Goal: Feedback & Contribution: Leave review/rating

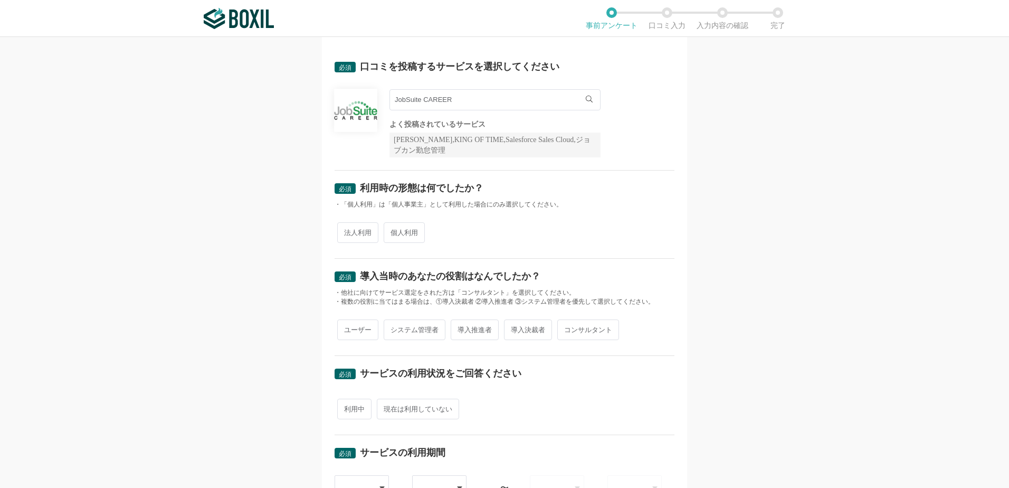
scroll to position [53, 0]
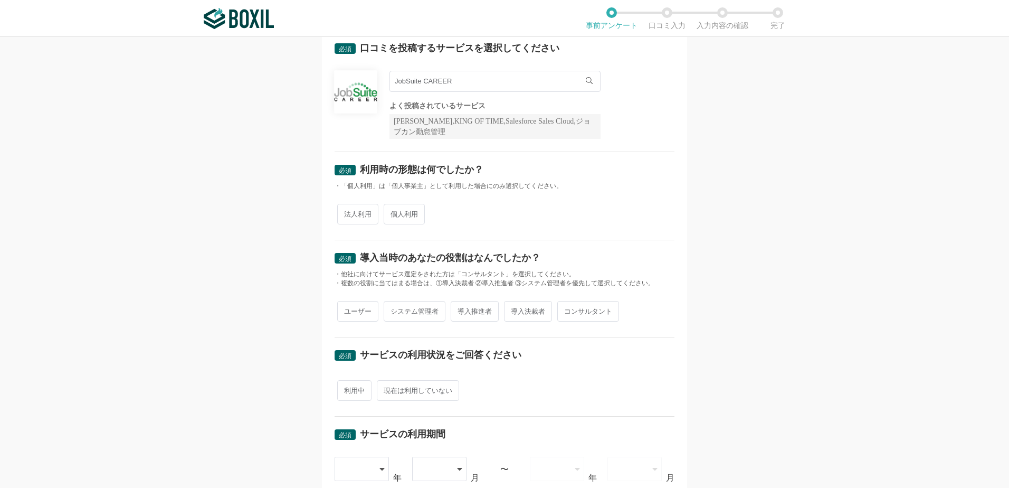
click at [343, 221] on span "法人利用" at bounding box center [357, 214] width 41 height 21
click at [343, 212] on input "法人利用" at bounding box center [343, 208] width 7 height 7
radio input "true"
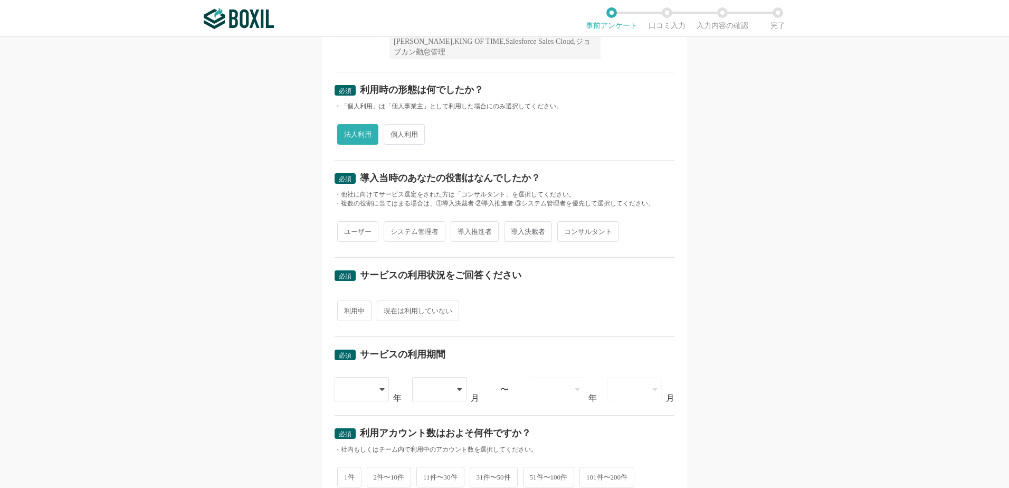
scroll to position [158, 0]
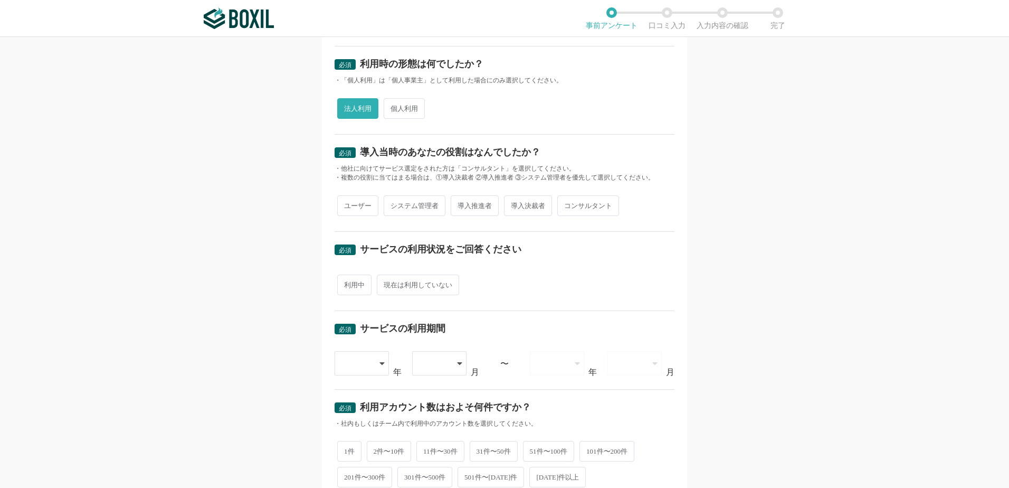
click at [353, 208] on span "ユーザー" at bounding box center [357, 205] width 41 height 21
click at [347, 204] on input "ユーザー" at bounding box center [343, 200] width 7 height 7
radio input "true"
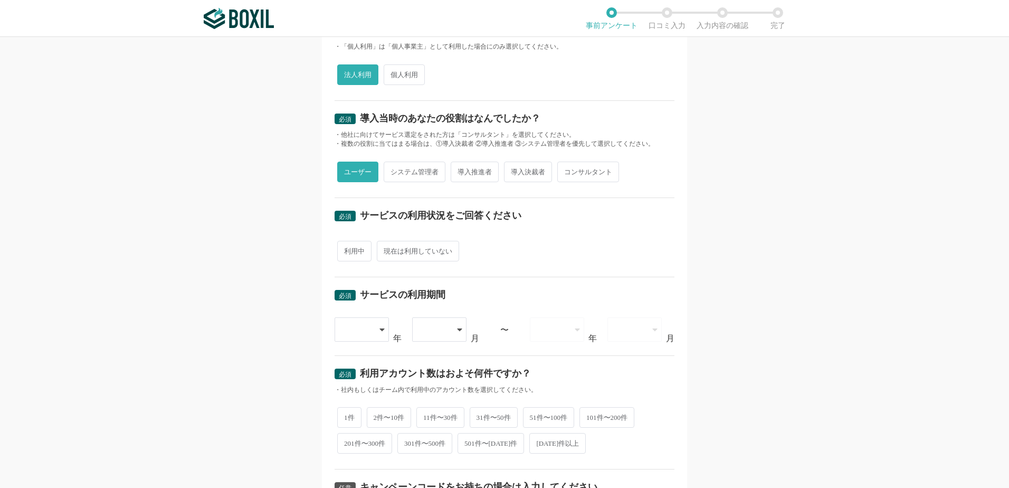
scroll to position [211, 0]
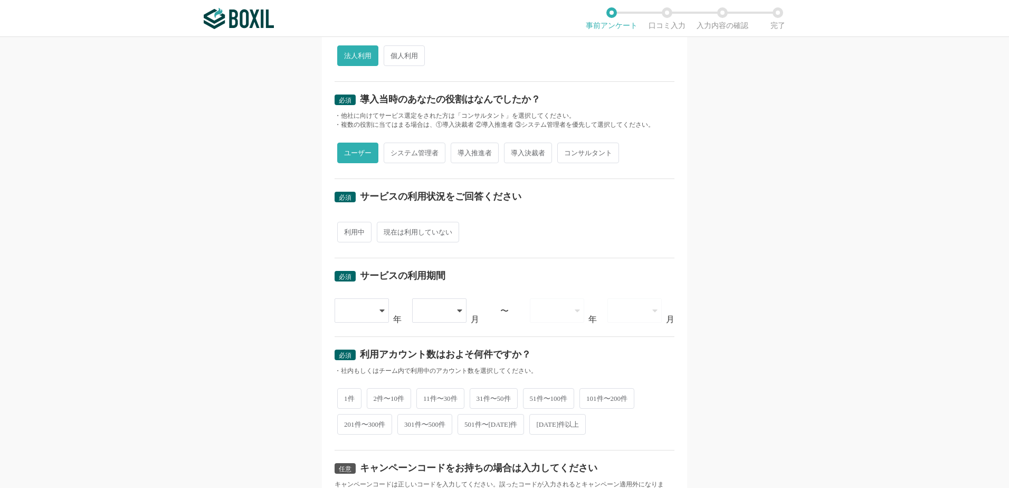
click at [350, 232] on span "利用中" at bounding box center [354, 232] width 34 height 21
click at [347, 230] on input "利用中" at bounding box center [343, 226] width 7 height 7
radio input "true"
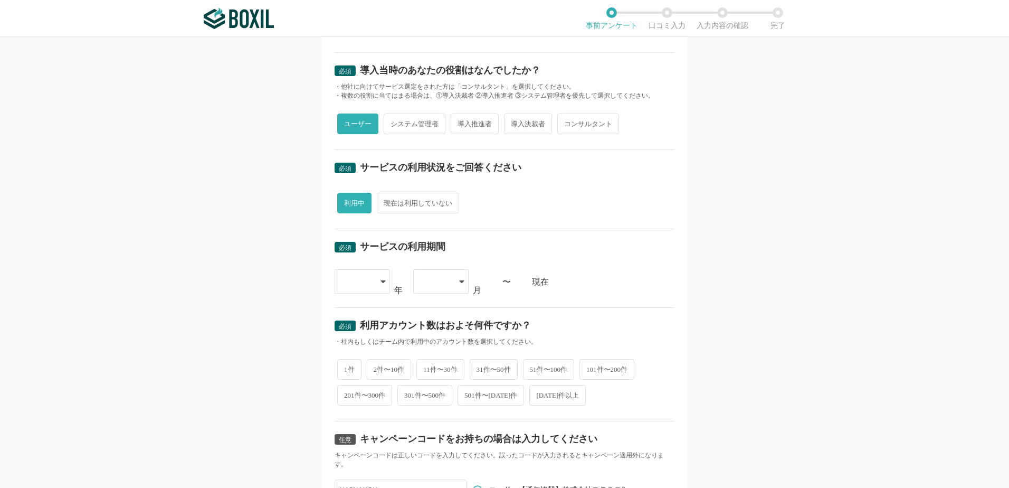
scroll to position [264, 0]
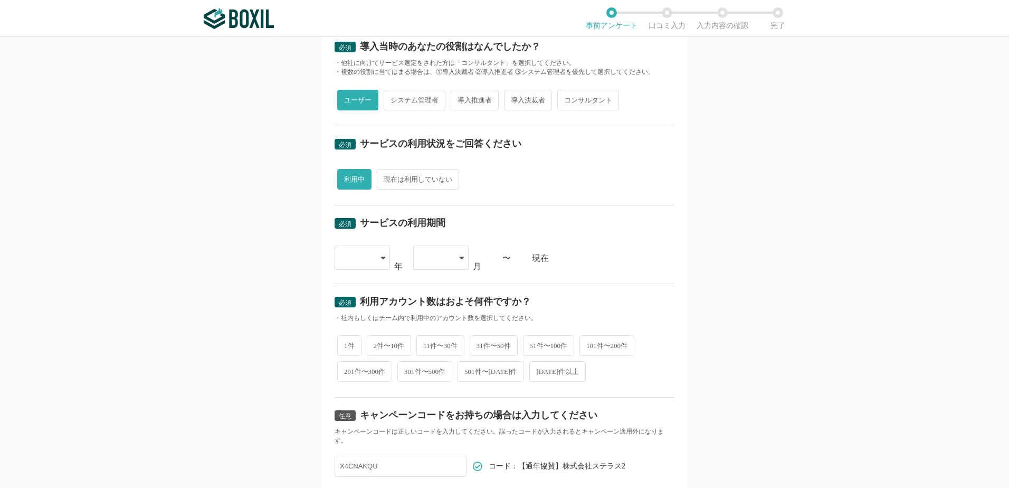
click at [355, 263] on div at bounding box center [356, 257] width 31 height 23
click at [363, 374] on li "[DATE]" at bounding box center [362, 384] width 55 height 25
click at [446, 250] on div at bounding box center [435, 257] width 31 height 23
click at [442, 357] on li "08" at bounding box center [440, 359] width 55 height 25
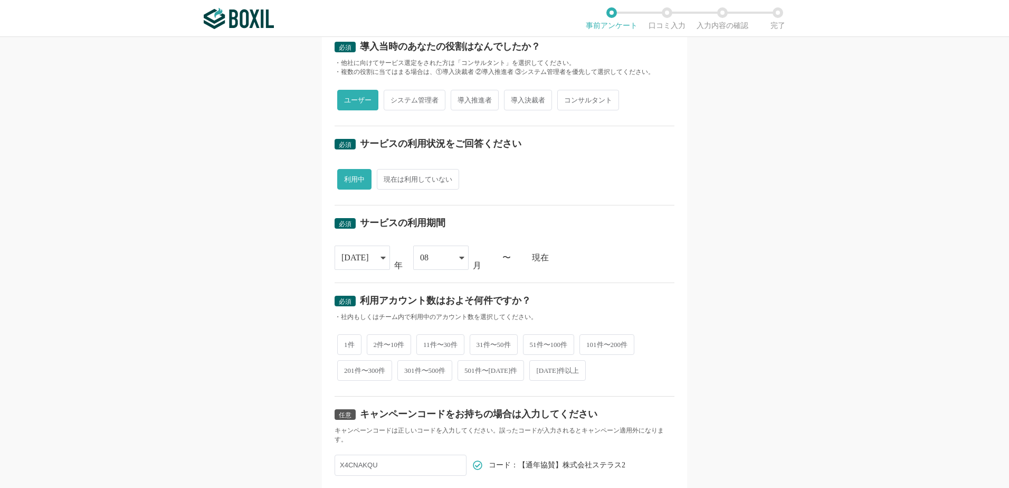
click at [746, 313] on div "必須 口コミを投稿するサービスを選択してください JobSuite CAREER JobSuite CAREER よく投稿されているサービス Sansan,K…" at bounding box center [504, 262] width 1009 height 451
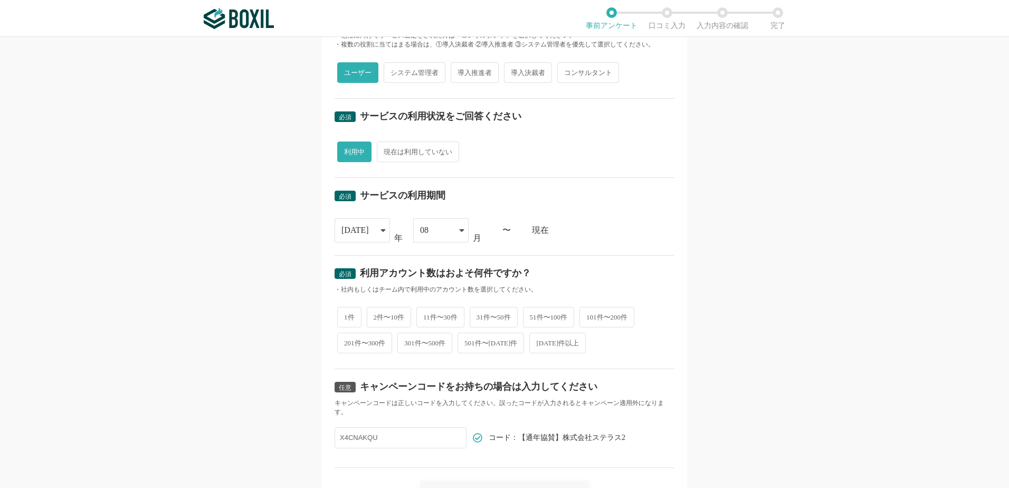
scroll to position [317, 0]
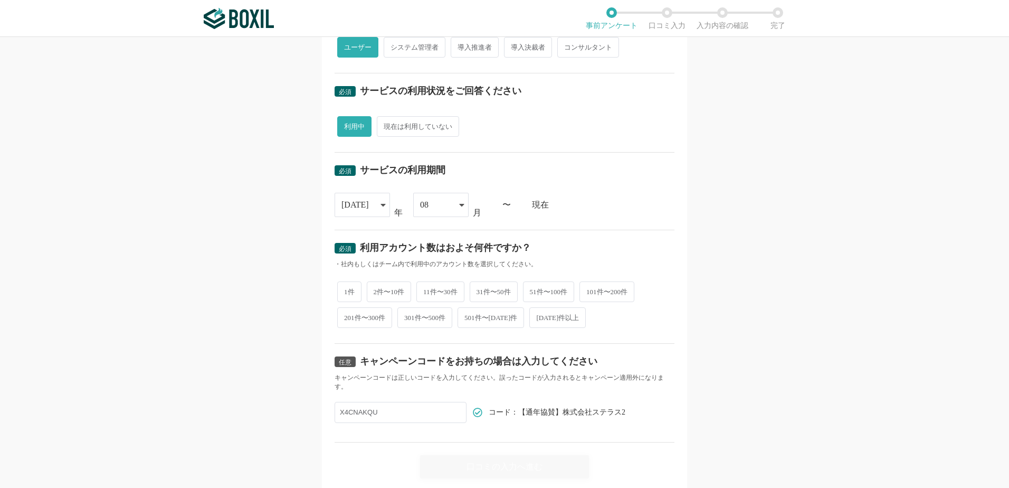
click at [546, 292] on span "51件〜100件" at bounding box center [549, 291] width 52 height 21
click at [533, 290] on input "51件〜100件" at bounding box center [529, 286] width 7 height 7
radio input "true"
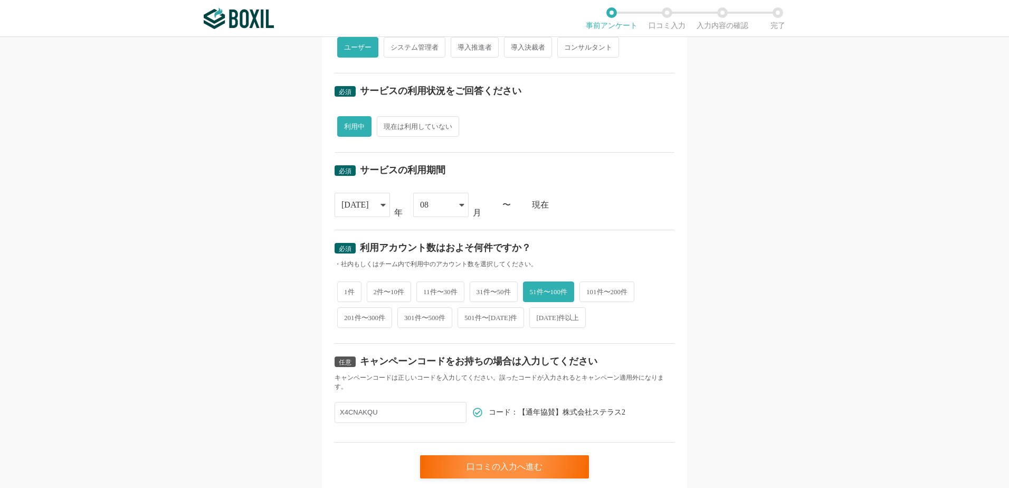
click at [694, 292] on div "必須 口コミを投稿するサービスを選択してください JobSuite CAREER JobSuite CAREER よく投稿されているサービス Sansan,K…" at bounding box center [504, 262] width 1009 height 451
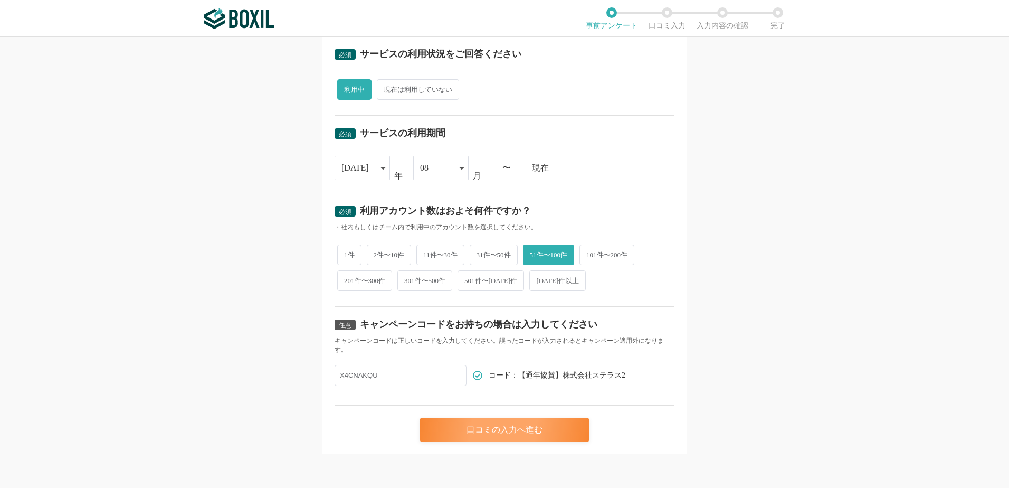
click at [457, 432] on div "口コミの入力へ進む" at bounding box center [504, 429] width 169 height 23
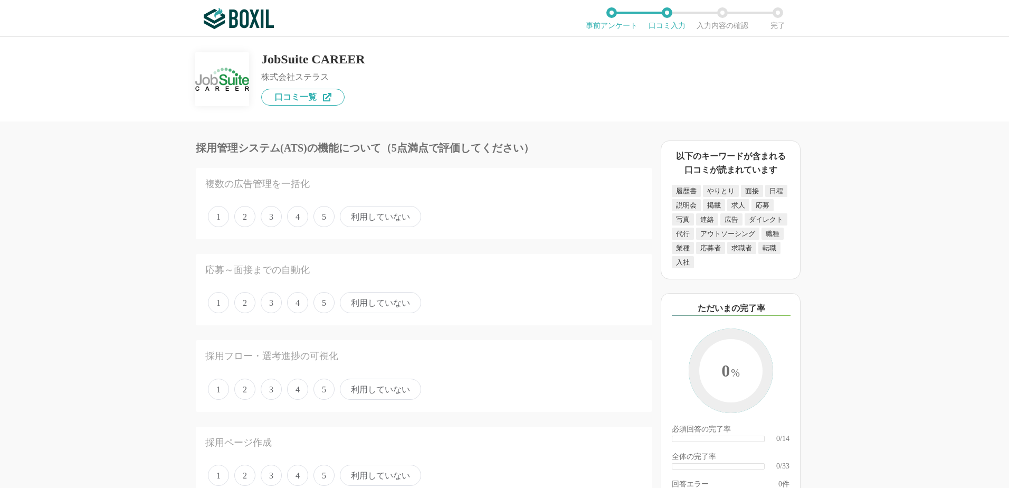
click at [305, 220] on span "4" at bounding box center [297, 216] width 21 height 21
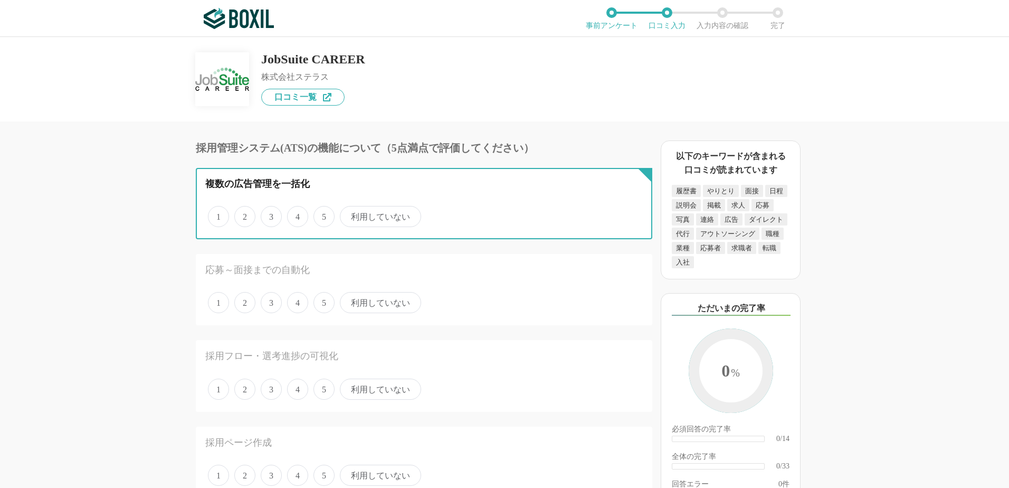
click at [297, 214] on input "4" at bounding box center [293, 210] width 7 height 7
radio input "true"
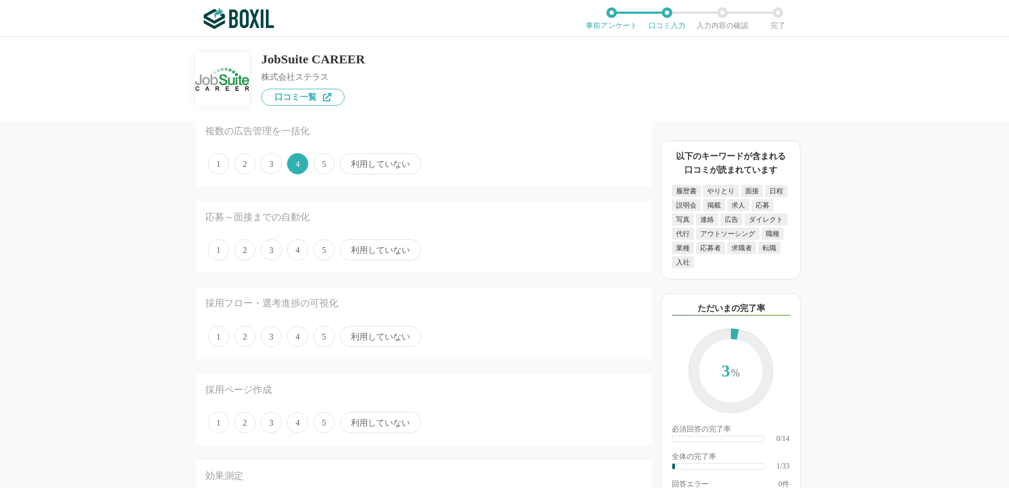
click at [303, 249] on span "4" at bounding box center [297, 249] width 21 height 21
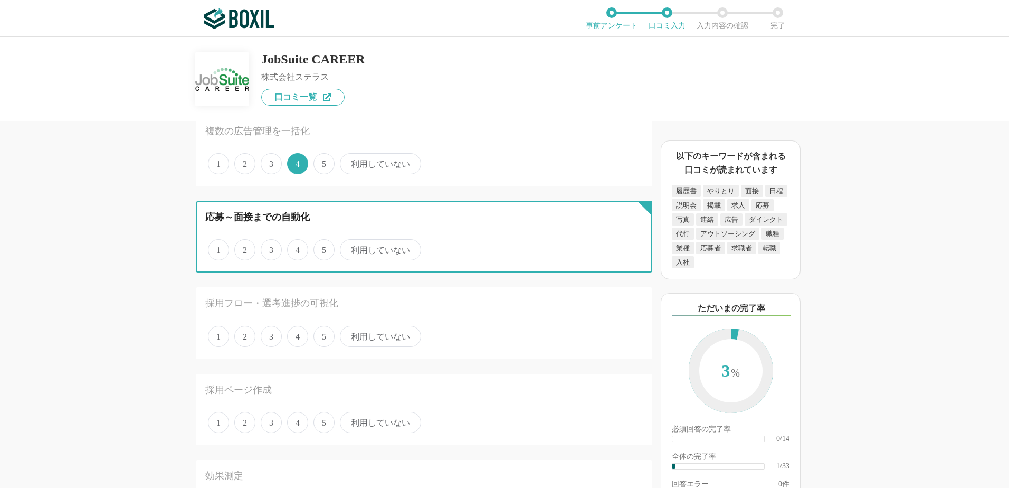
click at [297, 248] on input "4" at bounding box center [293, 244] width 7 height 7
radio input "true"
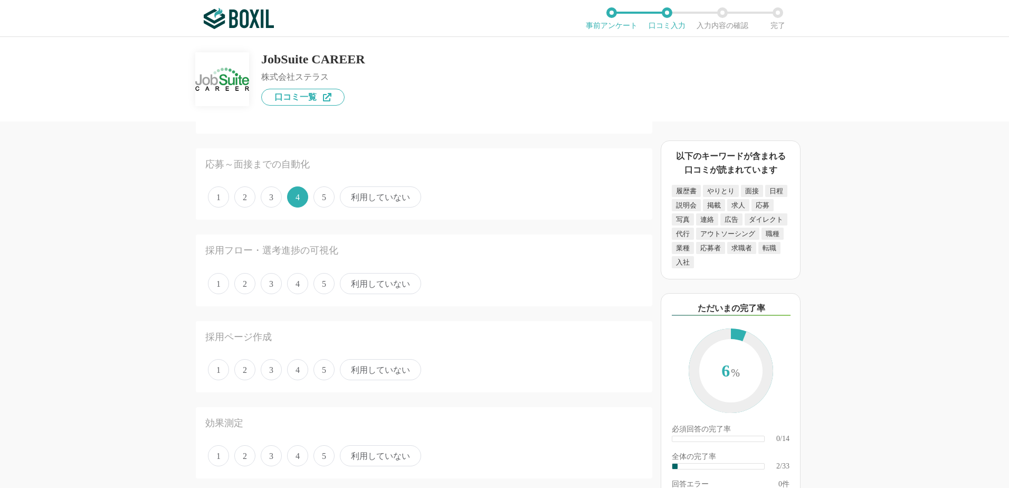
click at [300, 279] on span "4" at bounding box center [297, 283] width 21 height 21
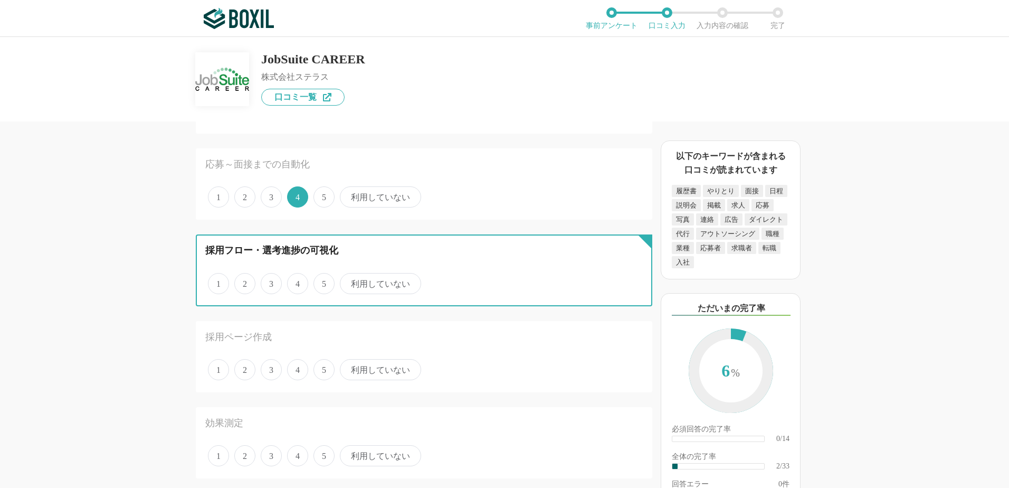
click at [297, 279] on input "4" at bounding box center [293, 277] width 7 height 7
radio input "true"
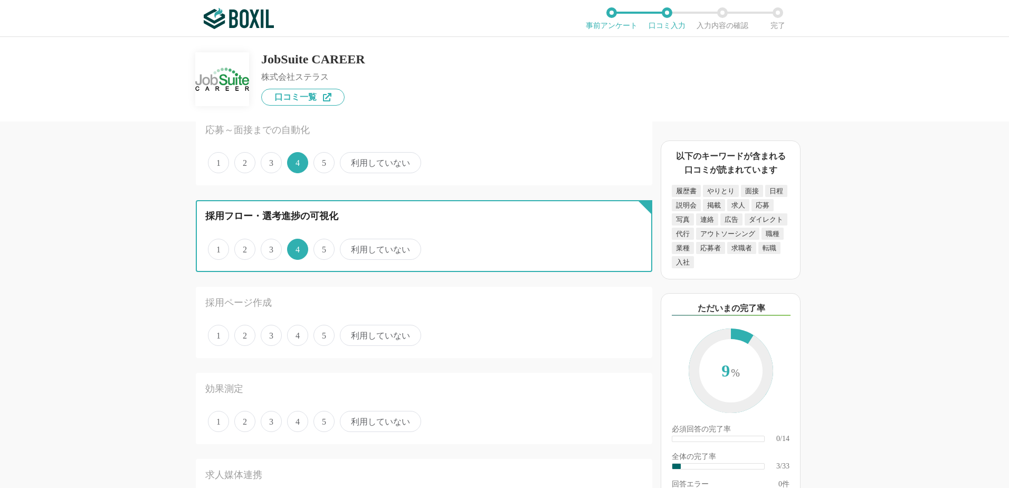
scroll to position [158, 0]
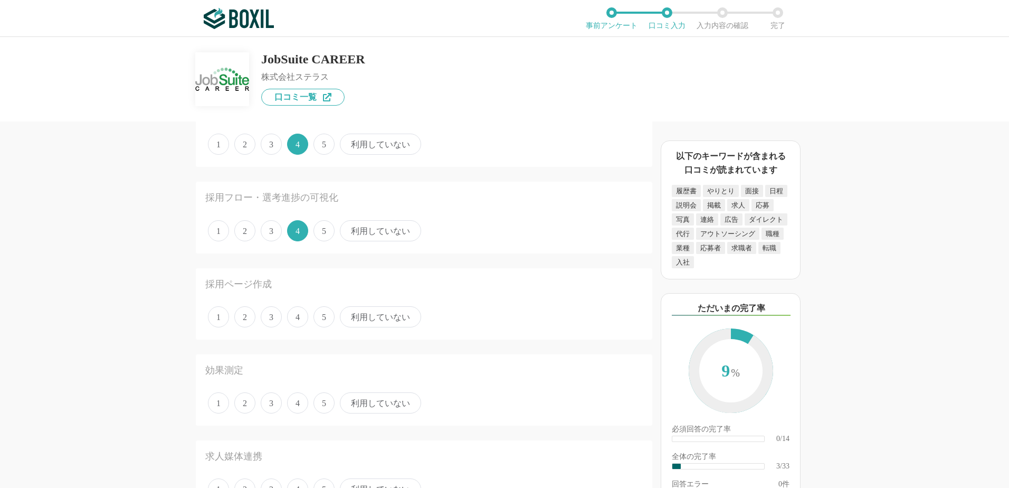
click at [272, 317] on span "3" at bounding box center [271, 316] width 21 height 21
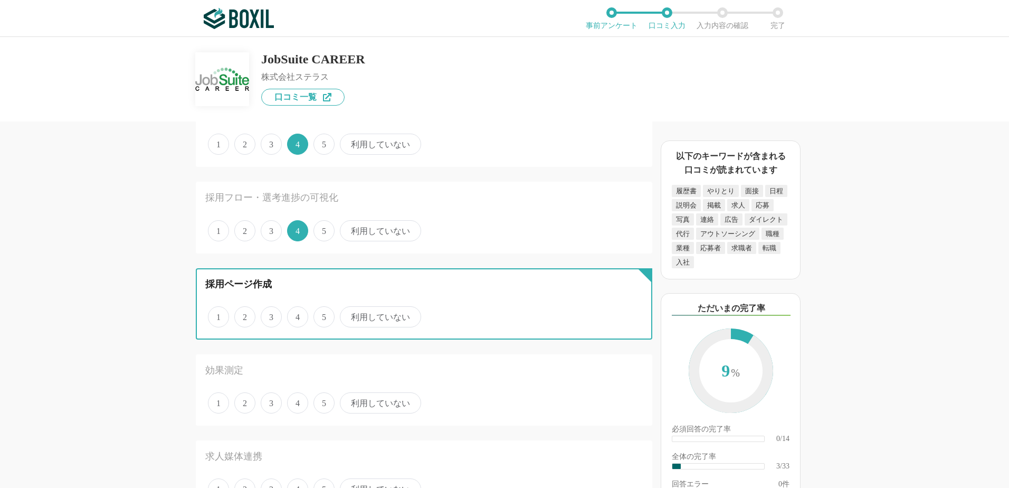
click at [270, 315] on input "3" at bounding box center [266, 311] width 7 height 7
radio input "true"
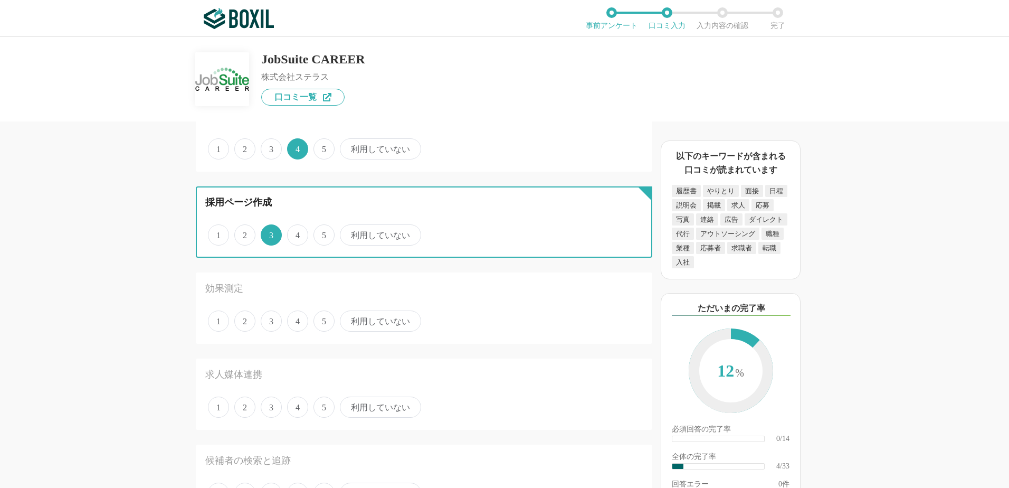
scroll to position [264, 0]
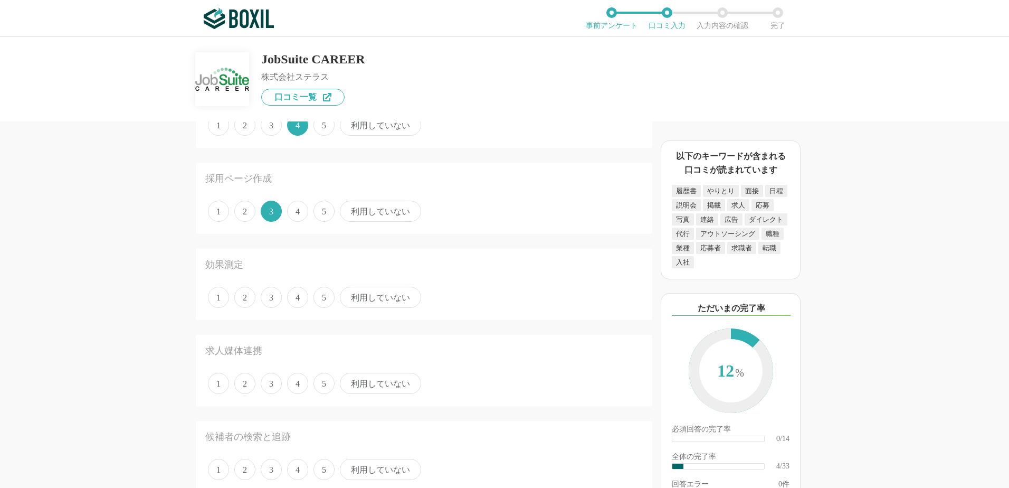
click at [302, 298] on span "4" at bounding box center [297, 297] width 21 height 21
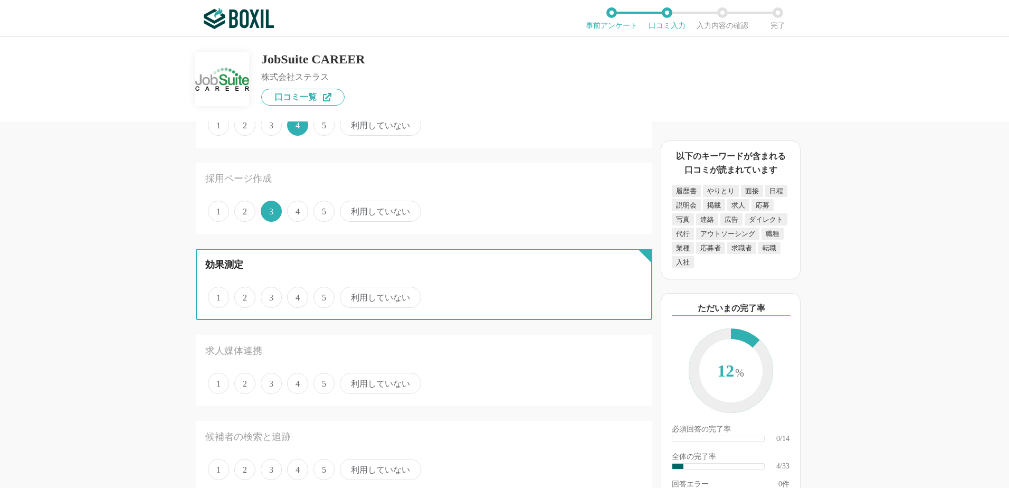
click at [297, 295] on input "4" at bounding box center [293, 291] width 7 height 7
radio input "true"
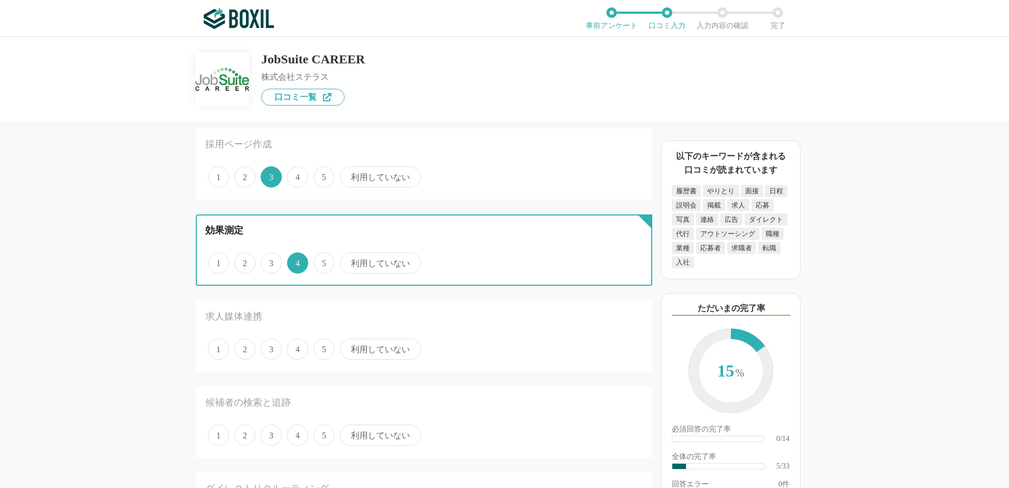
scroll to position [317, 0]
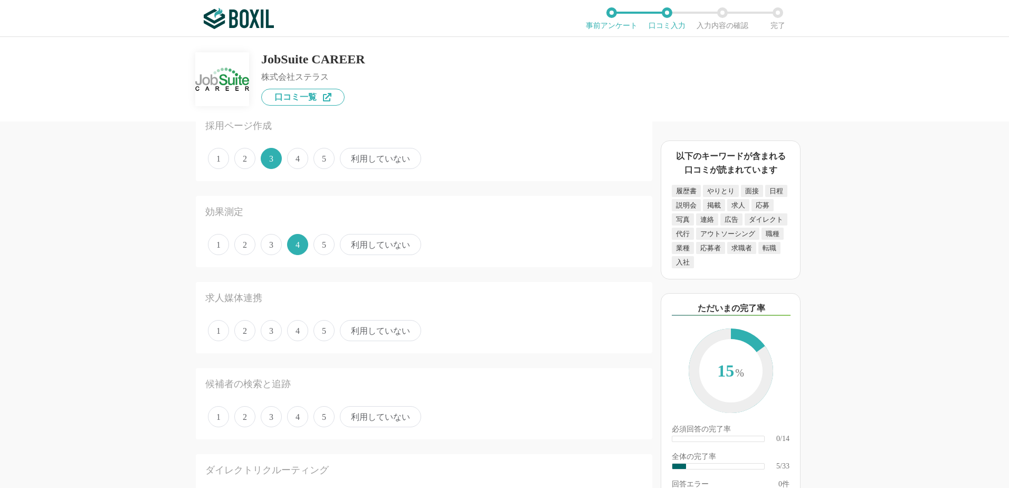
click at [389, 333] on span "利用していない" at bounding box center [380, 330] width 81 height 21
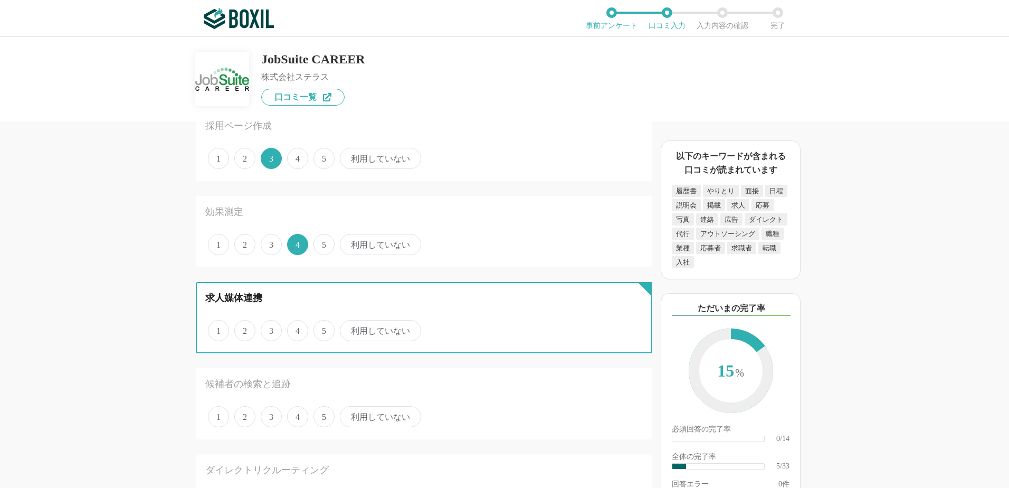
click at [349, 328] on input "利用していない" at bounding box center [346, 324] width 7 height 7
radio input "true"
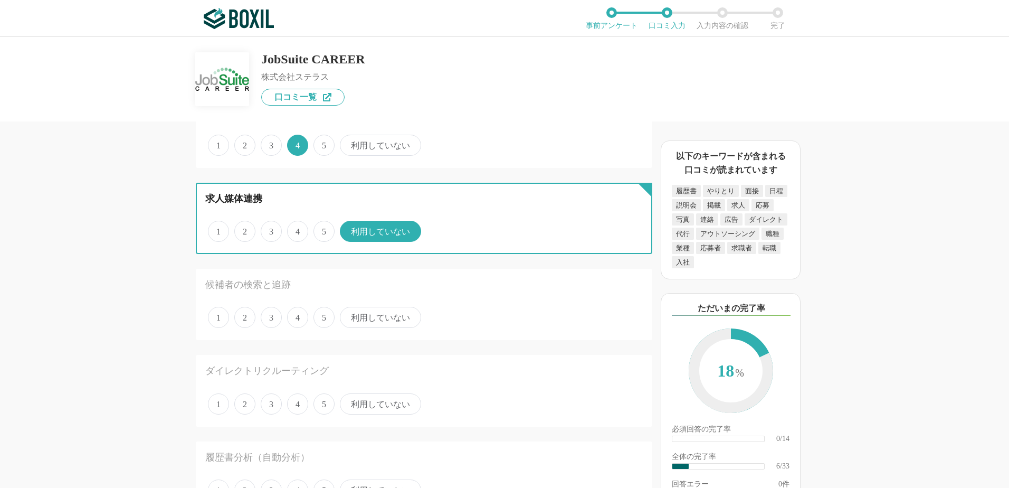
scroll to position [422, 0]
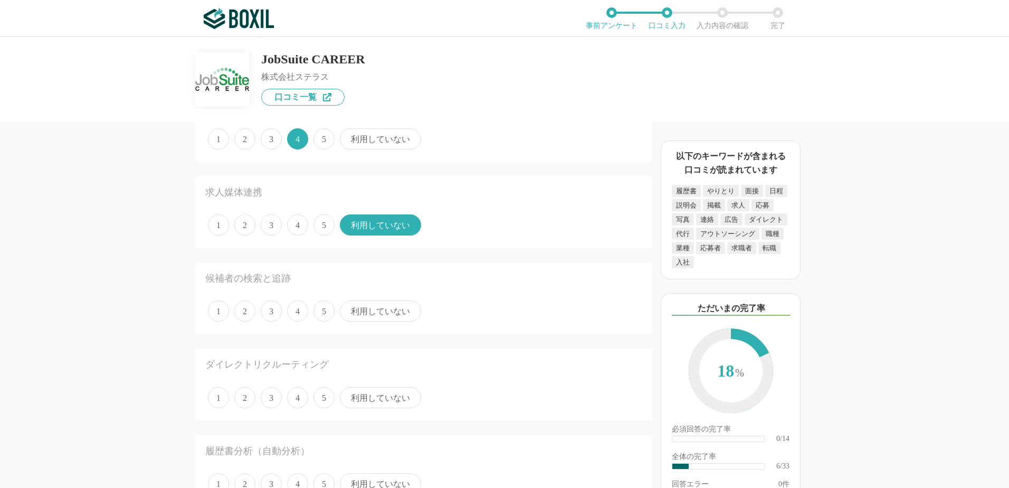
click at [300, 315] on span "4" at bounding box center [297, 310] width 21 height 21
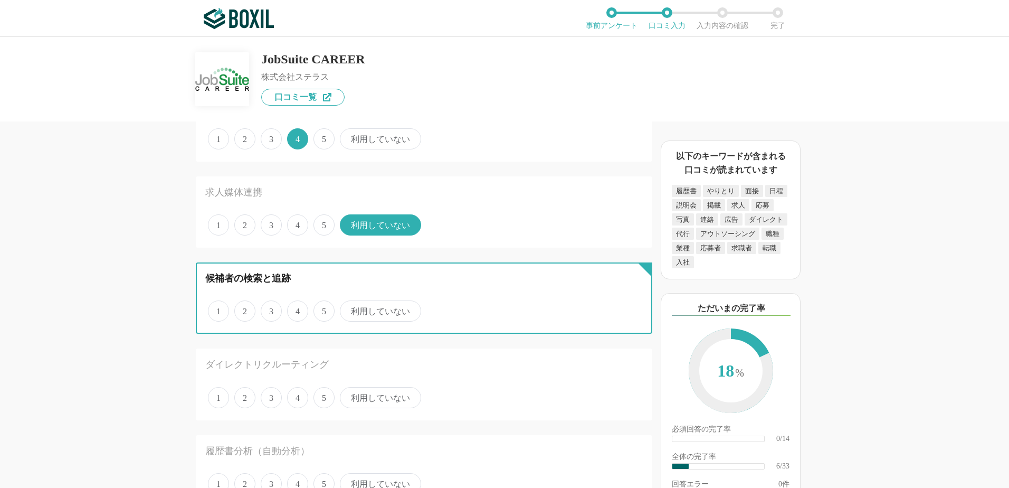
click at [297, 309] on input "4" at bounding box center [293, 305] width 7 height 7
radio input "true"
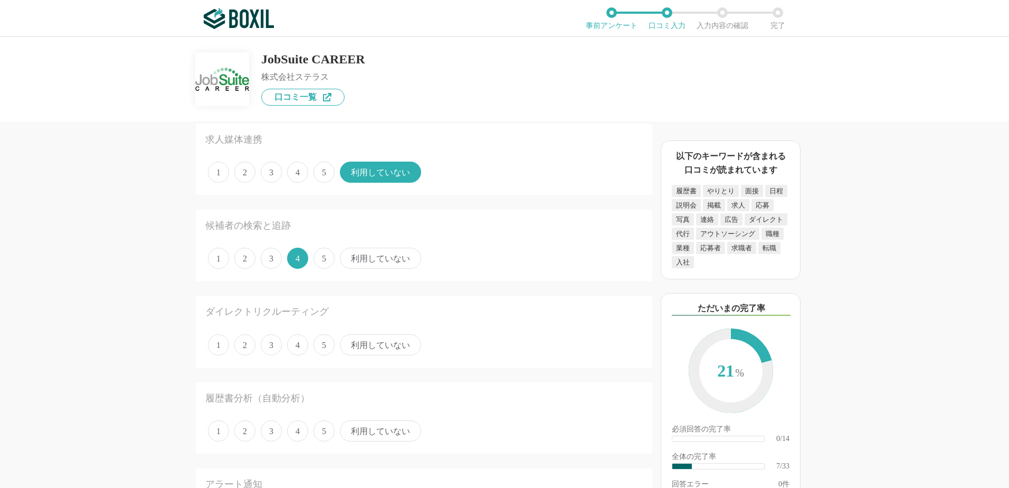
click at [373, 346] on span "利用していない" at bounding box center [380, 344] width 81 height 21
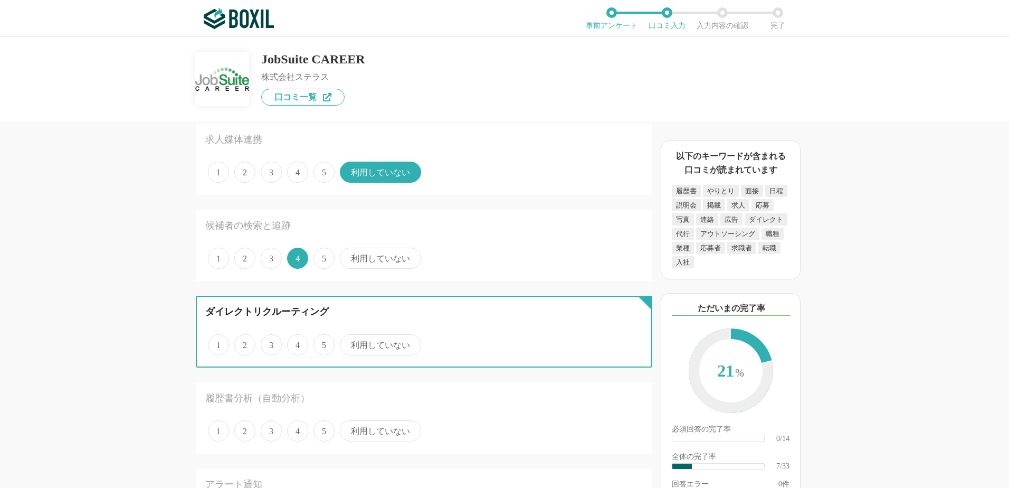
click at [349, 343] on input "利用していない" at bounding box center [346, 339] width 7 height 7
radio input "true"
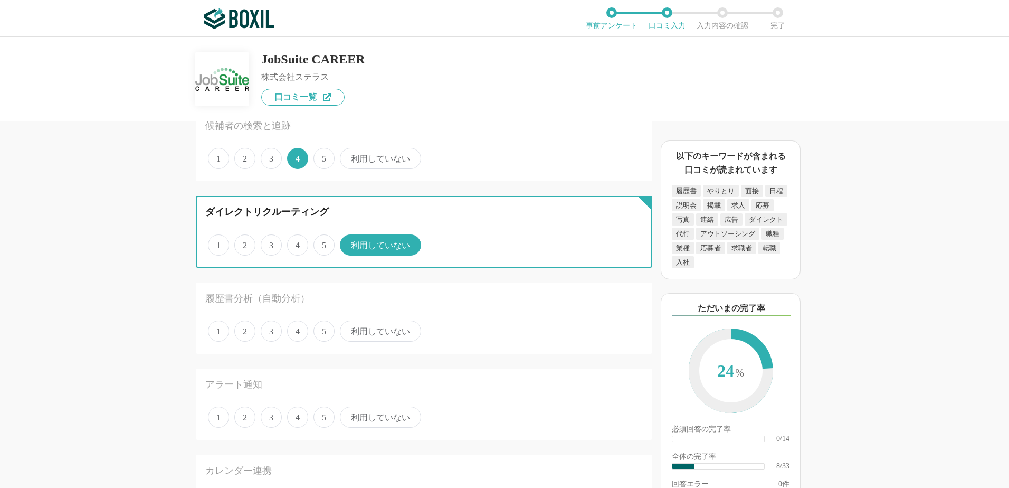
scroll to position [581, 0]
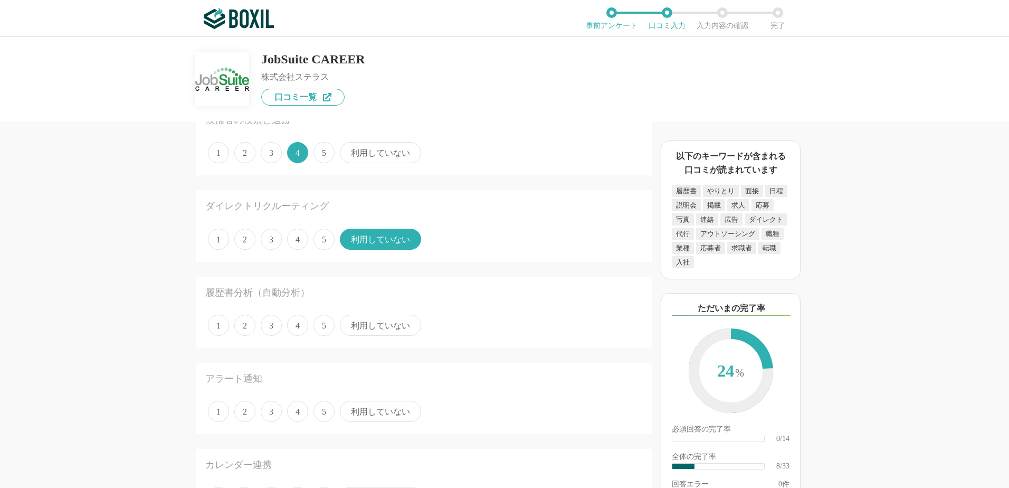
click at [401, 328] on span "利用していない" at bounding box center [380, 325] width 81 height 21
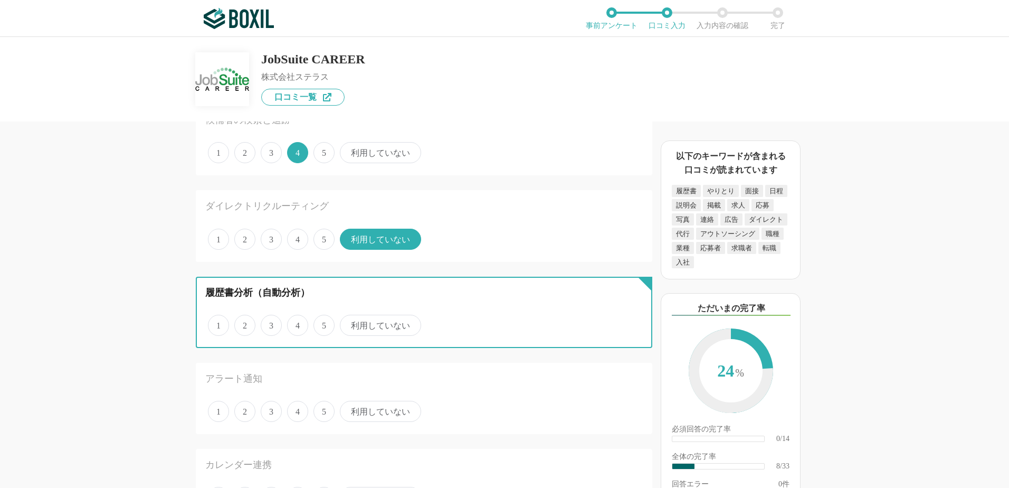
click at [349, 323] on input "利用していない" at bounding box center [346, 319] width 7 height 7
radio input "true"
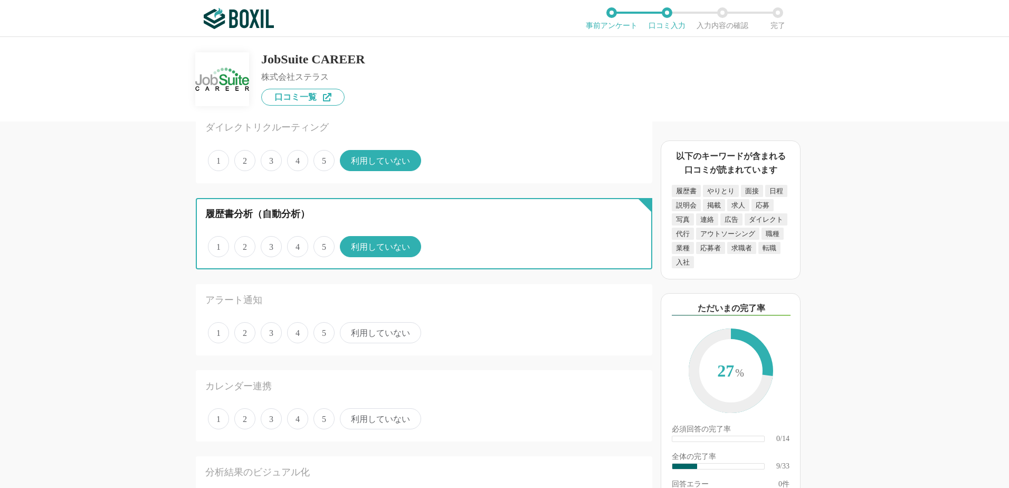
scroll to position [686, 0]
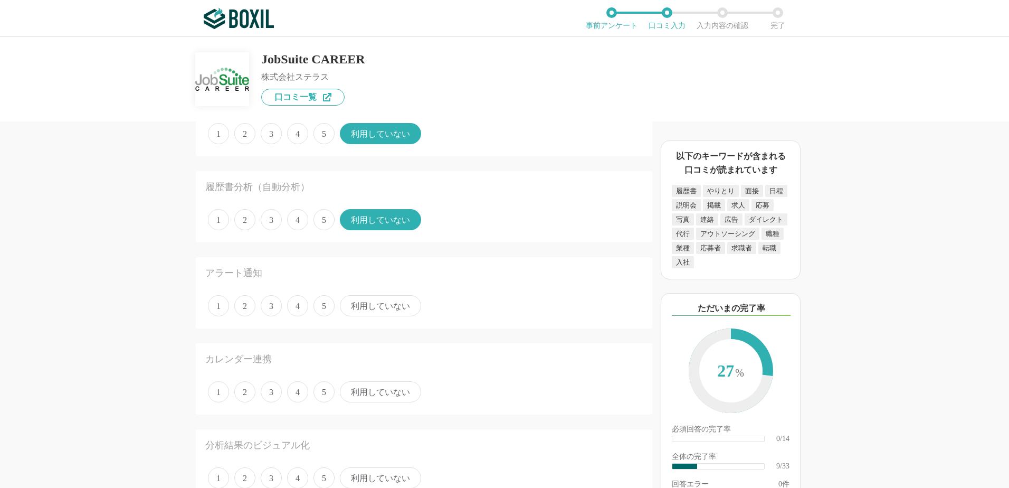
click at [402, 308] on span "利用していない" at bounding box center [380, 305] width 81 height 21
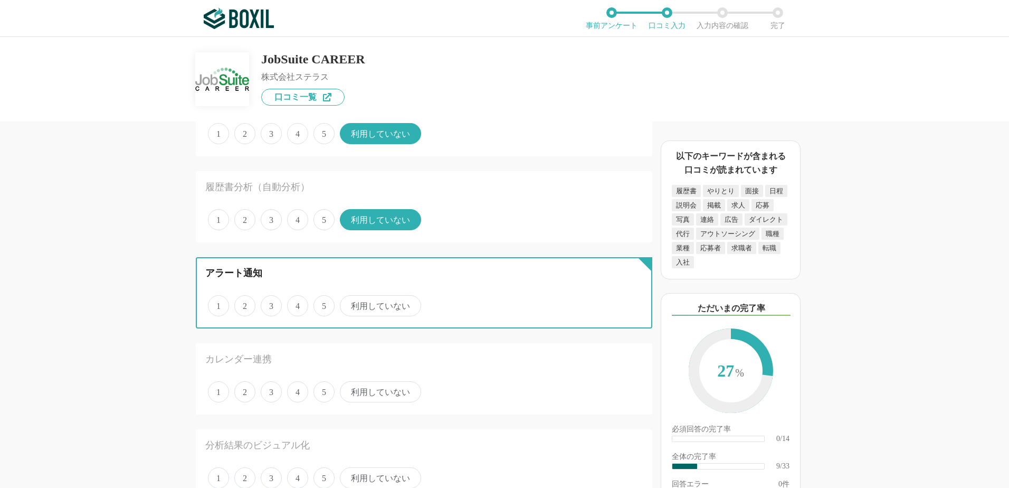
click at [349, 303] on input "利用していない" at bounding box center [346, 300] width 7 height 7
radio input "true"
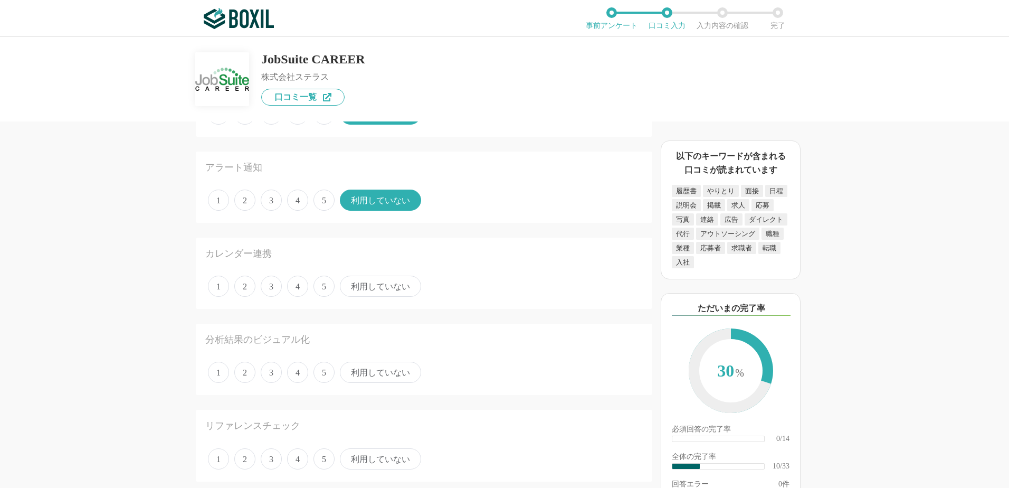
click at [389, 287] on span "利用していない" at bounding box center [380, 286] width 81 height 21
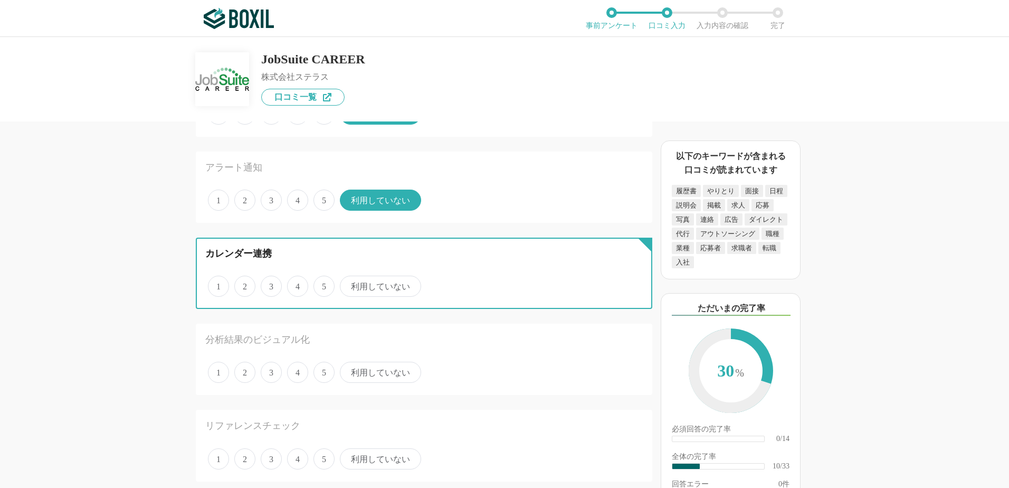
click at [349, 284] on input "利用していない" at bounding box center [346, 280] width 7 height 7
radio input "true"
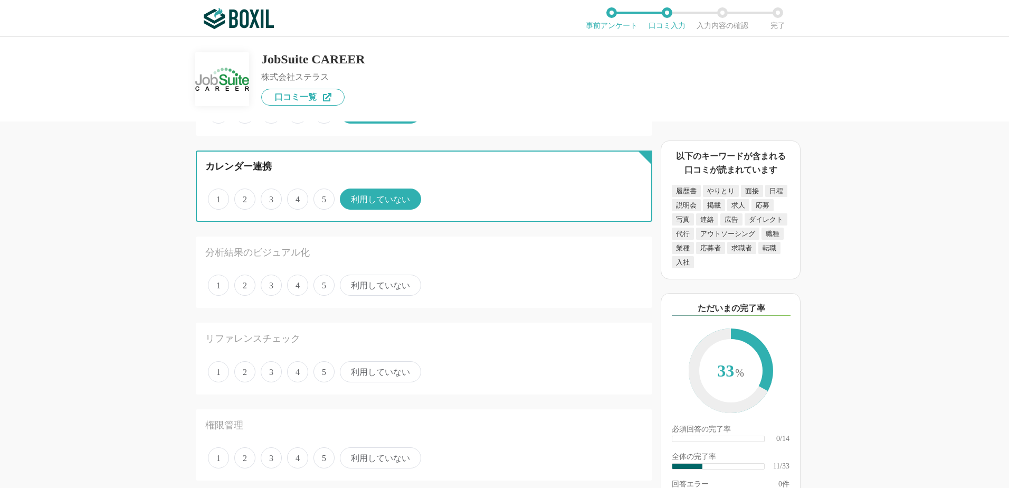
scroll to position [897, 0]
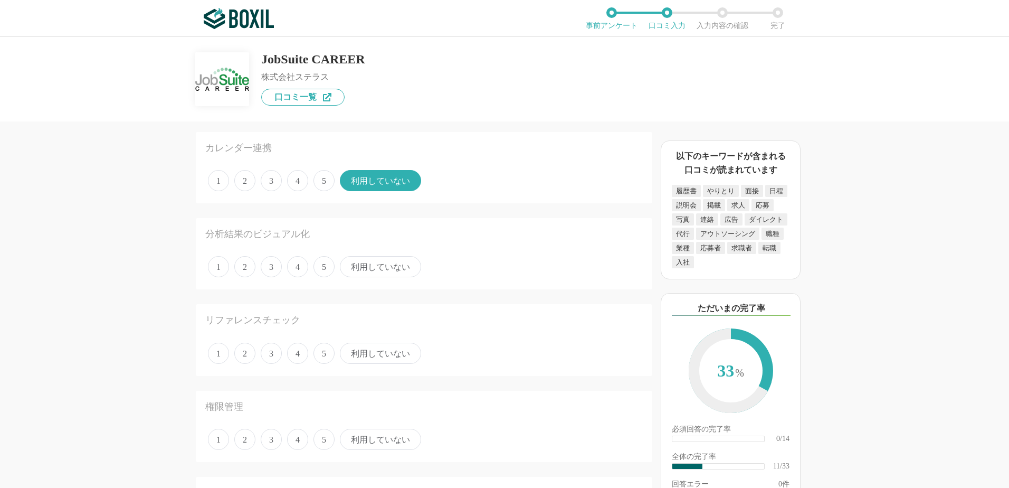
click at [363, 270] on span "利用していない" at bounding box center [380, 266] width 81 height 21
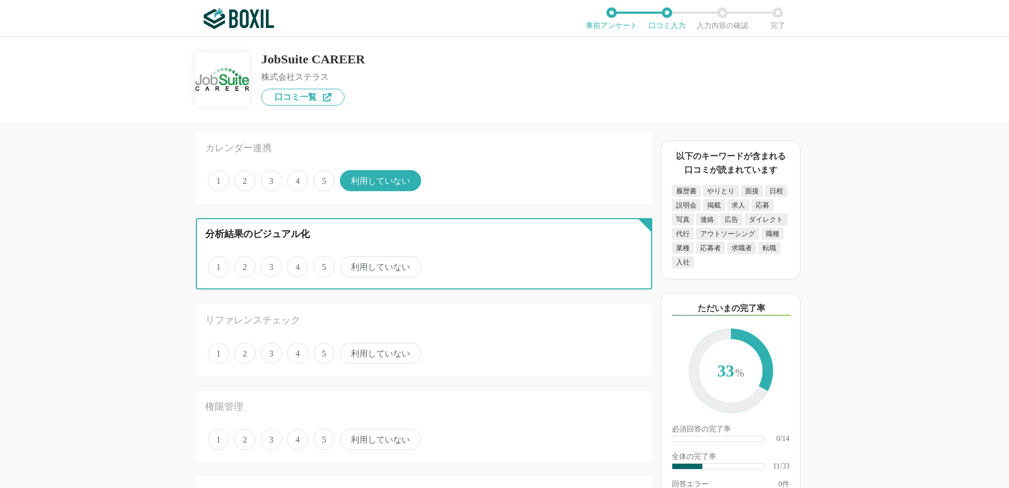
click at [349, 264] on input "利用していない" at bounding box center [346, 261] width 7 height 7
radio input "true"
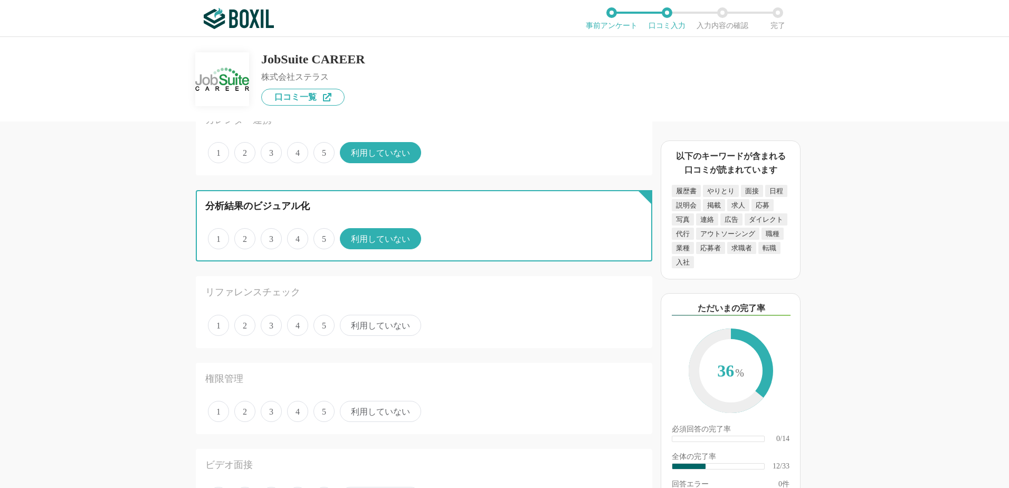
scroll to position [950, 0]
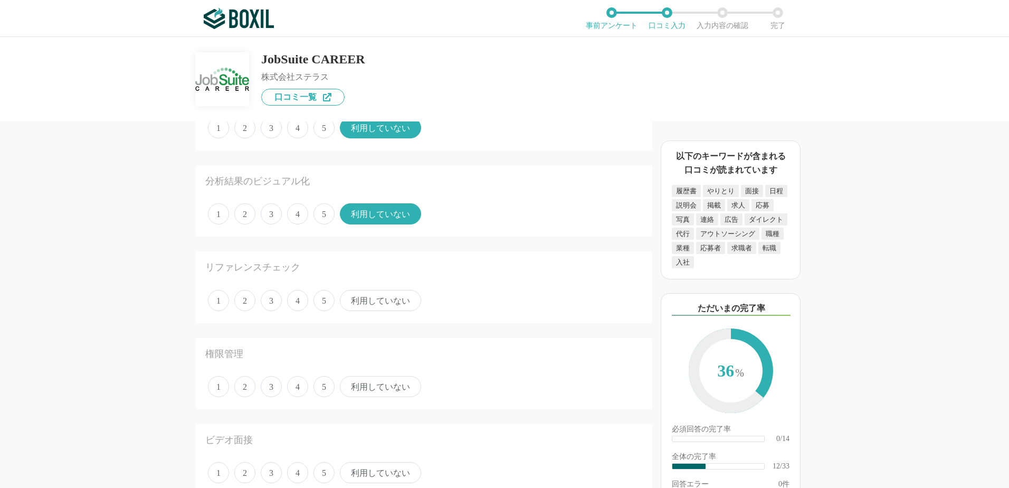
click at [362, 296] on span "利用していない" at bounding box center [380, 300] width 81 height 21
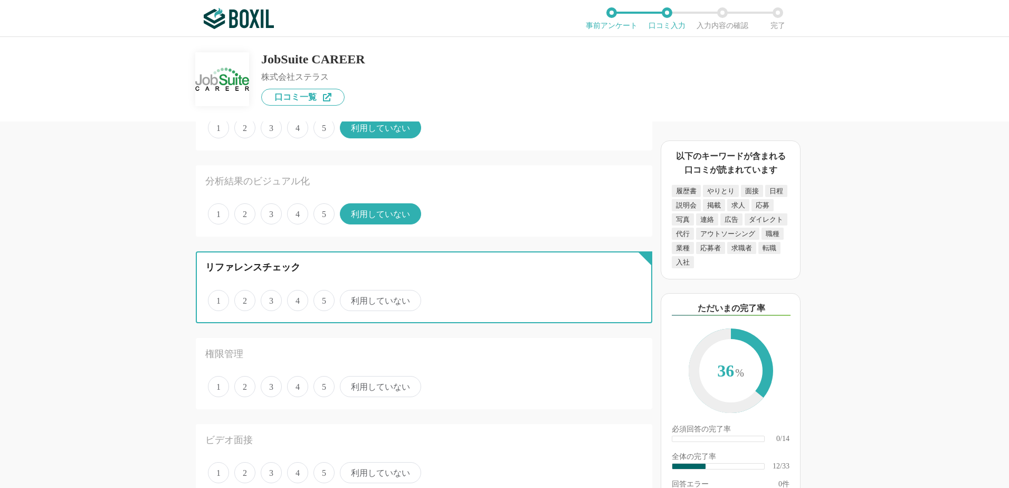
click at [349, 296] on input "利用していない" at bounding box center [346, 294] width 7 height 7
radio input "true"
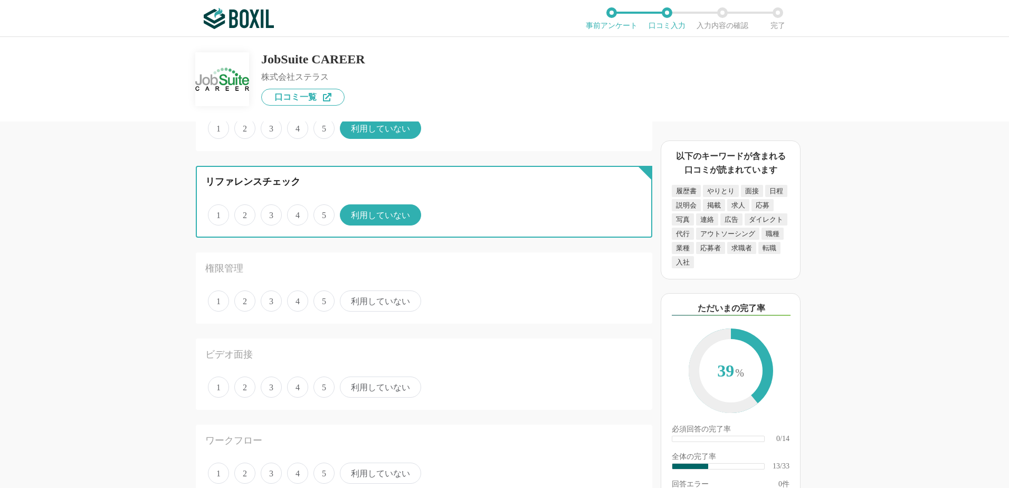
scroll to position [1056, 0]
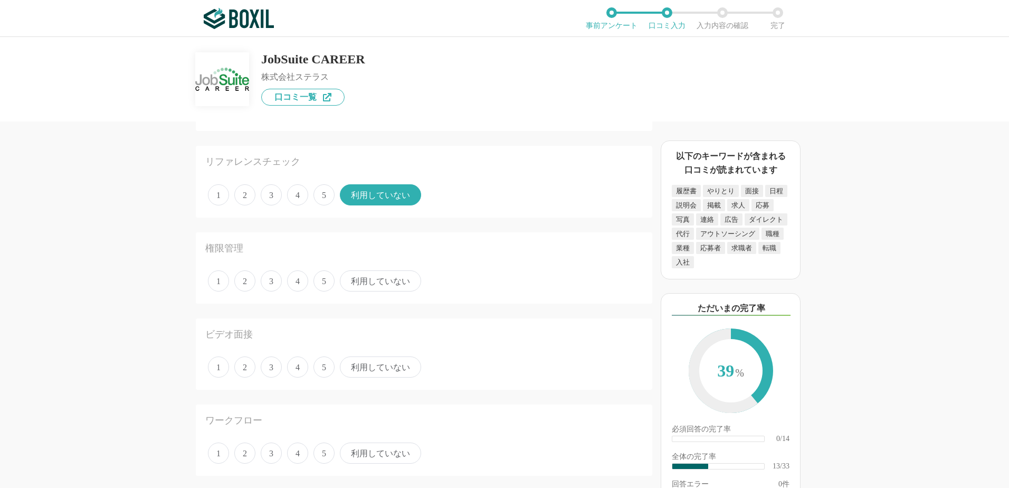
click at [324, 284] on span "5" at bounding box center [324, 280] width 21 height 21
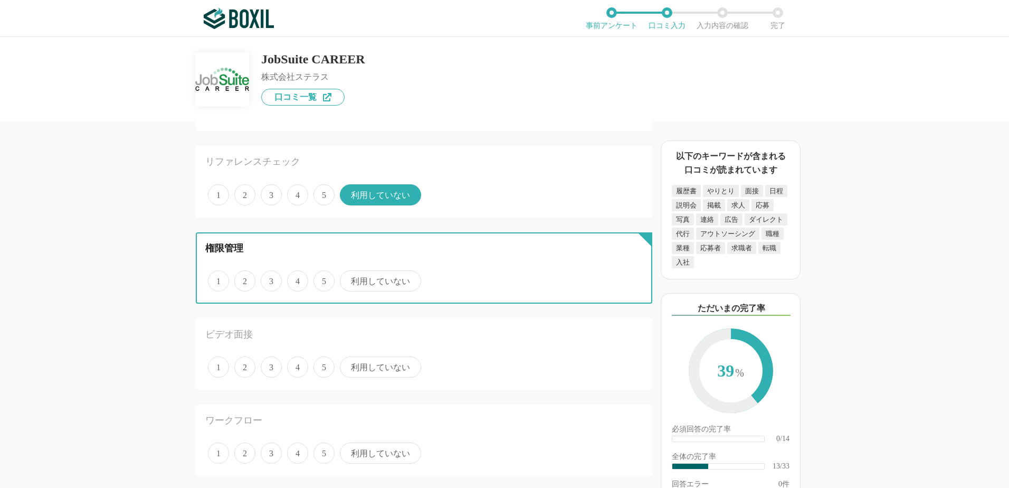
click at [323, 279] on input "5" at bounding box center [319, 275] width 7 height 7
radio input "true"
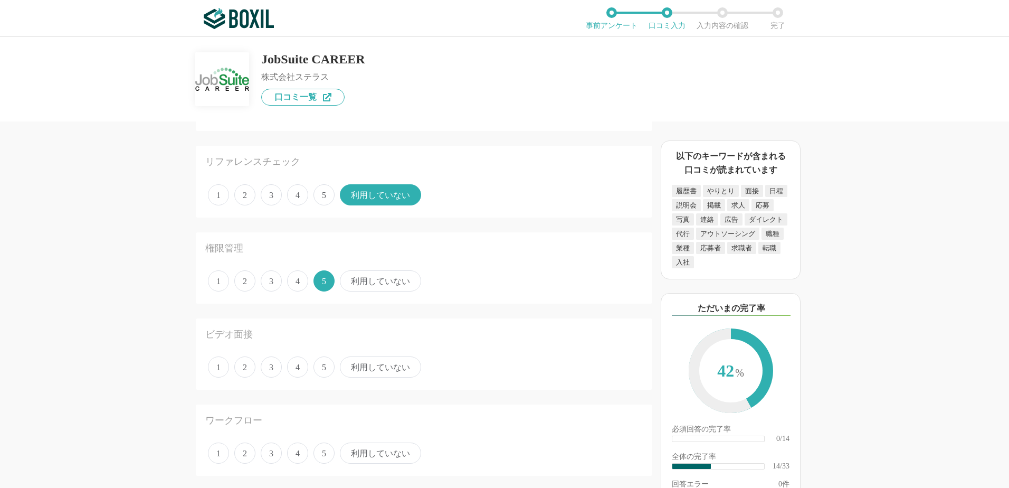
click at [297, 280] on span "4" at bounding box center [297, 280] width 21 height 21
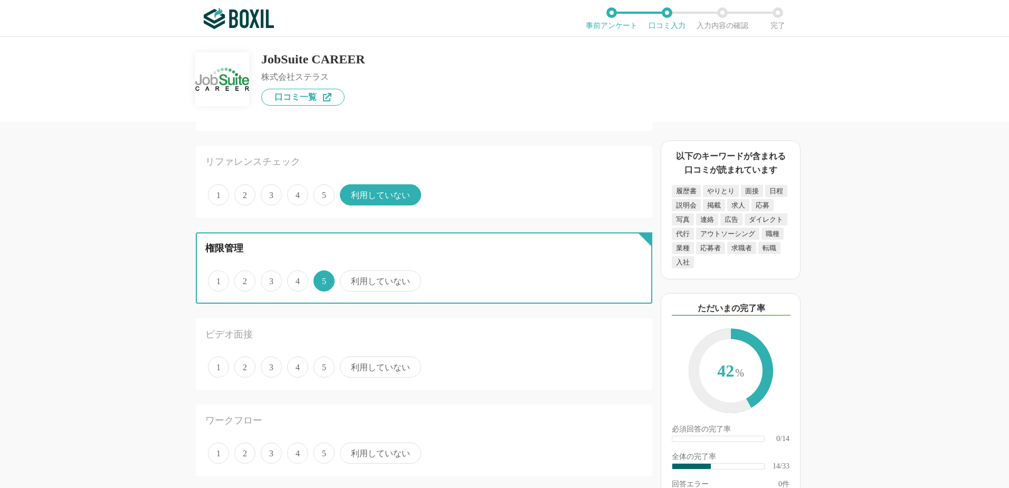
click at [297, 279] on input "4" at bounding box center [293, 275] width 7 height 7
radio input "true"
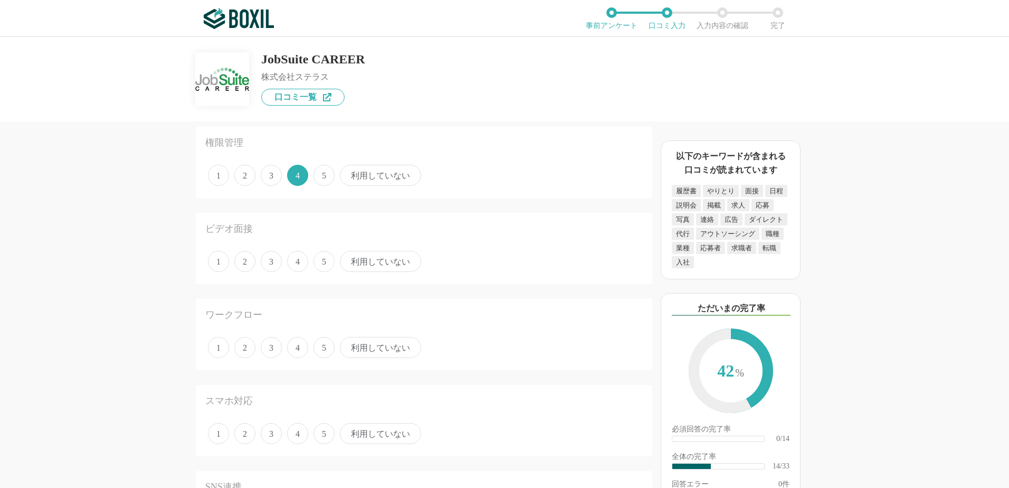
click at [387, 258] on span "利用していない" at bounding box center [380, 261] width 81 height 21
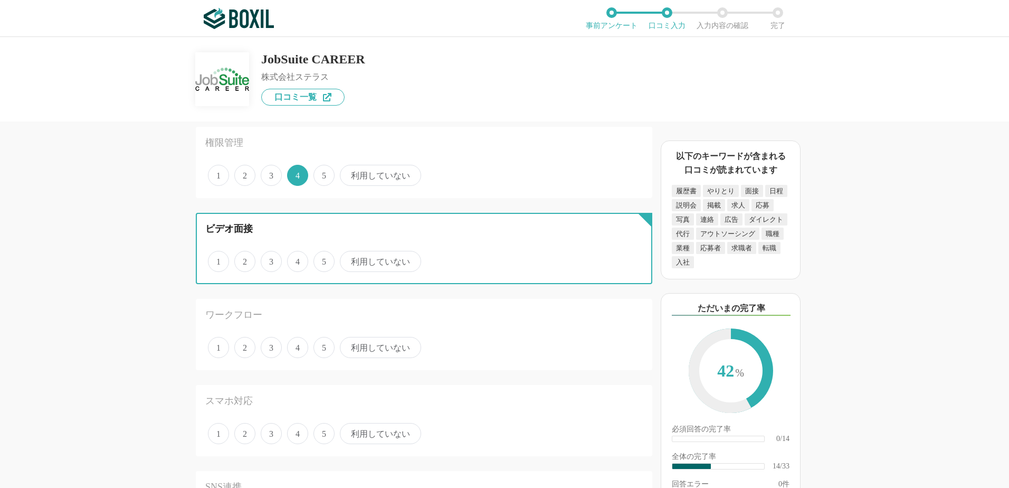
click at [349, 258] on input "利用していない" at bounding box center [346, 255] width 7 height 7
radio input "true"
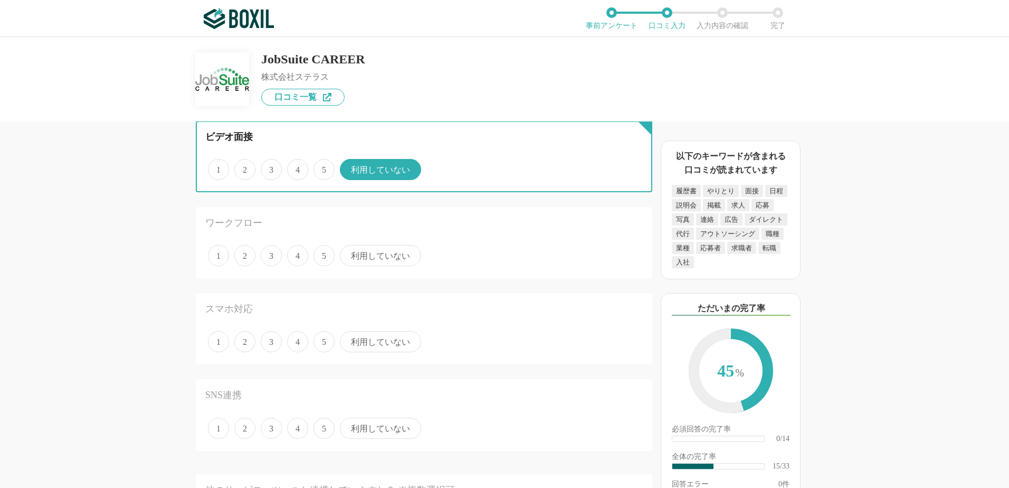
scroll to position [1267, 0]
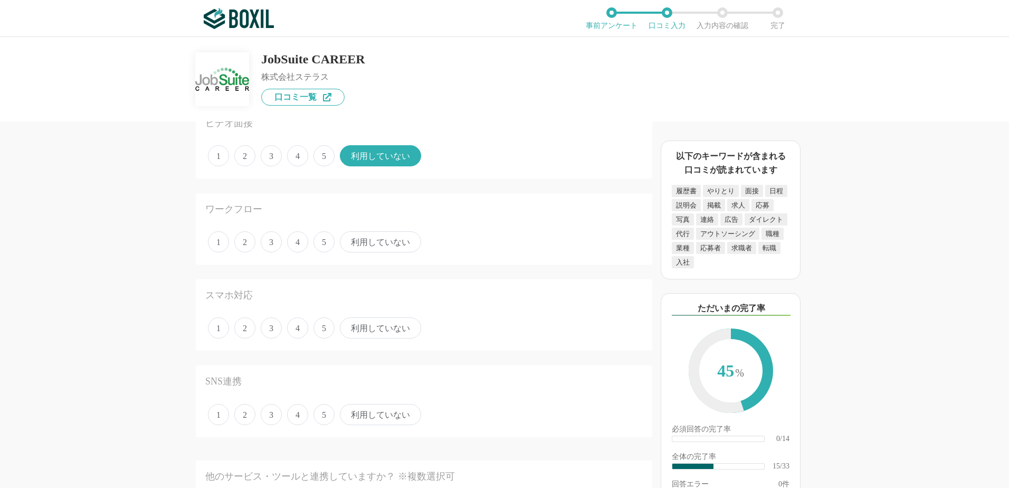
click at [375, 240] on span "利用していない" at bounding box center [380, 241] width 81 height 21
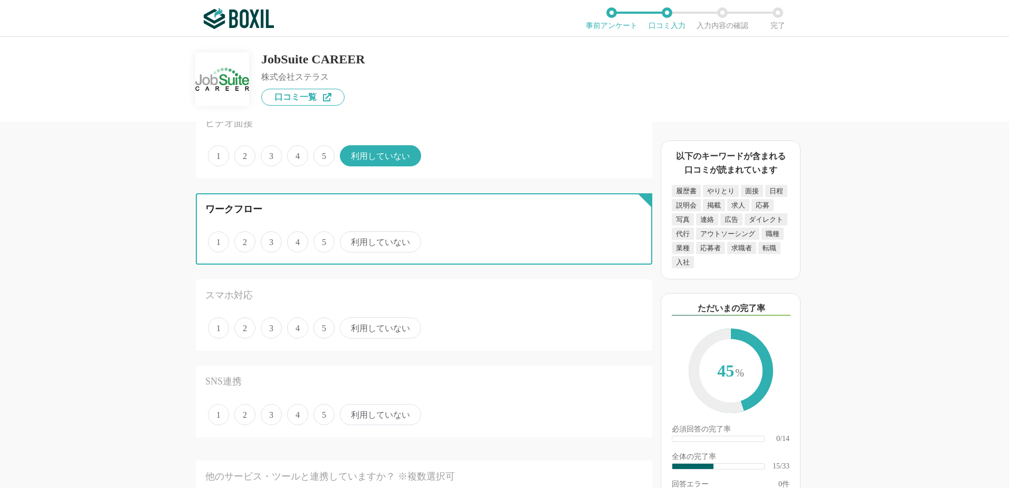
click at [349, 240] on input "利用していない" at bounding box center [346, 236] width 7 height 7
radio input "true"
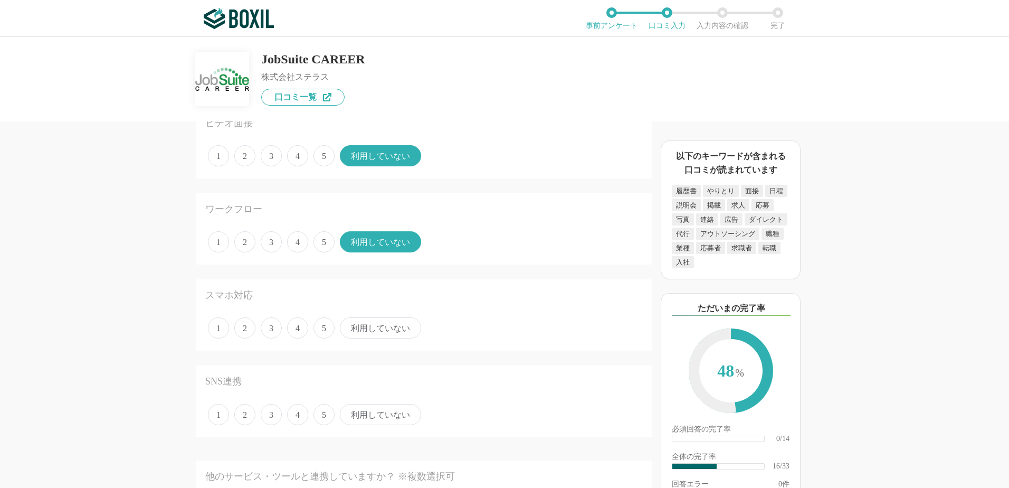
click at [392, 331] on span "利用していない" at bounding box center [380, 327] width 81 height 21
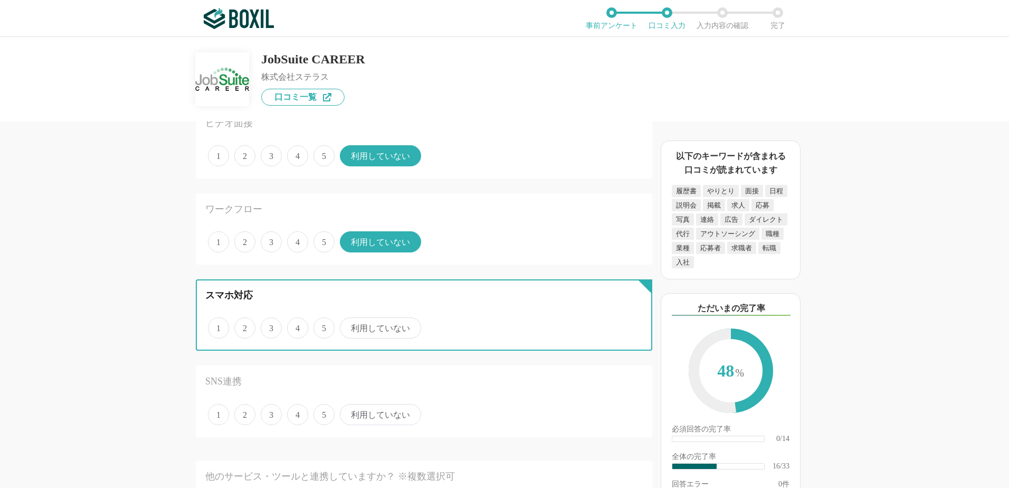
click at [349, 326] on input "利用していない" at bounding box center [346, 322] width 7 height 7
radio input "true"
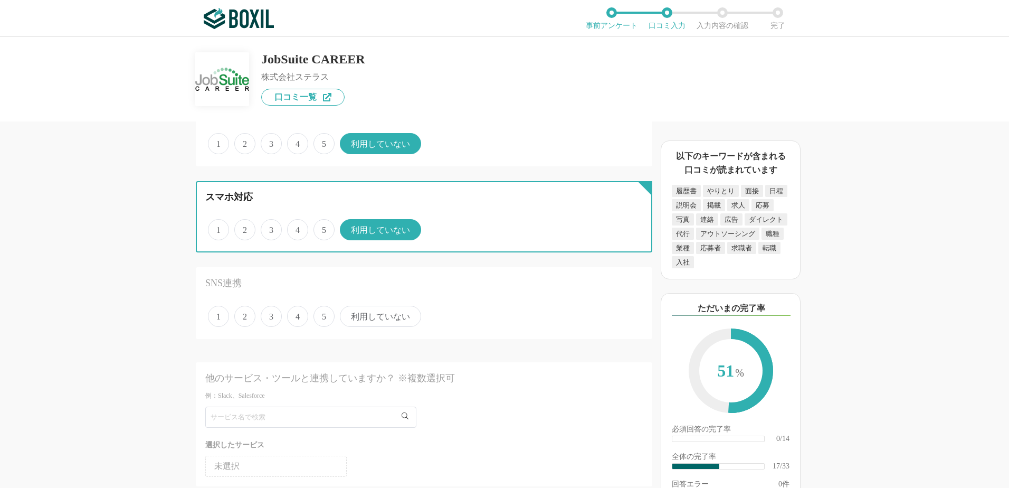
scroll to position [1372, 0]
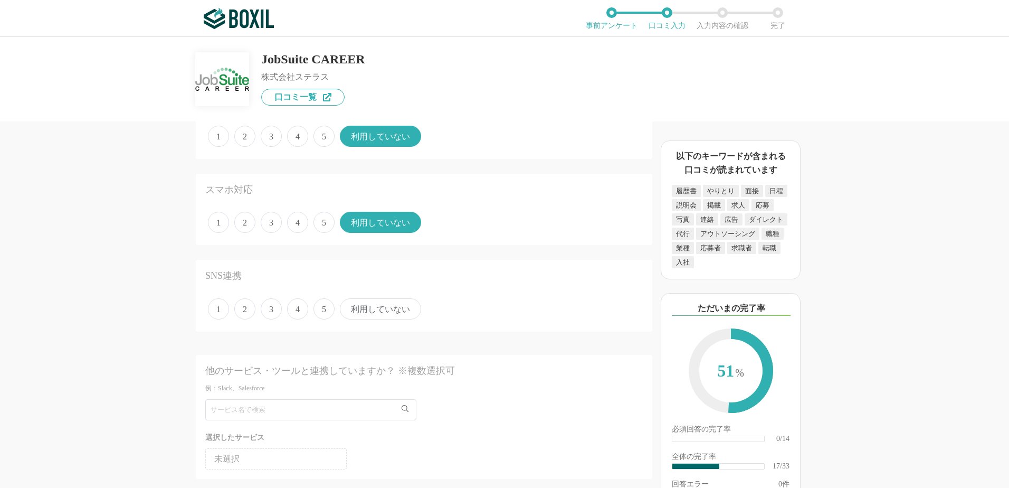
click at [388, 307] on span "利用していない" at bounding box center [380, 308] width 81 height 21
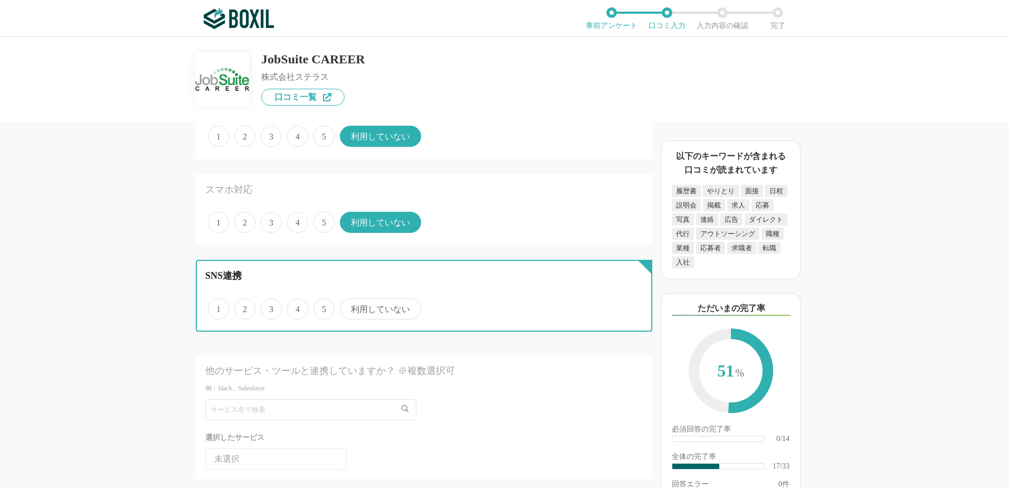
click at [349, 307] on input "利用していない" at bounding box center [346, 303] width 7 height 7
radio input "true"
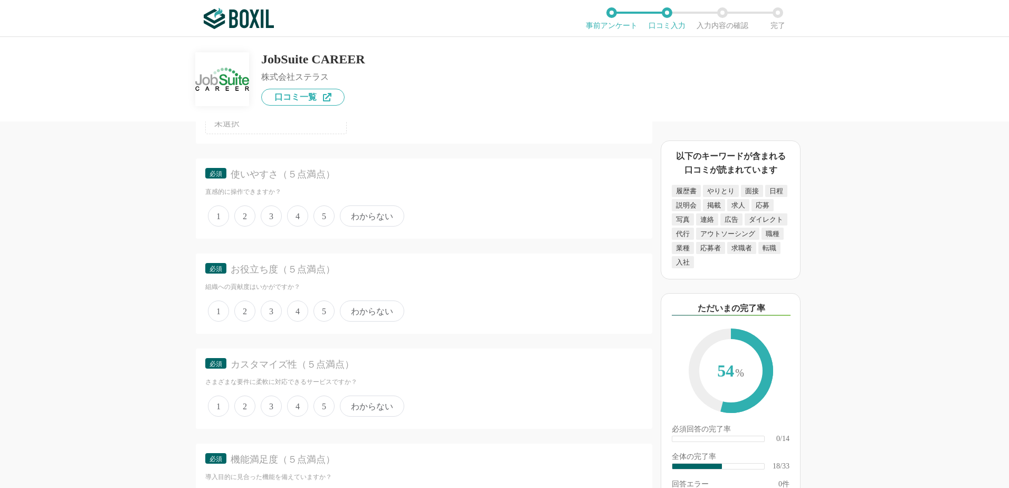
scroll to position [1709, 0]
click at [303, 213] on span "4" at bounding box center [297, 214] width 21 height 21
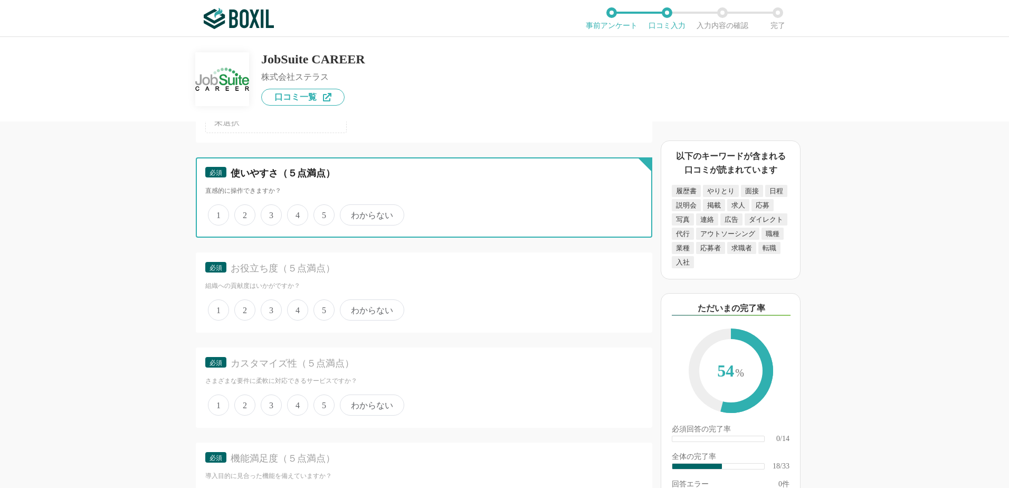
click at [297, 213] on input "4" at bounding box center [293, 209] width 7 height 7
radio input "true"
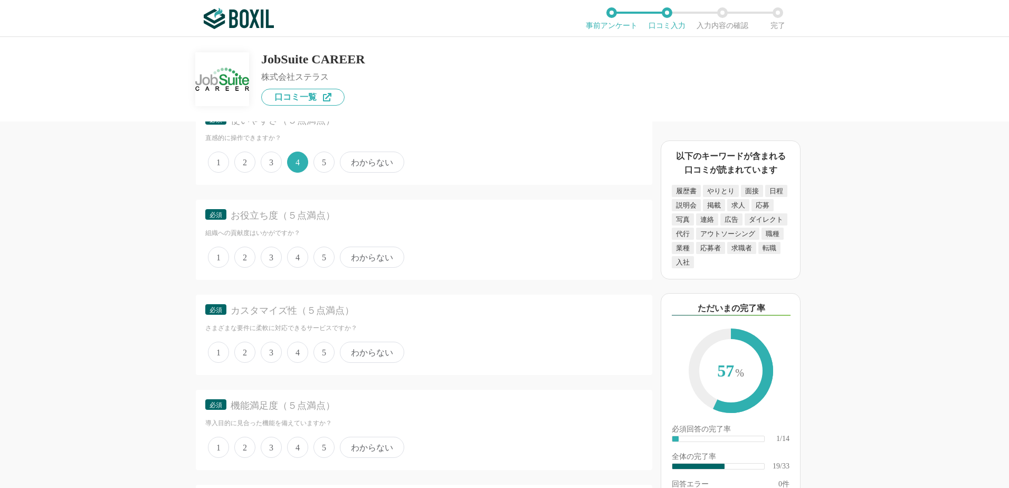
click at [294, 259] on span "4" at bounding box center [297, 256] width 21 height 21
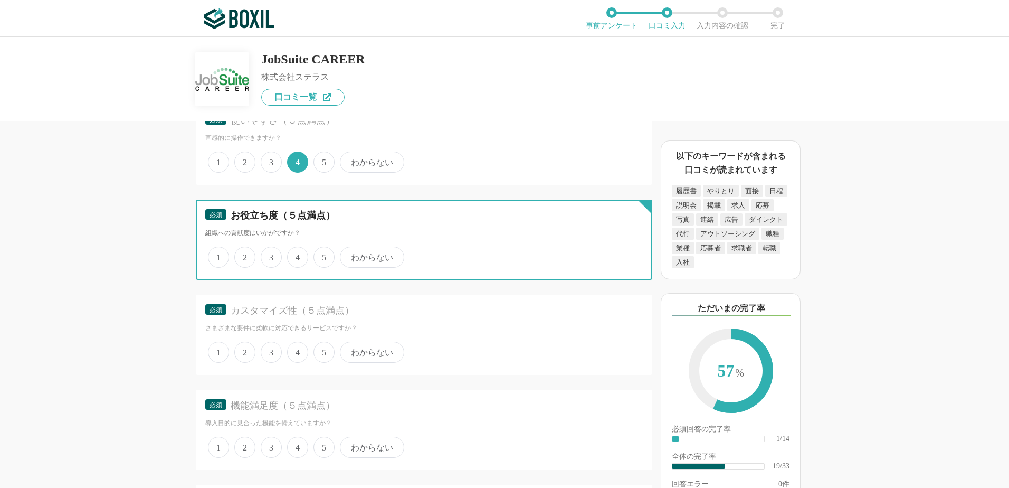
click at [294, 255] on input "4" at bounding box center [293, 251] width 7 height 7
radio input "true"
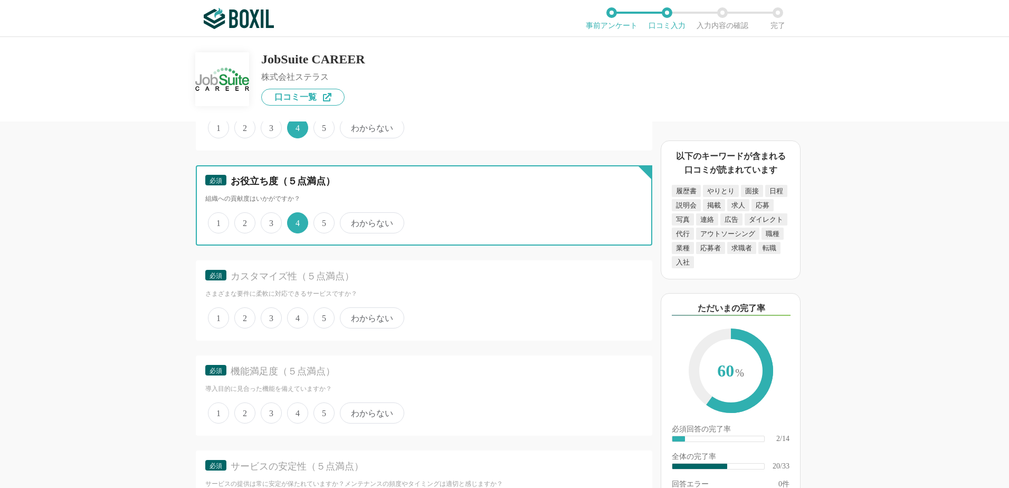
scroll to position [1814, 0]
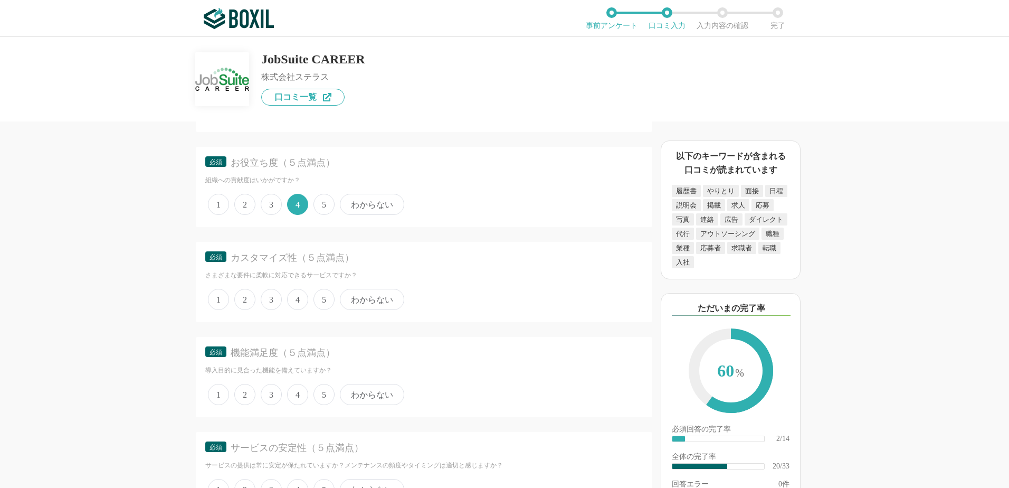
click at [267, 298] on span "3" at bounding box center [271, 299] width 21 height 21
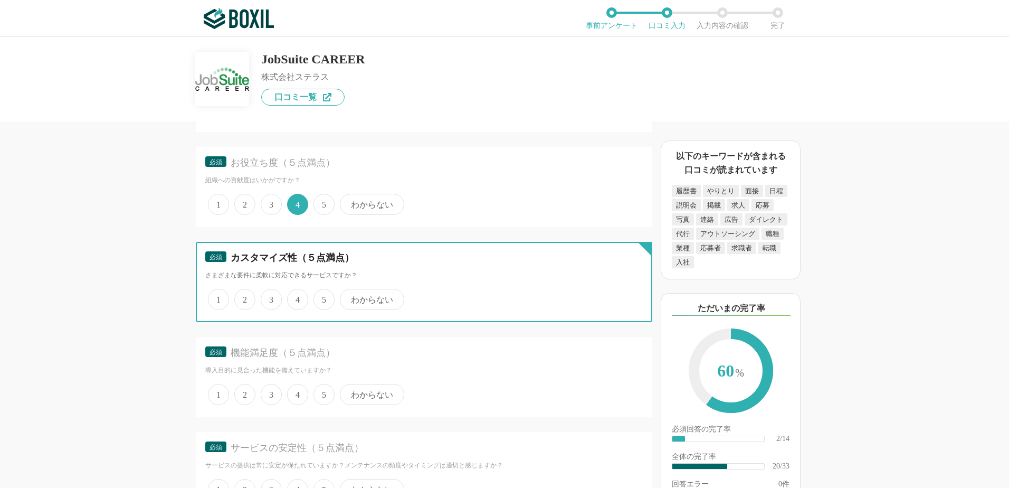
click at [267, 297] on input "3" at bounding box center [266, 293] width 7 height 7
radio input "true"
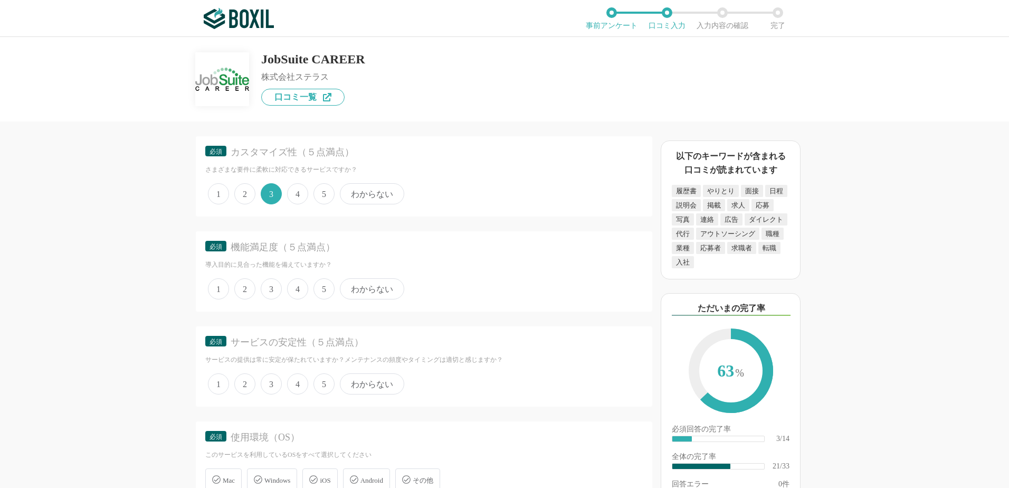
click at [299, 284] on span "4" at bounding box center [297, 288] width 21 height 21
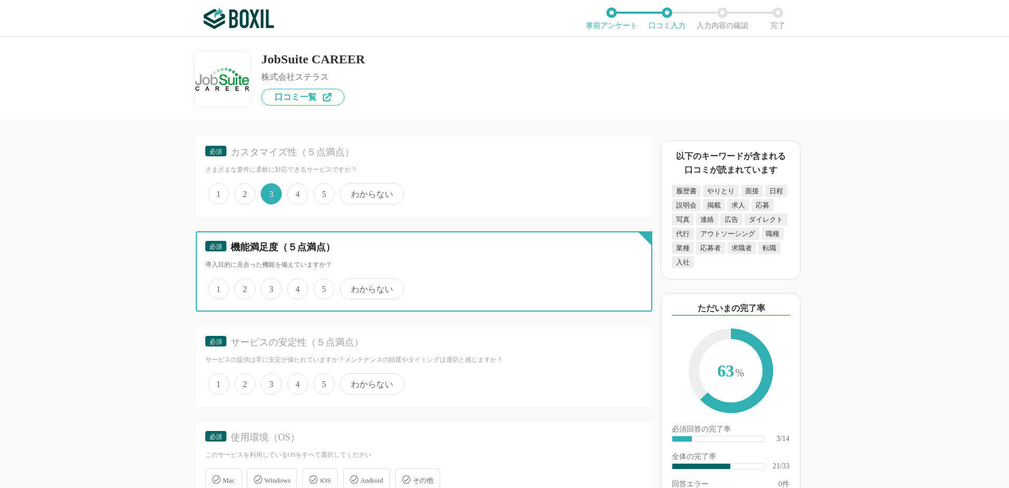
click at [297, 284] on input "4" at bounding box center [293, 283] width 7 height 7
radio input "true"
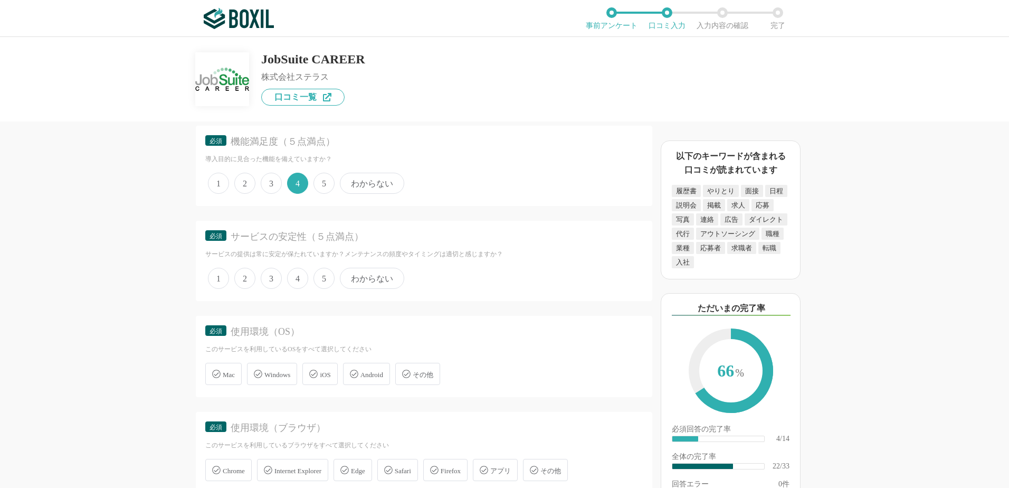
click at [300, 277] on span "4" at bounding box center [297, 278] width 21 height 21
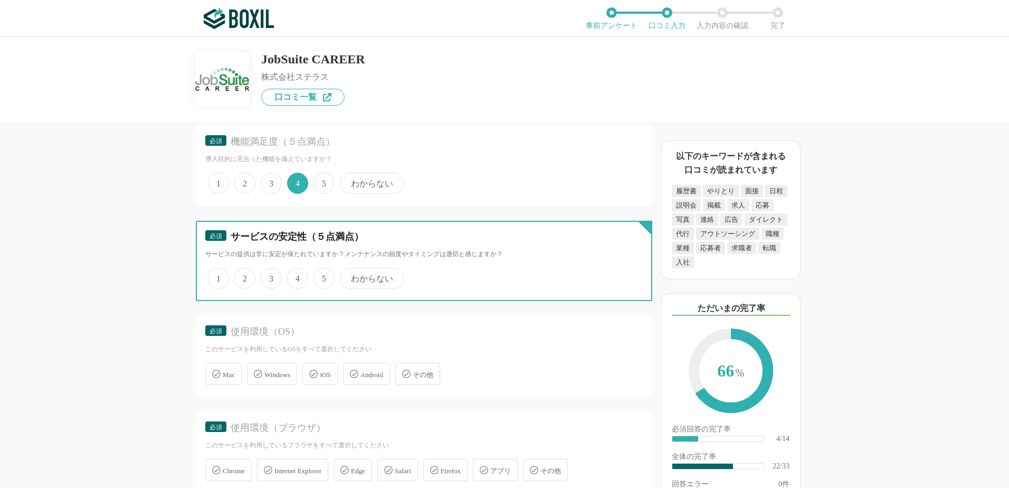
click at [297, 276] on input "4" at bounding box center [293, 272] width 7 height 7
radio input "true"
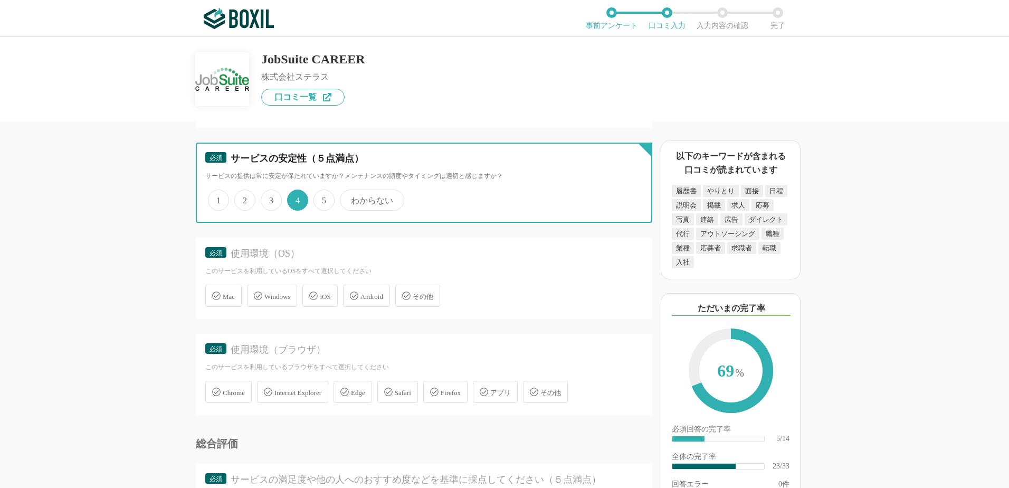
scroll to position [2131, 0]
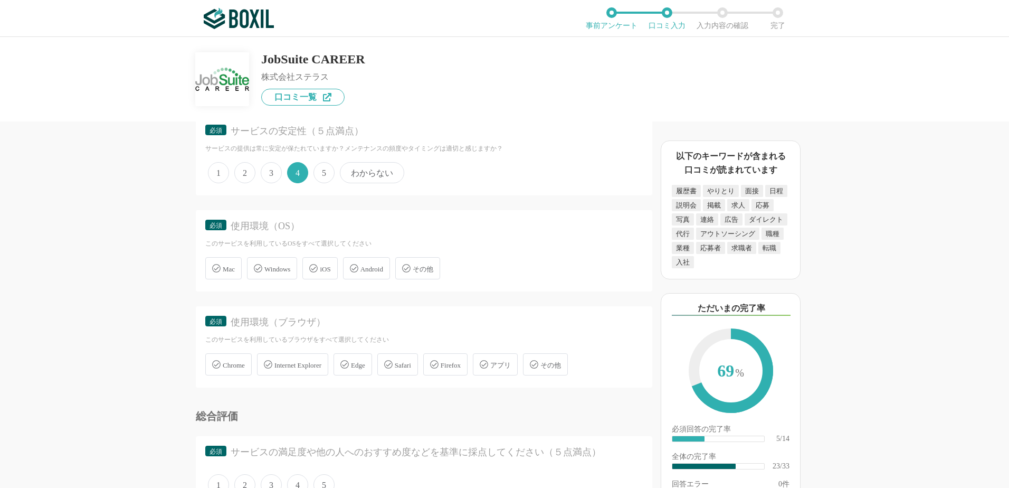
click at [277, 271] on span "Windows" at bounding box center [277, 269] width 26 height 8
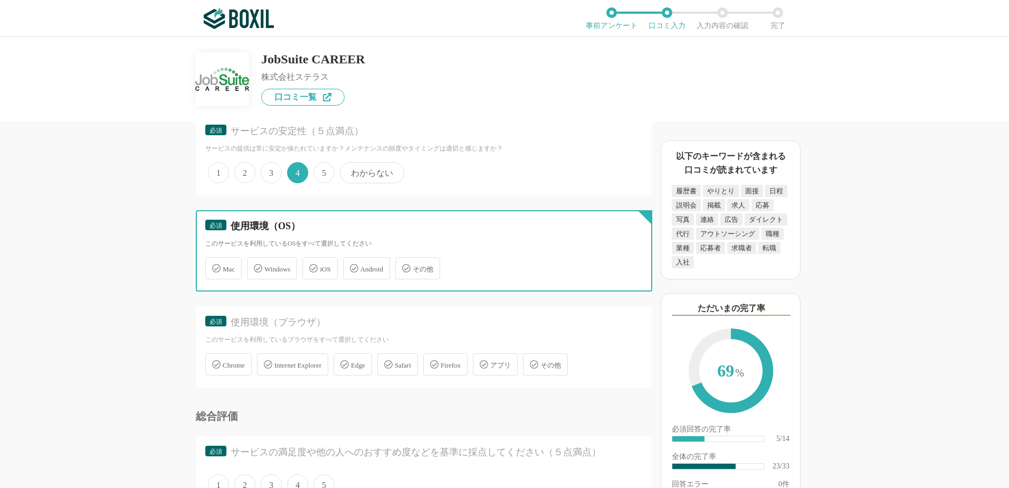
click at [256, 265] on input "Windows" at bounding box center [252, 262] width 7 height 7
checkbox input "true"
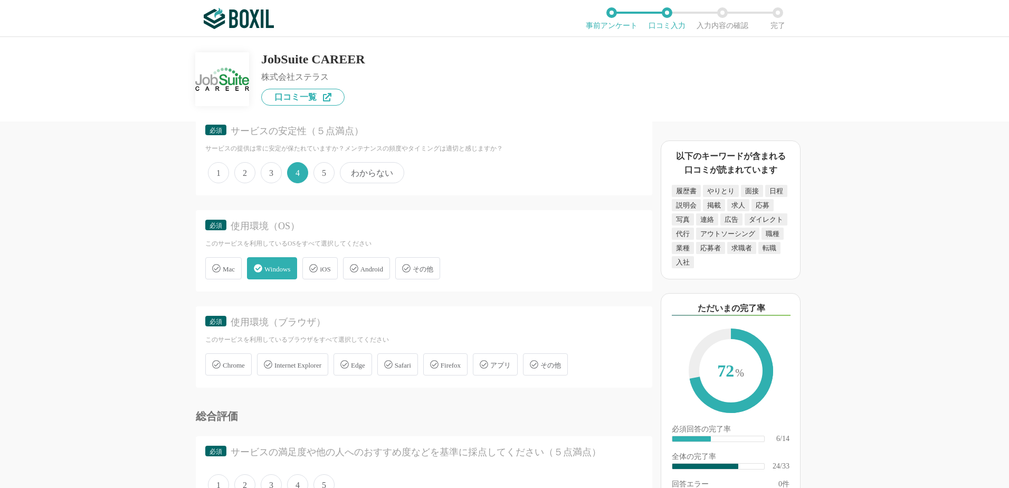
click at [317, 272] on div "iOS" at bounding box center [319, 268] width 35 height 22
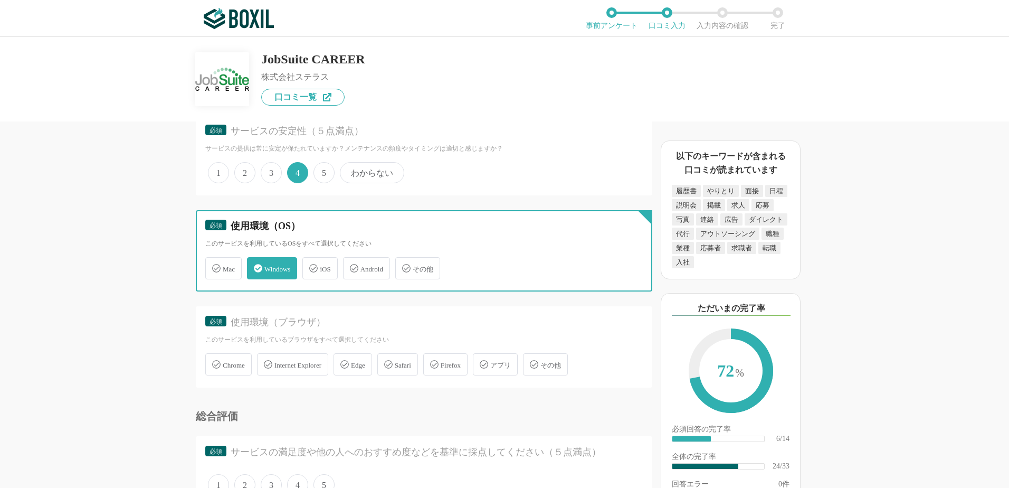
click at [311, 265] on input "iOS" at bounding box center [308, 262] width 7 height 7
checkbox input "true"
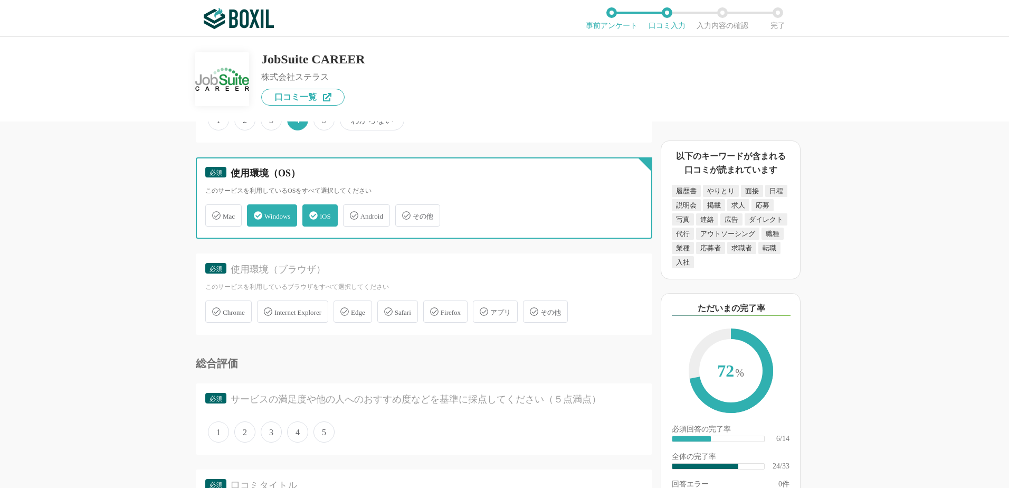
scroll to position [2236, 0]
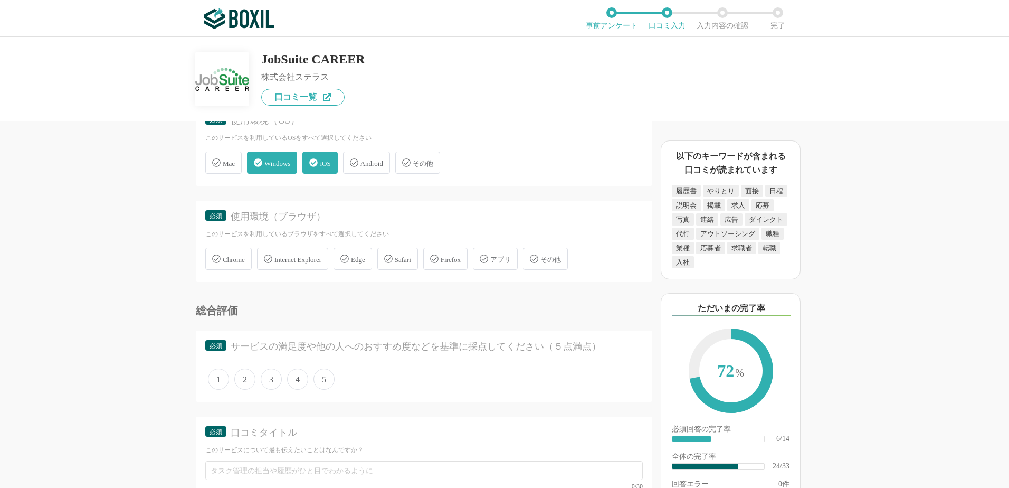
click at [301, 264] on div "Internet Explorer" at bounding box center [292, 259] width 71 height 22
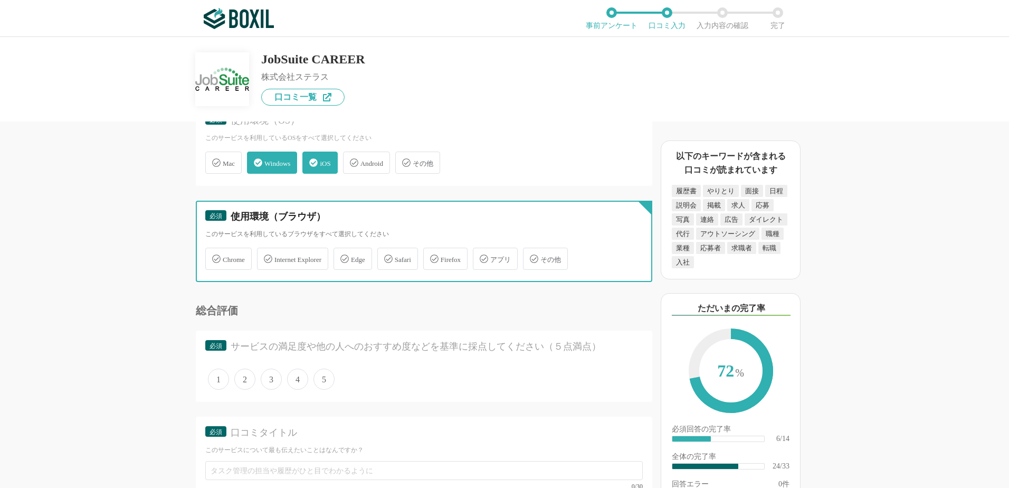
click at [266, 256] on input "Internet Explorer" at bounding box center [262, 252] width 7 height 7
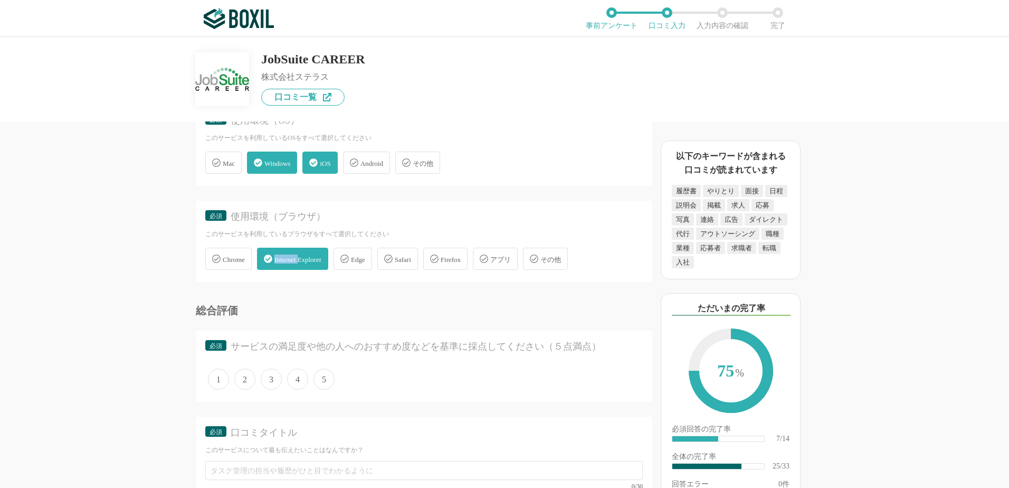
click at [301, 264] on div "Internet Explorer" at bounding box center [292, 259] width 71 height 22
click at [266, 256] on input "Internet Explorer" at bounding box center [262, 252] width 7 height 7
checkbox input "false"
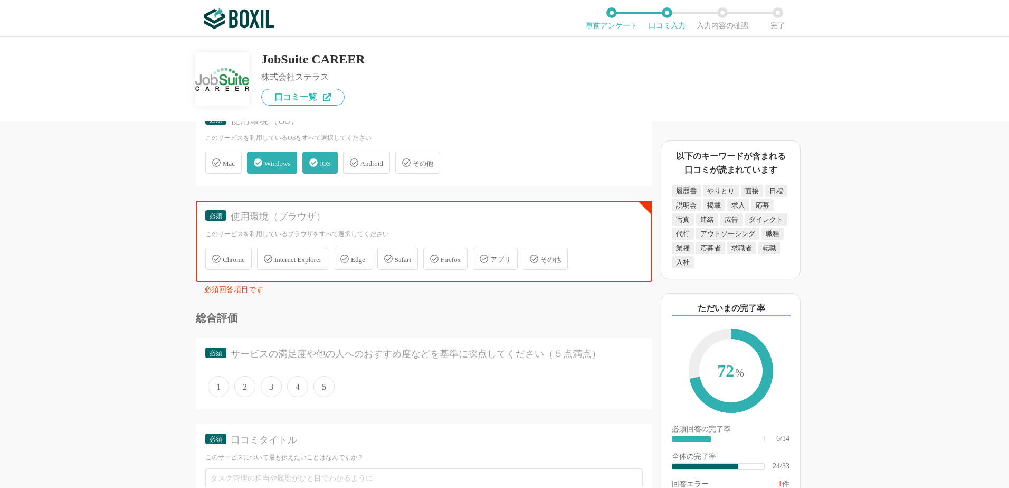
click at [365, 260] on span "Edge" at bounding box center [358, 259] width 14 height 8
click at [343, 256] on input "Edge" at bounding box center [339, 252] width 7 height 7
checkbox input "true"
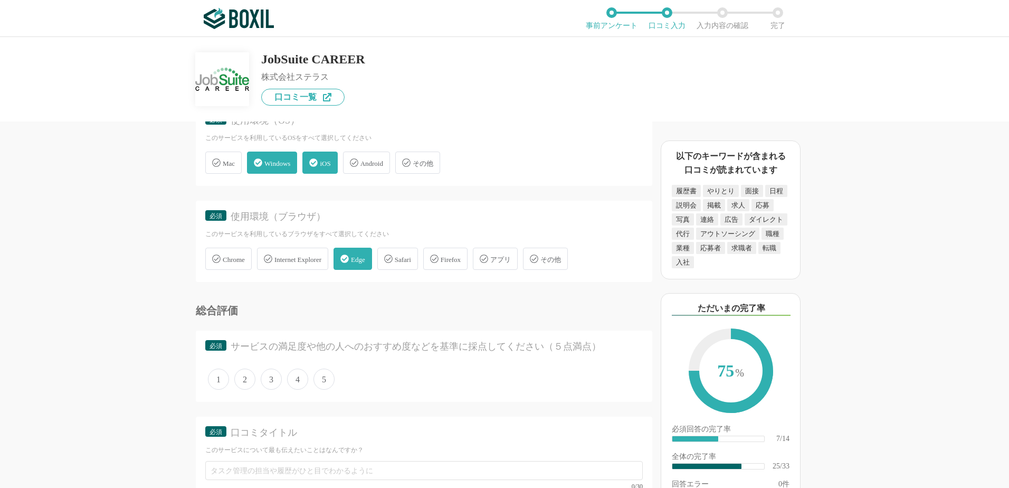
click at [64, 255] on div "採用管理システム(ATS)の機能について（5点満点で評価してください） 複数の広告管理を一括化 1 2 3 4 5 利用していない 応募～面接までの自動化 1…" at bounding box center [504, 262] width 1009 height 451
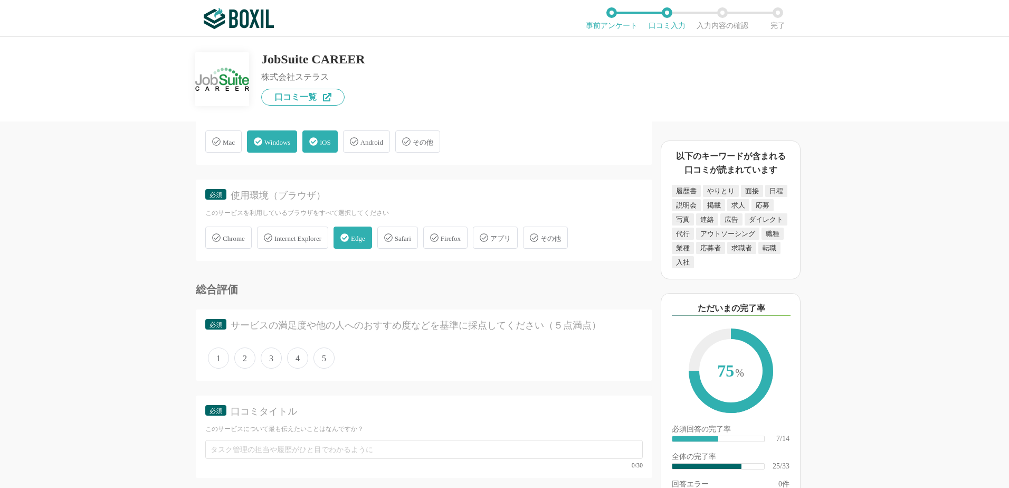
scroll to position [2289, 0]
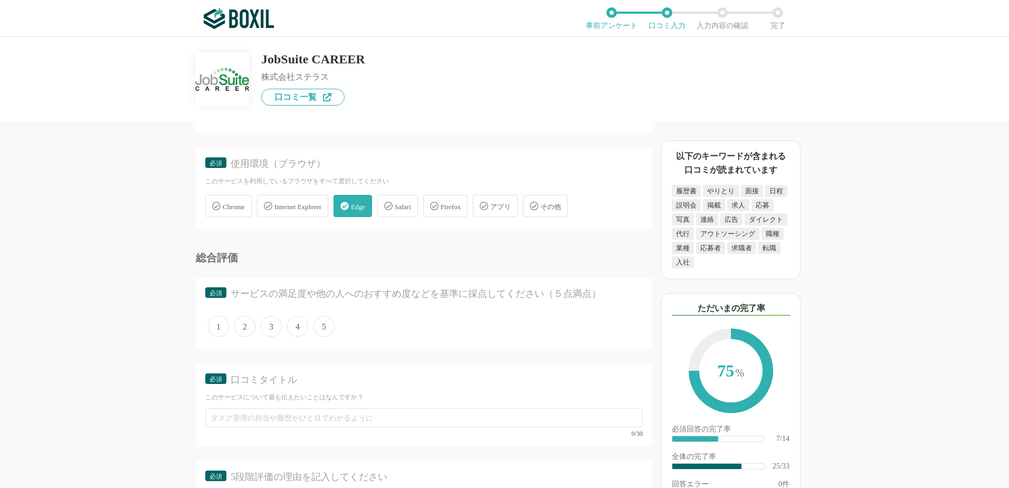
click at [409, 210] on span "Safari" at bounding box center [403, 207] width 16 height 8
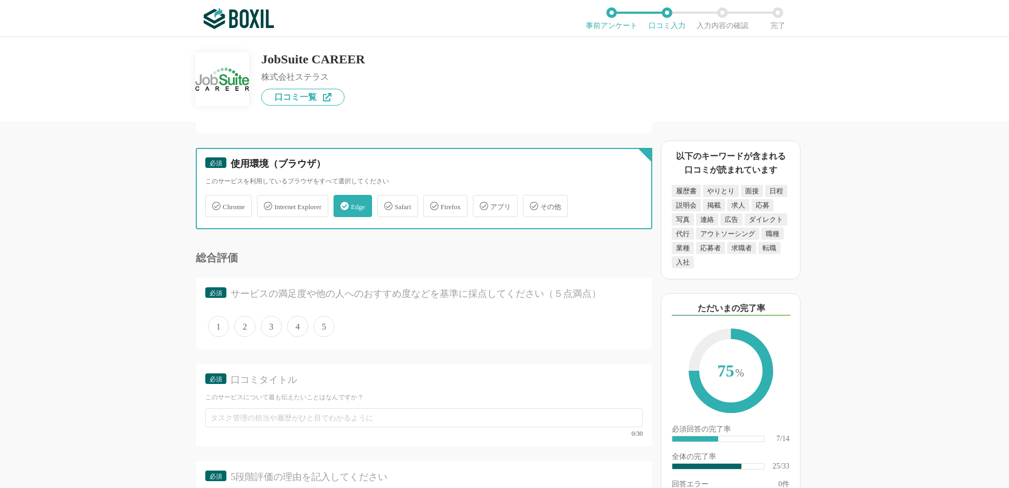
click at [386, 203] on input "Safari" at bounding box center [383, 199] width 7 height 7
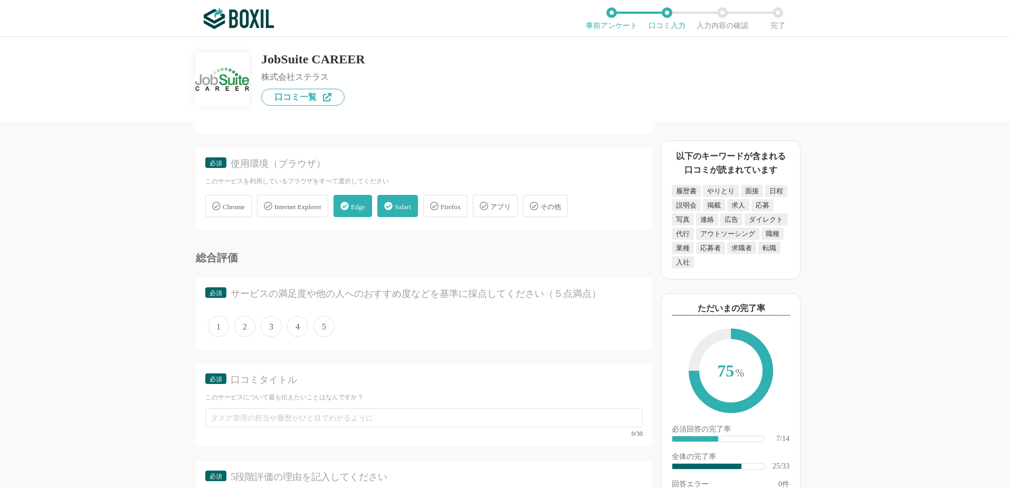
click at [409, 210] on span "Safari" at bounding box center [403, 207] width 16 height 8
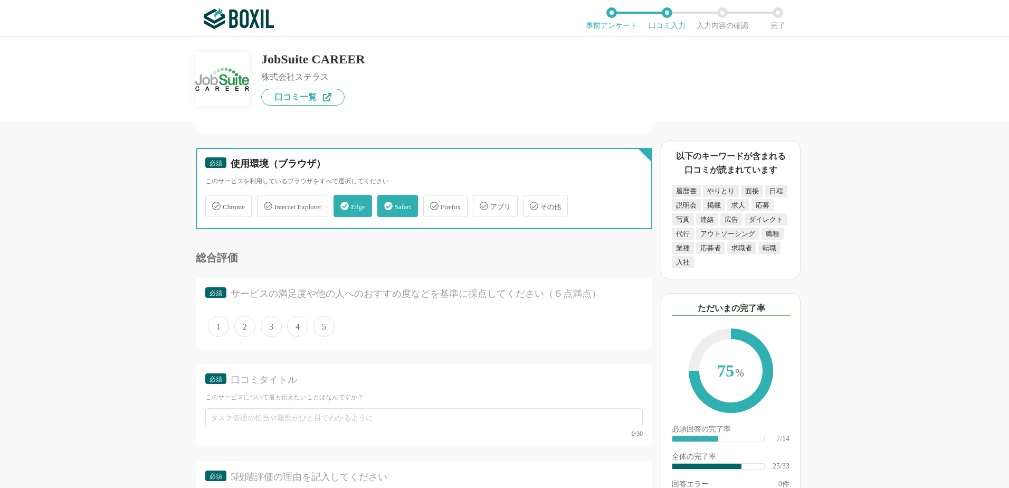
click at [386, 203] on input "Safari" at bounding box center [383, 199] width 7 height 7
checkbox input "false"
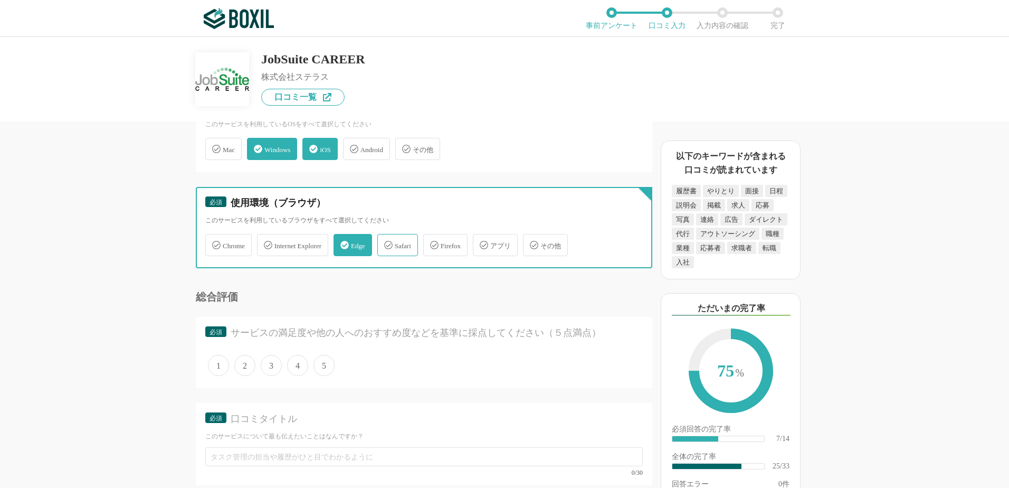
scroll to position [2184, 0]
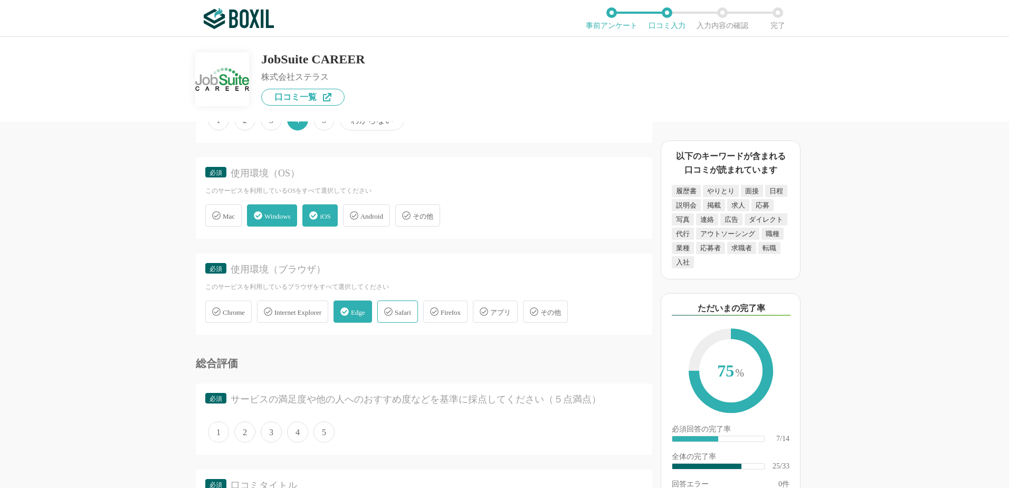
click at [318, 217] on icon at bounding box center [314, 215] width 8 height 8
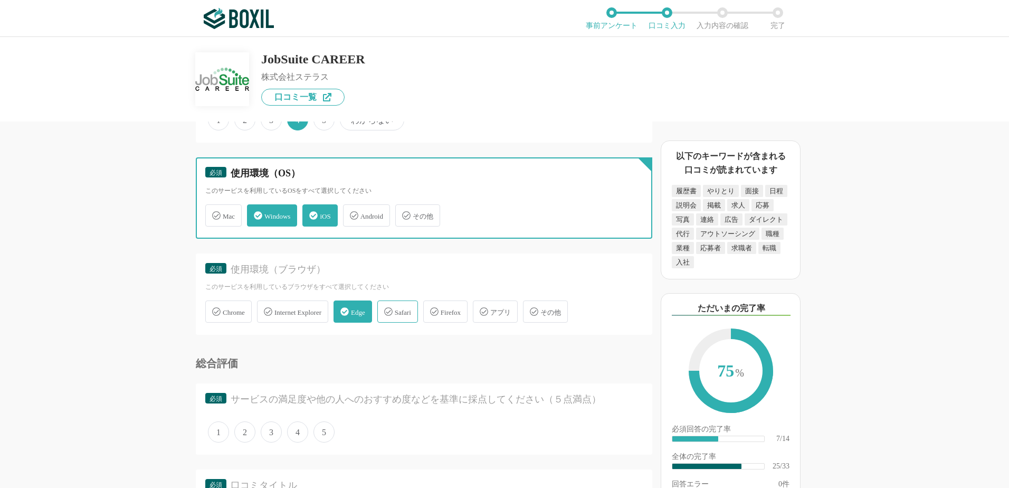
click at [311, 213] on input "iOS" at bounding box center [308, 209] width 7 height 7
checkbox input "false"
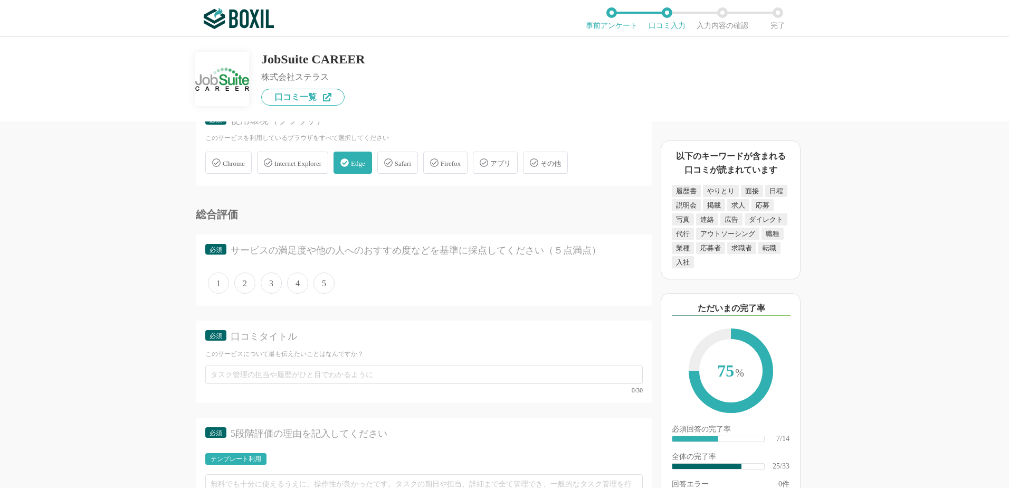
scroll to position [2342, 0]
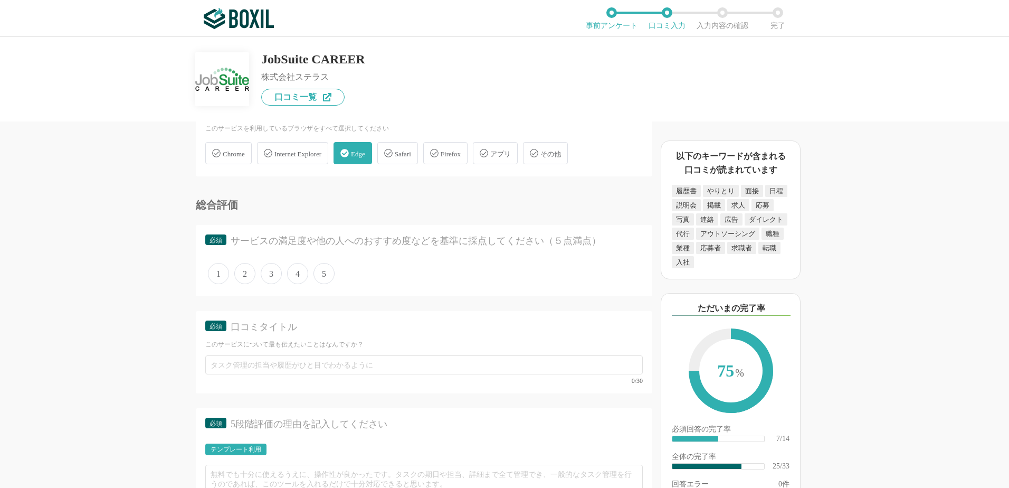
click at [303, 276] on span "4" at bounding box center [297, 273] width 21 height 21
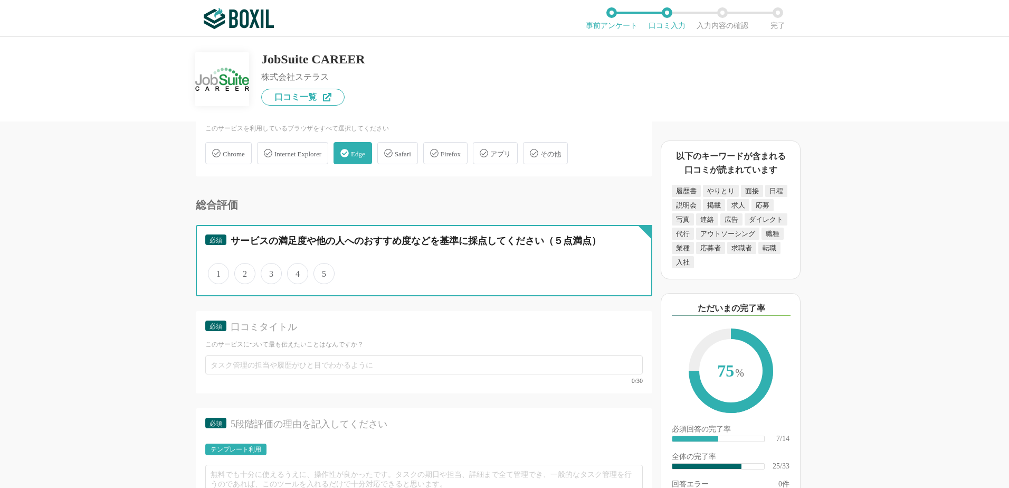
click at [297, 271] on input "4" at bounding box center [293, 267] width 7 height 7
radio input "true"
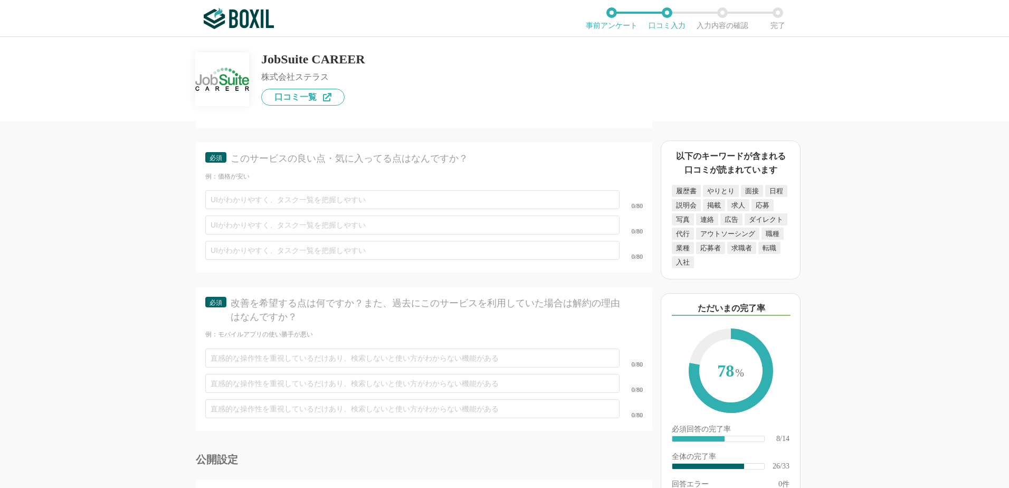
scroll to position [3081, 0]
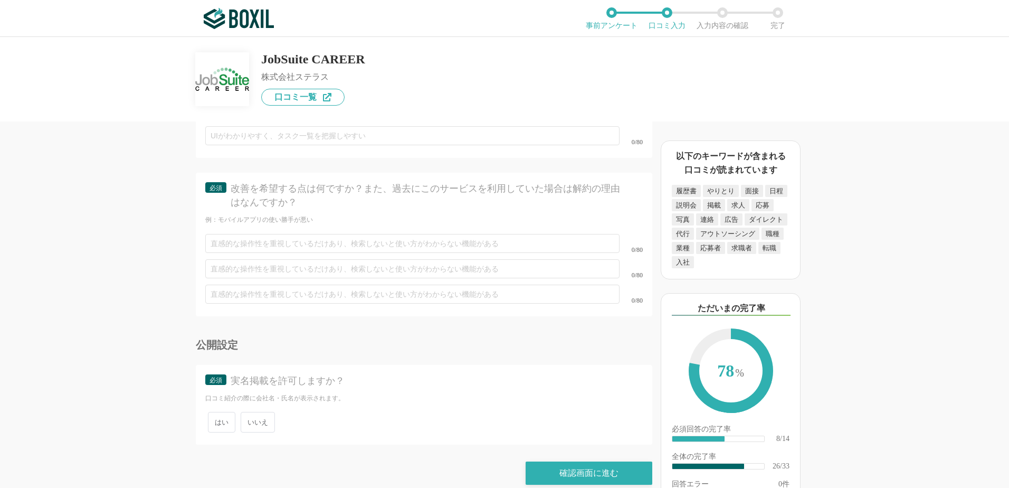
click at [269, 412] on span "いいえ" at bounding box center [258, 422] width 34 height 21
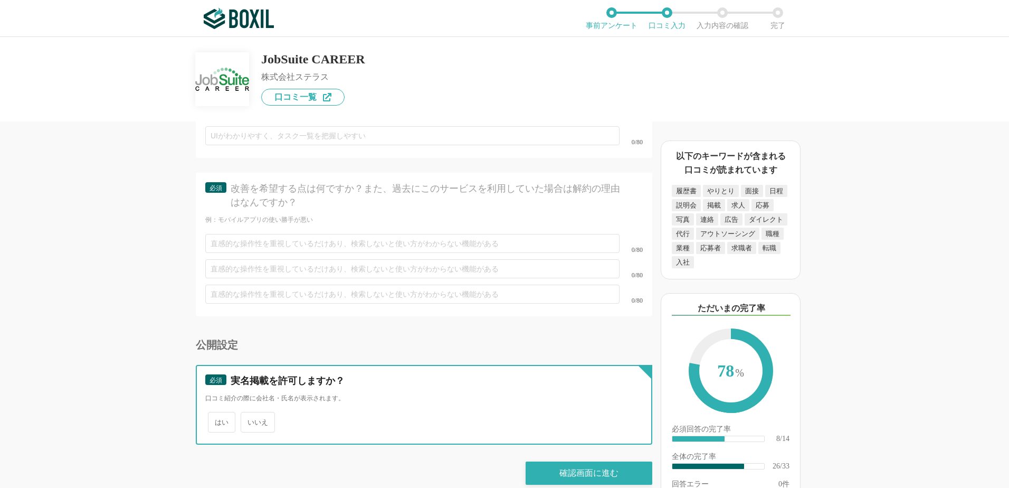
click at [250, 413] on input "いいえ" at bounding box center [246, 416] width 7 height 7
radio input "true"
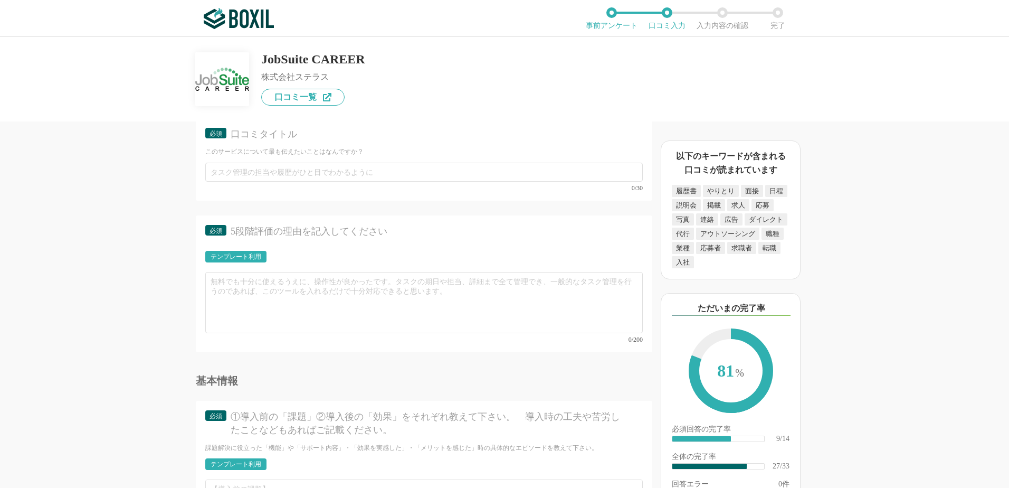
scroll to position [2553, 0]
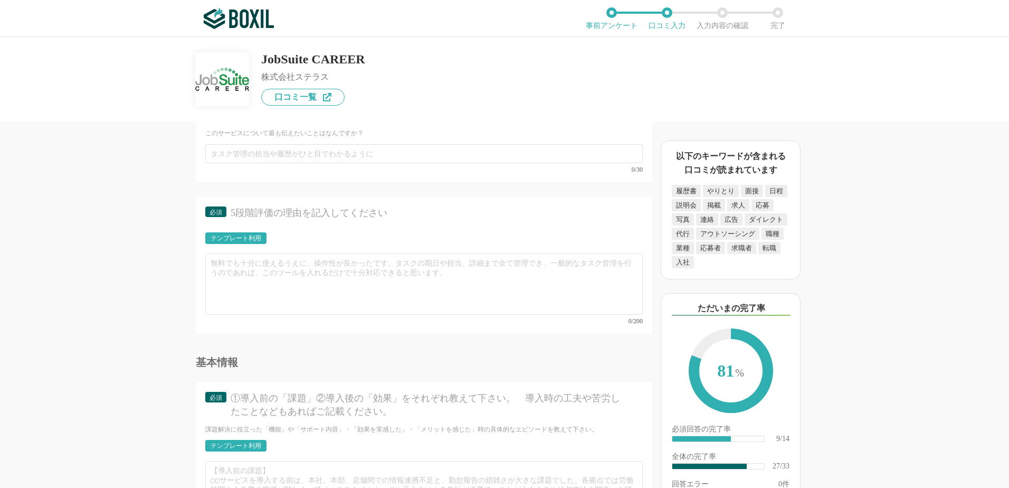
click at [262, 235] on div "テンプレート利用" at bounding box center [235, 238] width 61 height 12
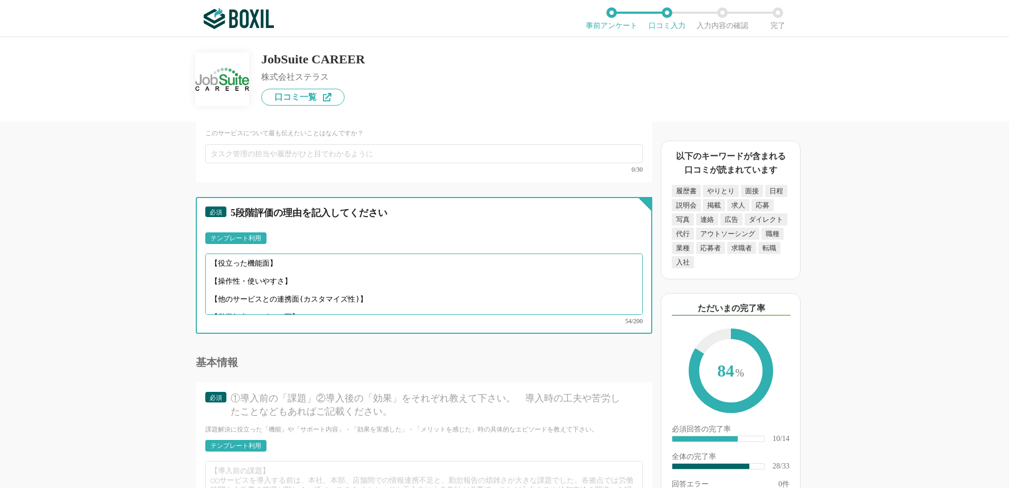
click at [252, 264] on textarea "【役立った機能面】 【操作性・使いやすさ】 【他のサービスとの連携面(カスタマイズ性)】 【営業担当やサポート面】" at bounding box center [424, 283] width 438 height 61
click at [250, 260] on textarea "【役立った機能面】 【操作性・使いやすさ】 【他のサービスとの連携面(カスタマイズ性)】 【営業担当やサポート面】" at bounding box center [424, 283] width 438 height 61
click at [333, 270] on textarea "【役立った機能面】 【操作性・使いやすさ】 【他のサービスとの連携面(カスタマイズ性)】 【営業担当やサポート面】" at bounding box center [424, 283] width 438 height 61
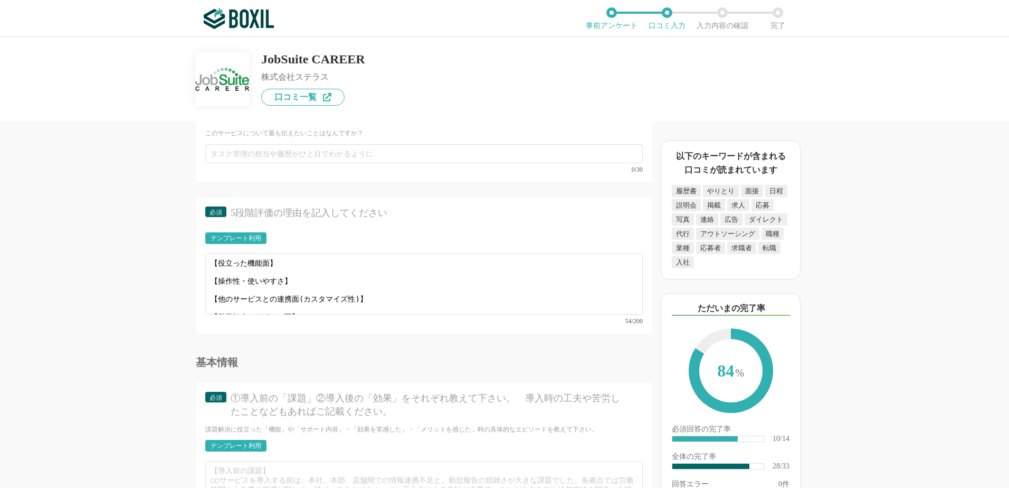
click at [262, 236] on div "テンプレート利用" at bounding box center [235, 238] width 61 height 12
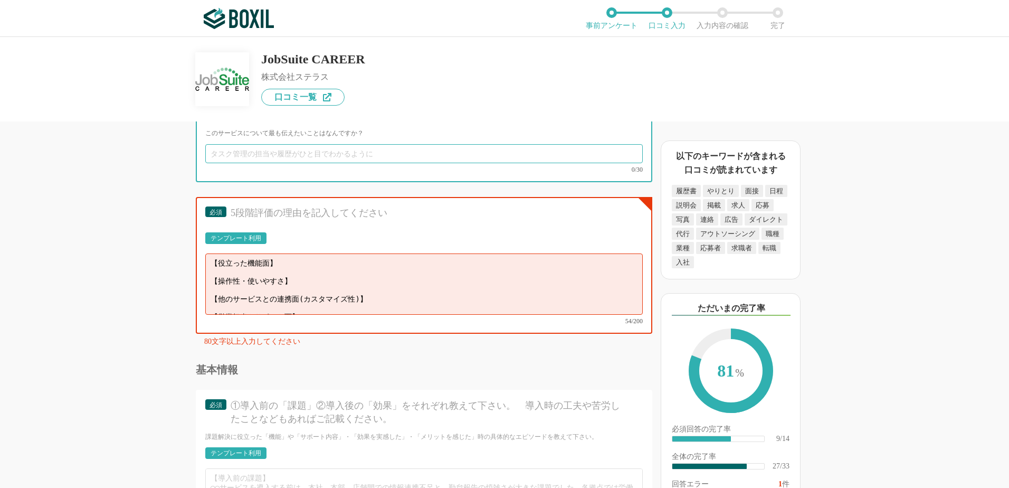
click at [467, 155] on input "text" at bounding box center [424, 153] width 438 height 19
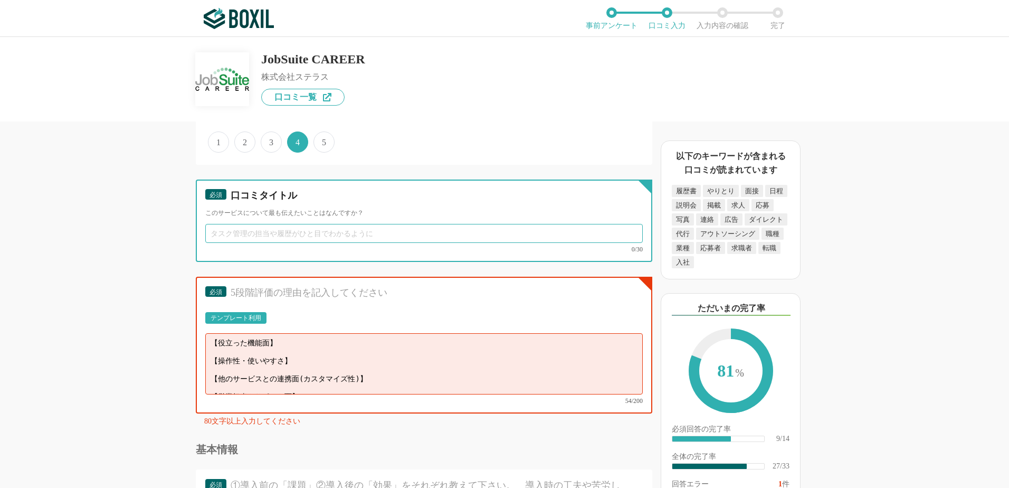
scroll to position [2447, 0]
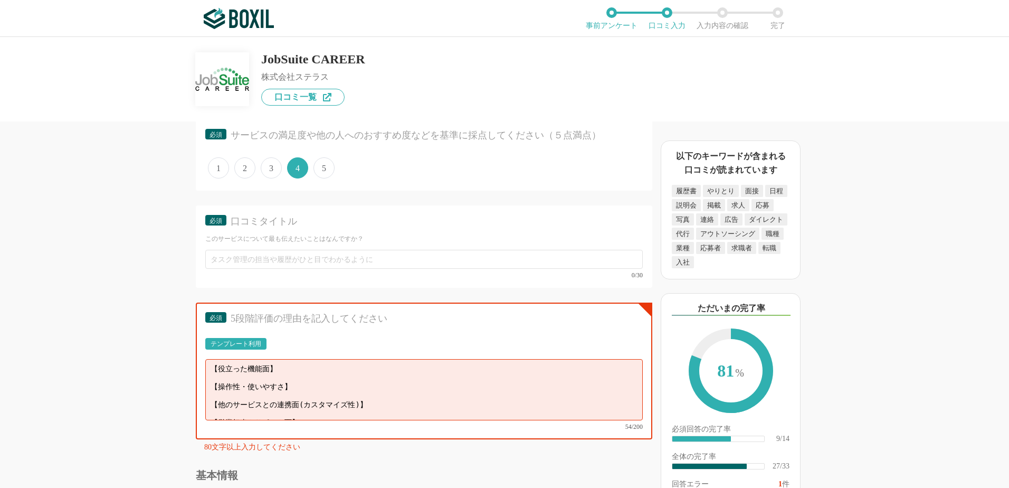
click at [127, 275] on div "採用管理システム(ATS)の機能について（5点満点で評価してください） 複数の広告管理を一括化 1 2 3 4 5 利用していない 応募～面接までの自動化 1…" at bounding box center [389, 304] width 528 height 366
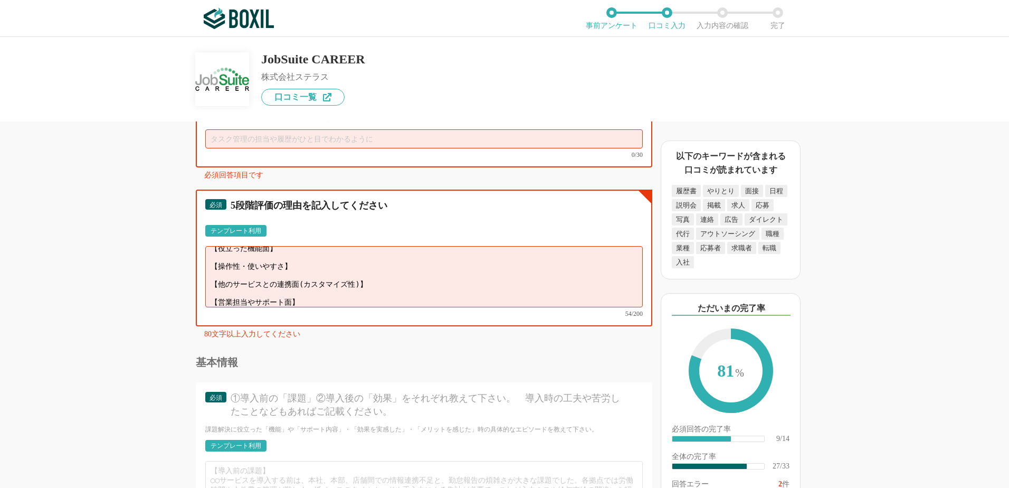
scroll to position [0, 0]
drag, startPoint x: 364, startPoint y: 290, endPoint x: 169, endPoint y: 243, distance: 201.0
click at [169, 243] on div "採用管理システム(ATS)の機能について（5点満点で評価してください） 複数の広告管理を一括化 1 2 3 4 5 利用していない 応募～面接までの自動化 1…" at bounding box center [389, 304] width 528 height 366
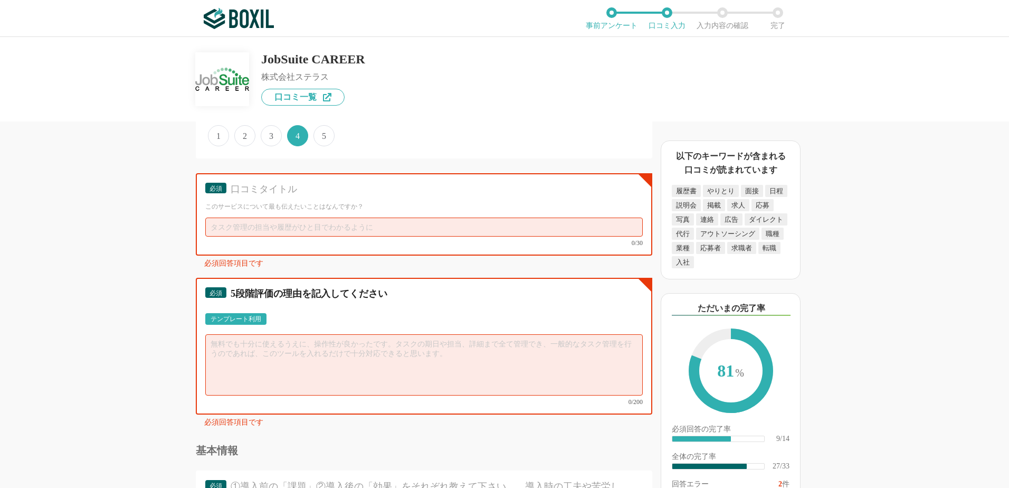
scroll to position [2462, 0]
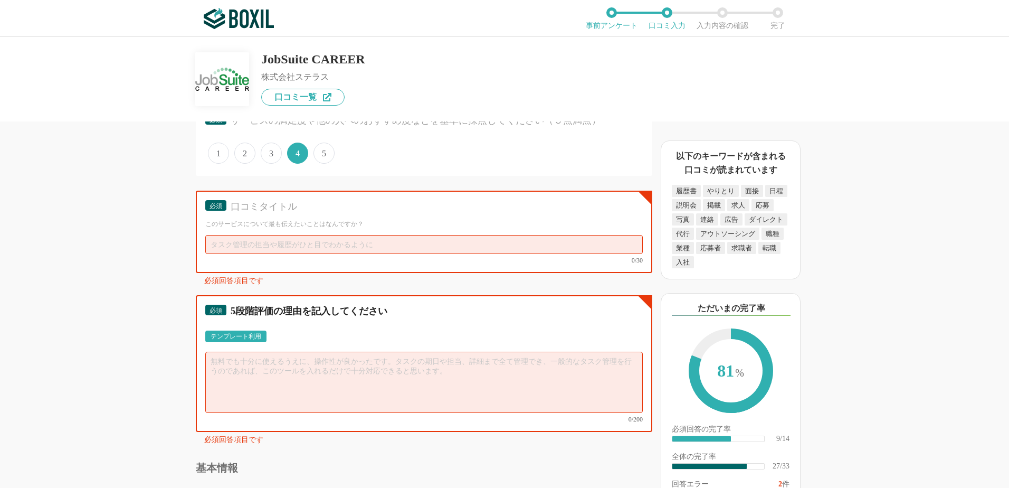
click at [363, 366] on textarea at bounding box center [424, 382] width 438 height 61
paste textarea "JobsuiteCreerを使い始めてから、採用業務がかなりラクになりました！画面が見やすくて操作も直感的なので、初めてでもすぐに慣れました。応募者の管理もス…"
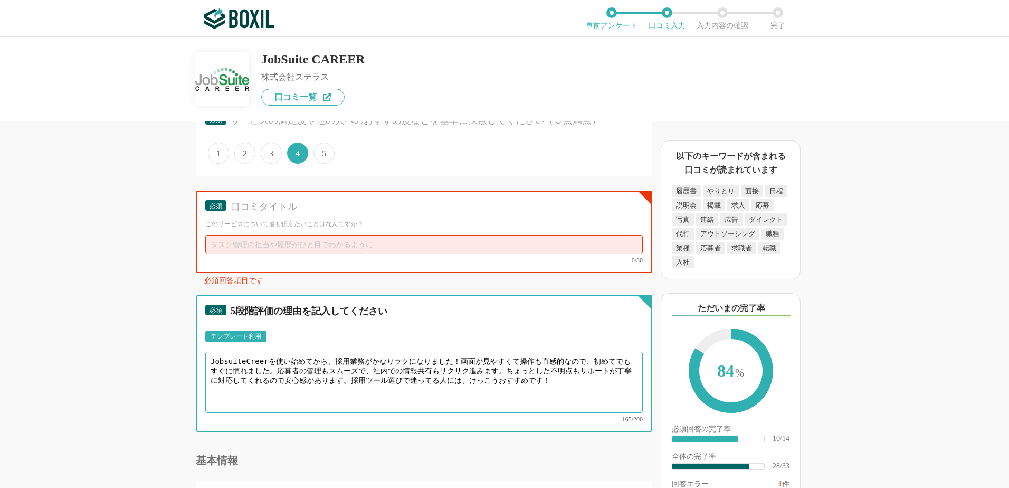
click at [378, 397] on textarea "JobsuiteCreerを使い始めてから、採用業務がかなりラクになりました！画面が見やすくて操作も直感的なので、初めてでもすぐに慣れました。応募者の管理もス…" at bounding box center [424, 382] width 438 height 61
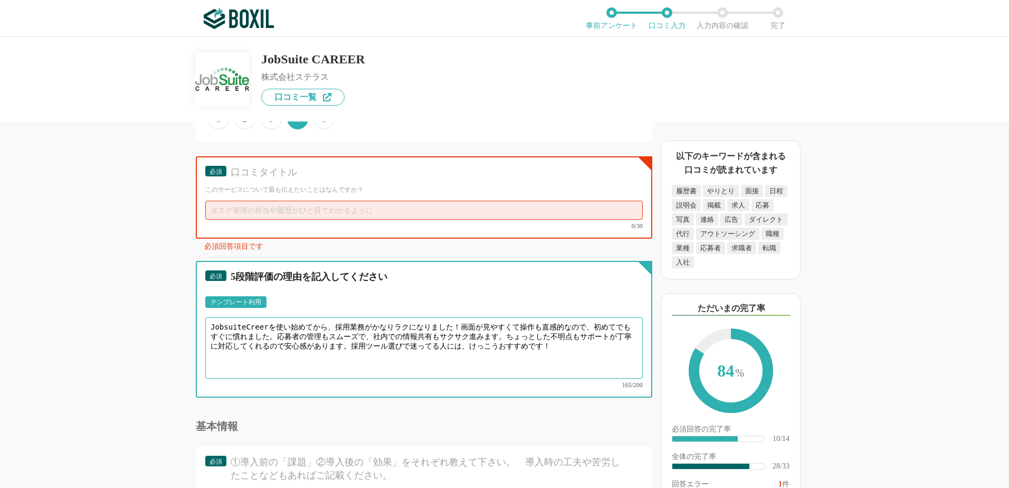
scroll to position [2515, 0]
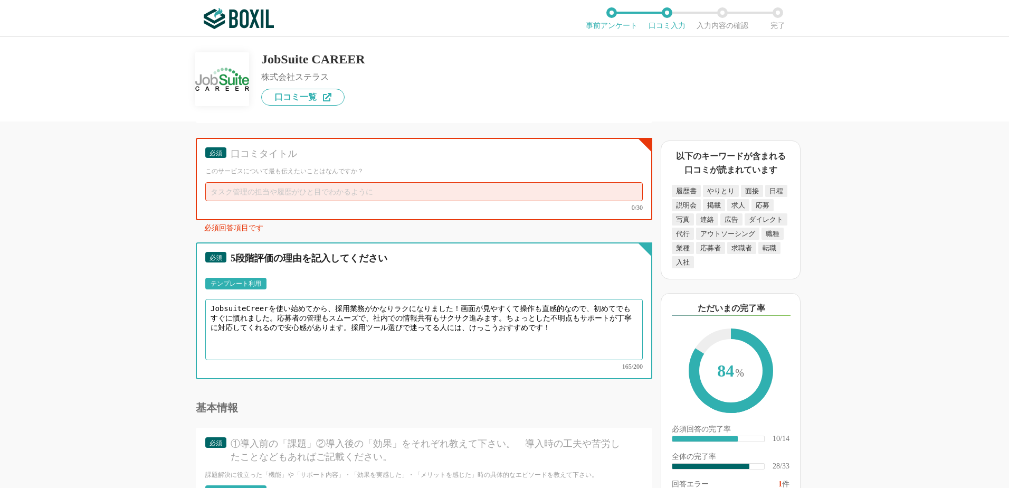
click at [368, 314] on textarea "JobsuiteCreerを使い始めてから、採用業務がかなりラクになりました！画面が見やすくて操作も直感的なので、初めてでもすぐに慣れました。応募者の管理もス…" at bounding box center [424, 329] width 438 height 61
drag, startPoint x: 450, startPoint y: 309, endPoint x: 167, endPoint y: 310, distance: 282.9
click at [167, 310] on div "採用管理システム(ATS)の機能について（5点満点で評価してください） 複数の広告管理を一括化 1 2 3 4 5 利用していない 応募～面接までの自動化 1…" at bounding box center [389, 304] width 528 height 366
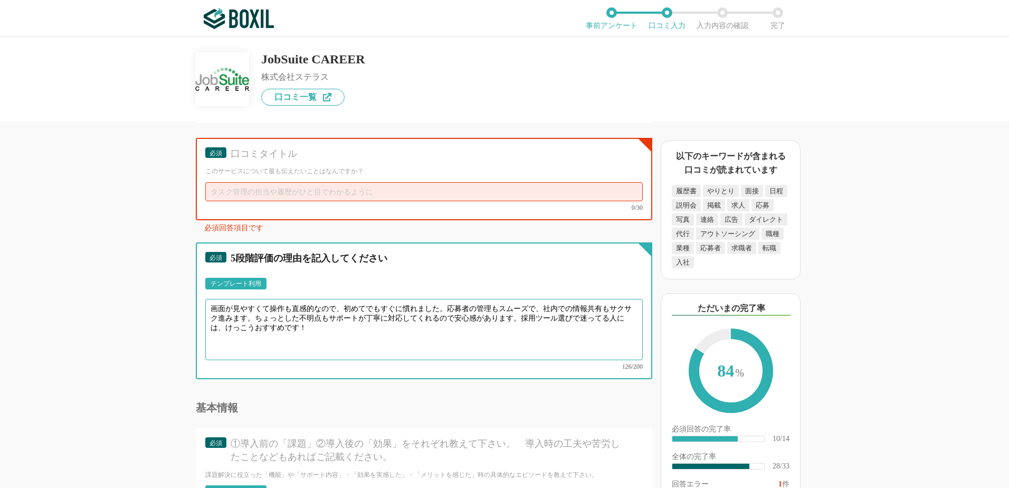
click at [507, 333] on textarea "画面が見やすくて操作も直感的なので、初めてでもすぐに慣れました。応募者の管理もスムーズで、社内での情報共有もサクサク進みます。ちょっとした不明点もサポートが丁…" at bounding box center [424, 329] width 438 height 61
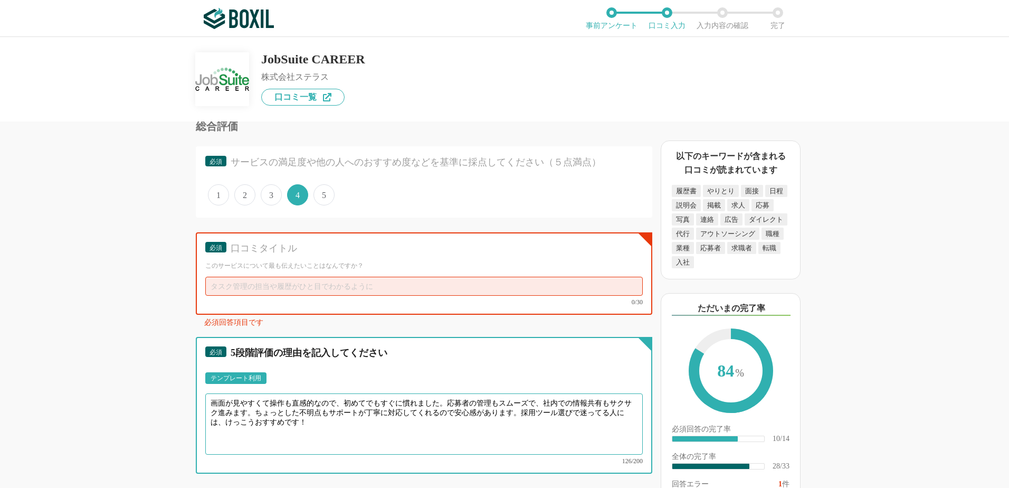
scroll to position [2409, 0]
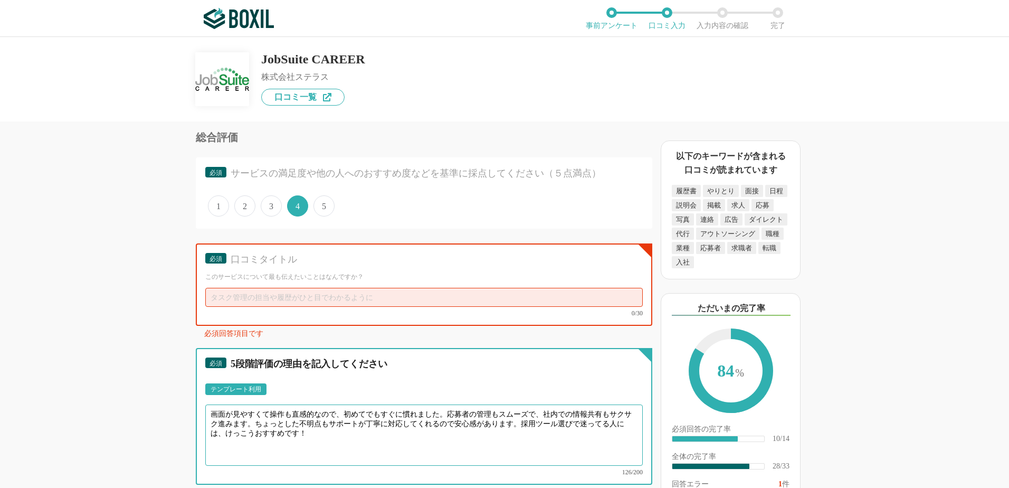
type textarea "画面が見やすくて操作も直感的なので、初めてでもすぐに慣れました。応募者の管理もスムーズで、社内での情報共有もサクサク進みます。ちょっとした不明点もサポートが丁…"
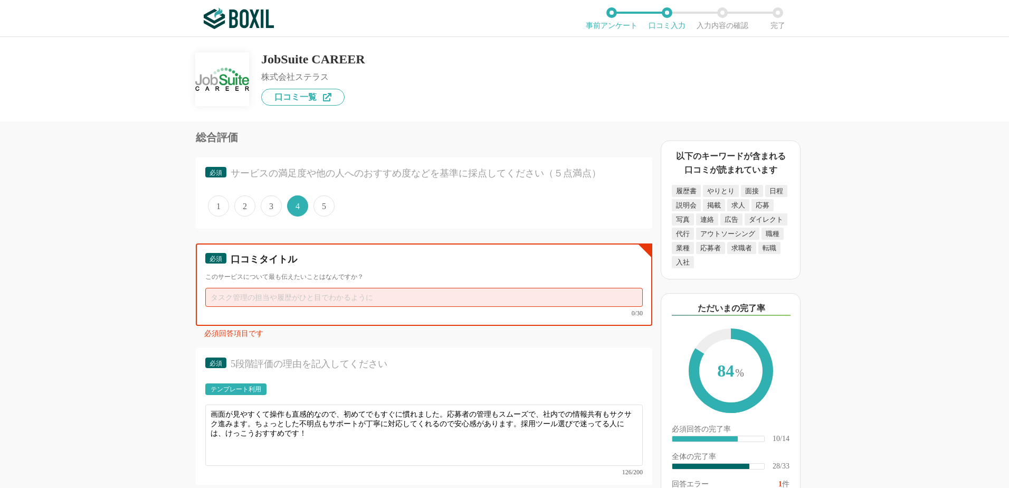
click at [371, 289] on input "text" at bounding box center [424, 297] width 438 height 19
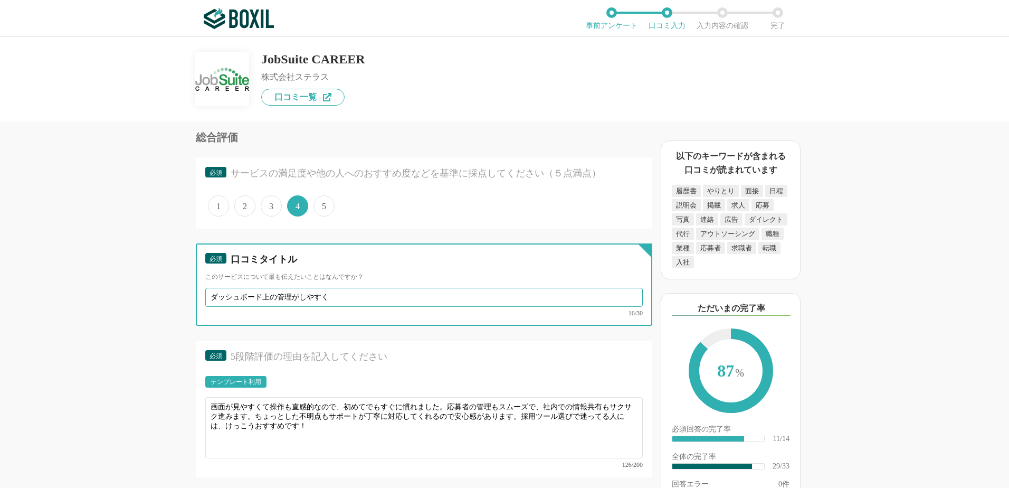
click at [426, 296] on input "ダッシュボード上の管理がしやすく" at bounding box center [424, 297] width 438 height 19
type input "ダッシュボード上の管理がしやすく抜け漏れを防ぐことができる"
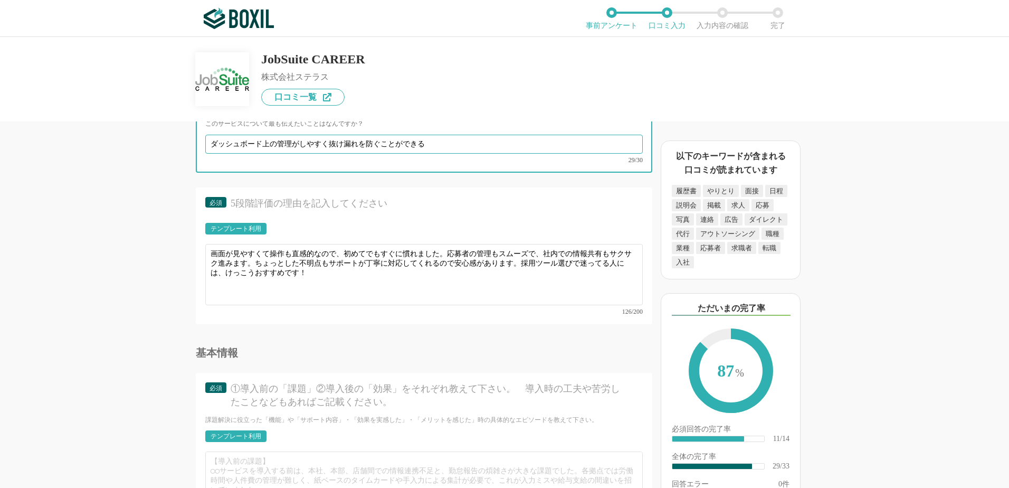
scroll to position [2568, 0]
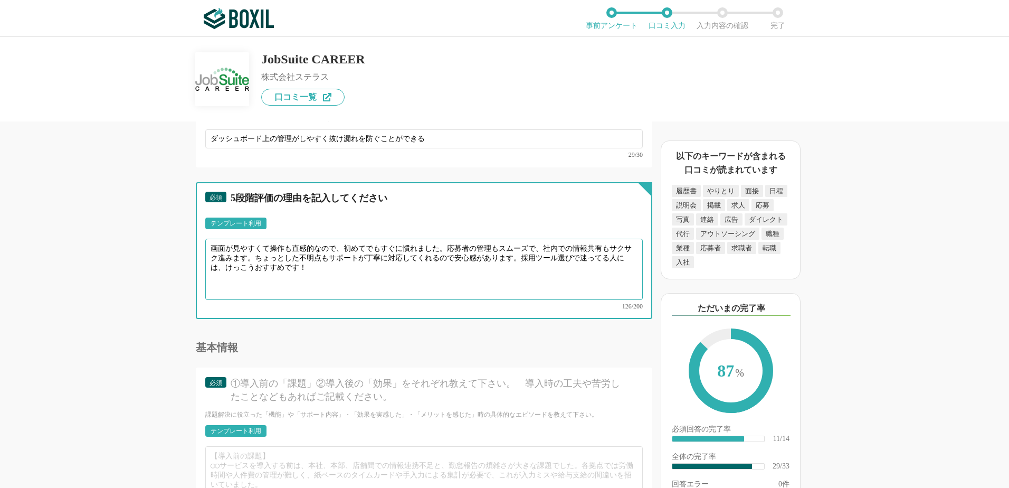
drag, startPoint x: 325, startPoint y: 253, endPoint x: 208, endPoint y: 242, distance: 117.1
click at [208, 242] on textarea "画面が見やすくて操作も直感的なので、初めてでもすぐに慣れました。応募者の管理もスムーズで、社内での情報共有もサクサク進みます。ちょっとした不明点もサポートが丁…" at bounding box center [424, 269] width 438 height 61
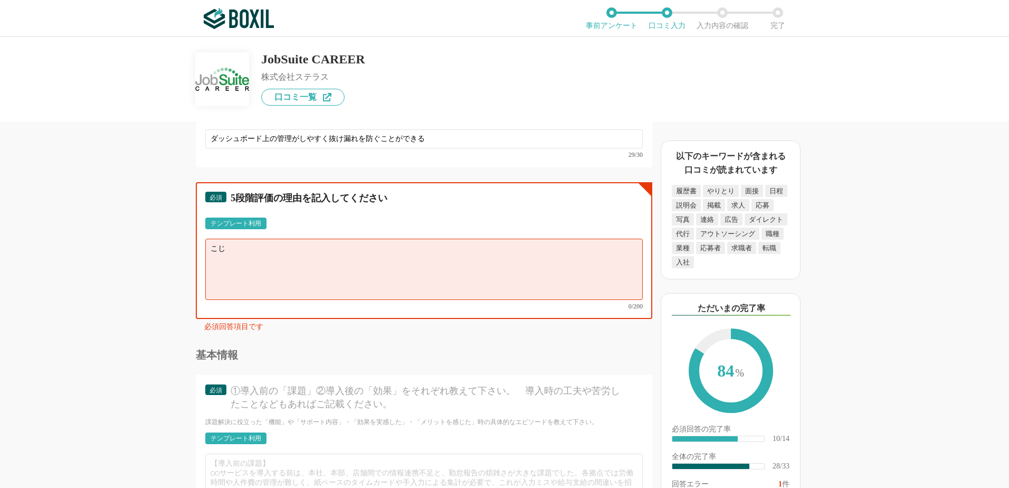
type textarea "こ"
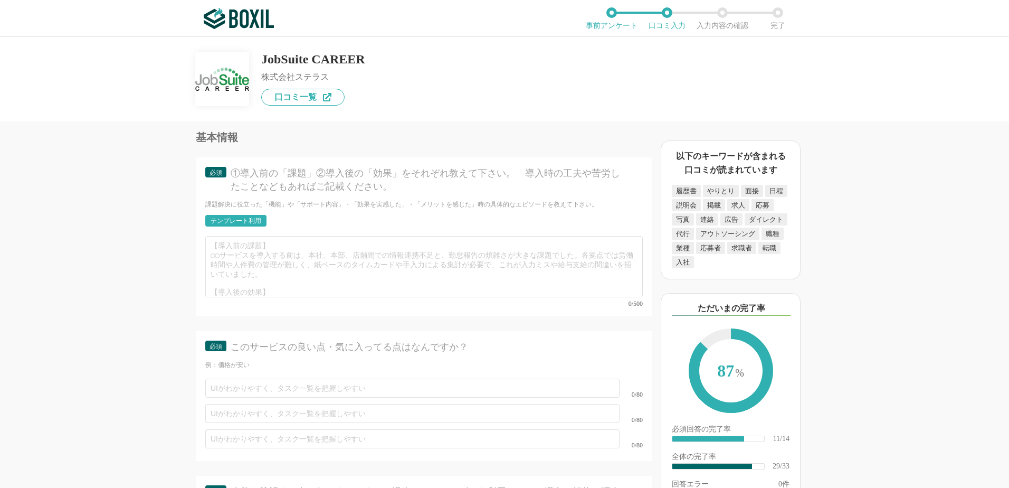
scroll to position [2779, 0]
type textarea "全体のダッシュボードや個人の選考画面など、パッと見て状況がわかりやすいため作業の抜け漏れを未然に防ぐことができて便利です。複数求人を掲載しているため、同一候補…"
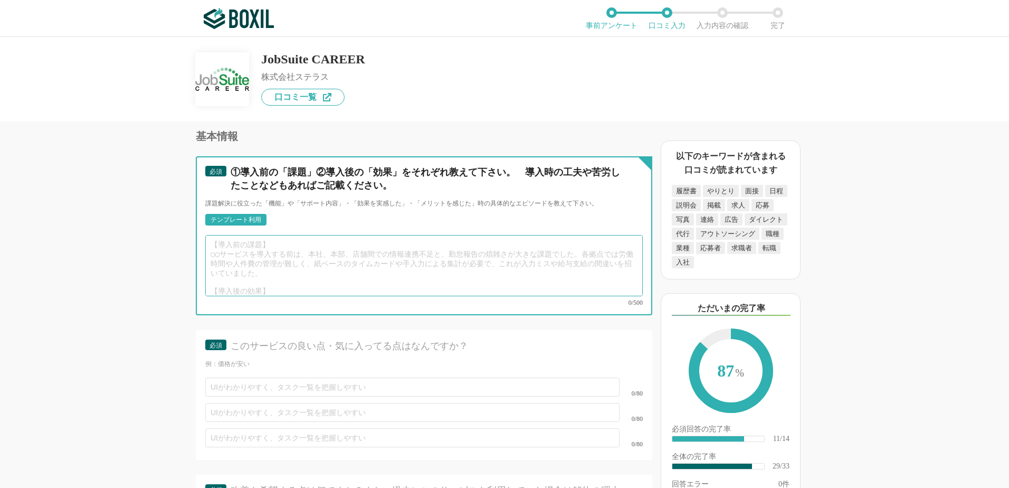
click at [543, 251] on textarea at bounding box center [424, 265] width 438 height 61
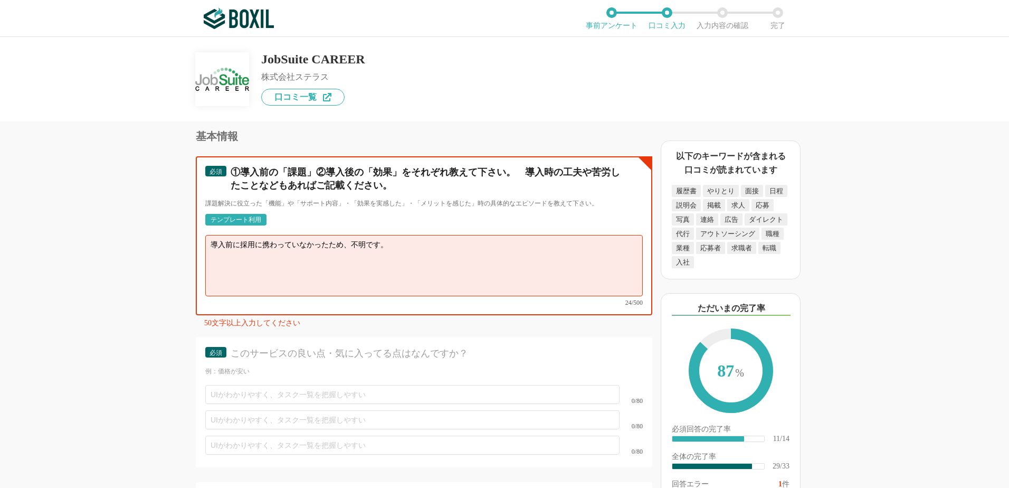
type textarea "導入前に採用に携わっていなかったため、不明です。"
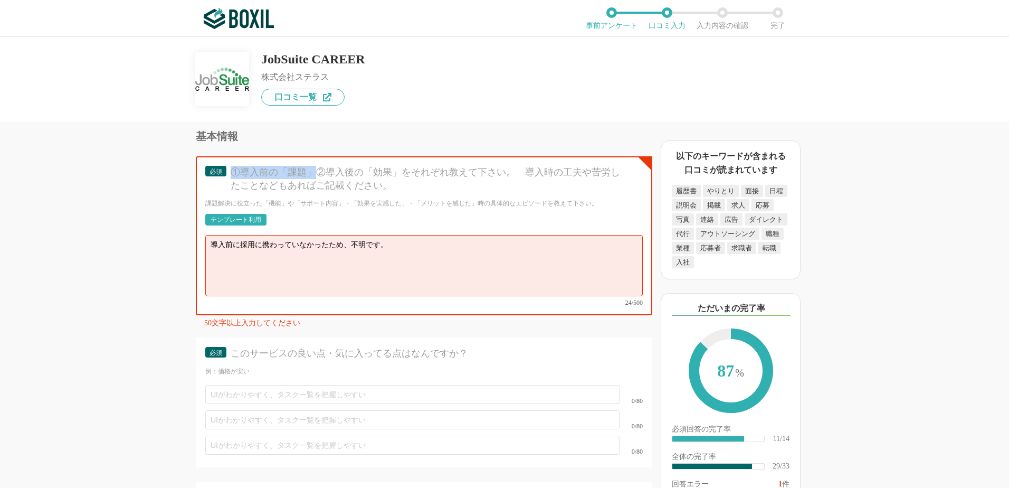
drag, startPoint x: 315, startPoint y: 168, endPoint x: 225, endPoint y: 165, distance: 89.8
click at [225, 166] on div "必須 ①導入前の「課題」②導入後の「効果」をそれぞれ教えて下さい。　導入時の工夫や苦労したことなどもあればご記載ください。" at bounding box center [424, 182] width 438 height 33
copy div "必須 ①導入前の「課題」"
click at [225, 216] on div "テンプレート利用" at bounding box center [236, 219] width 51 height 6
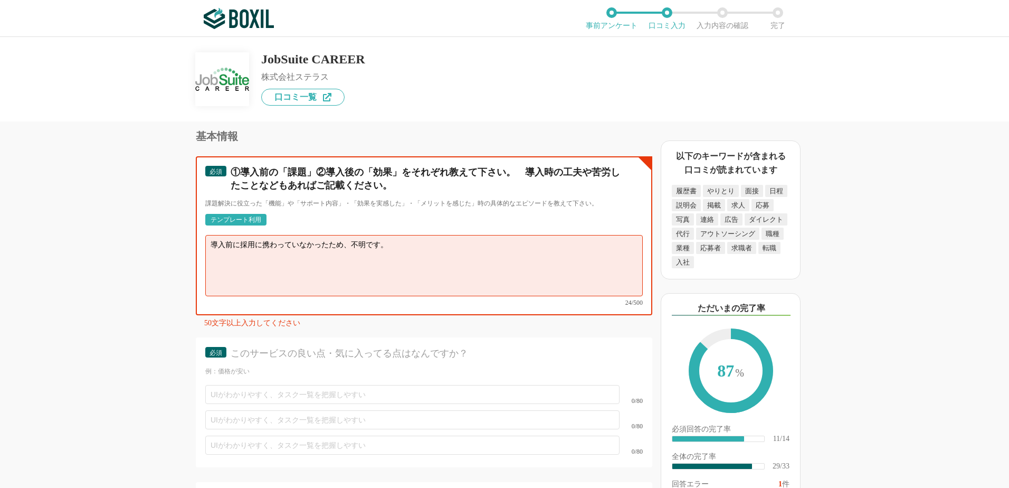
drag, startPoint x: 416, startPoint y: 240, endPoint x: 128, endPoint y: 243, distance: 288.2
click at [128, 243] on div "採用管理システム(ATS)の機能について（5点満点で評価してください） 複数の広告管理を一括化 1 2 3 4 5 利用していない 応募～面接までの自動化 1…" at bounding box center [389, 304] width 528 height 366
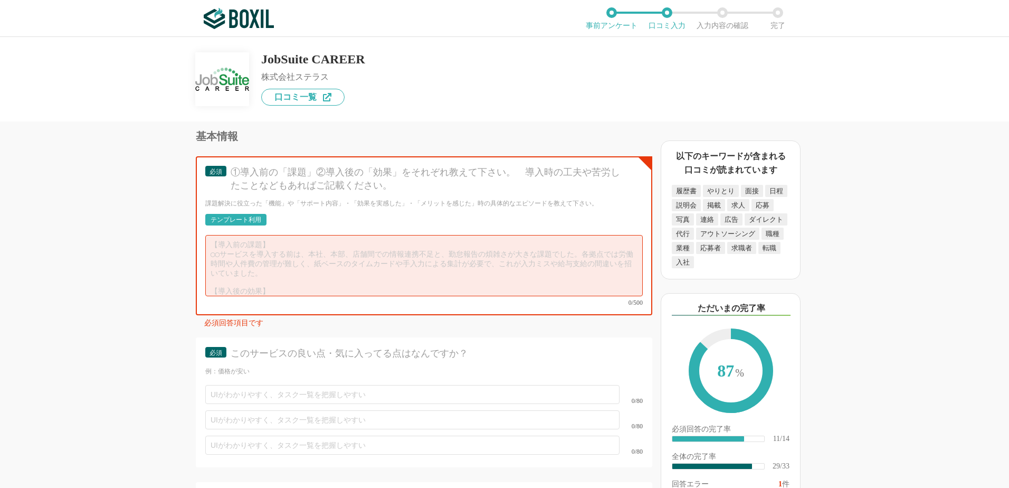
click at [231, 216] on div "テンプレート利用" at bounding box center [236, 219] width 51 height 6
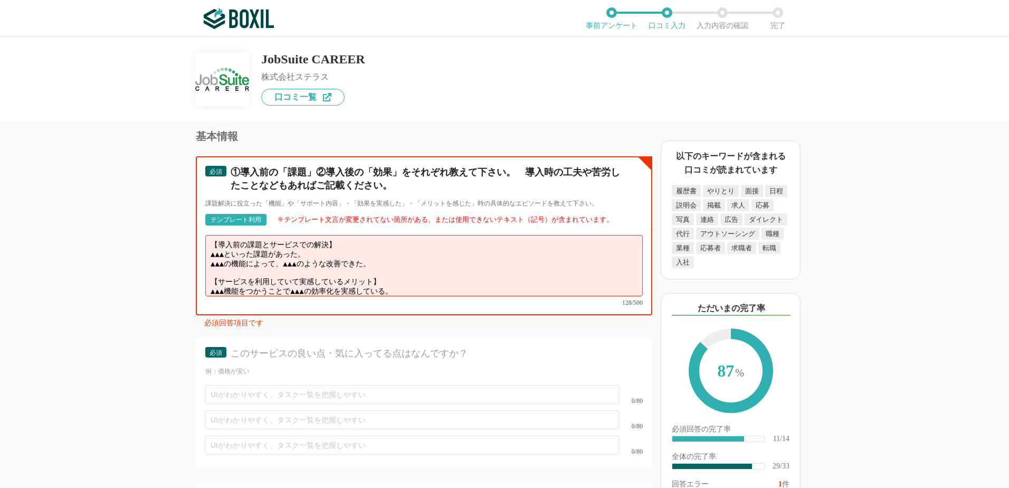
drag, startPoint x: 394, startPoint y: 253, endPoint x: 159, endPoint y: 245, distance: 234.5
click at [159, 245] on div "採用管理システム(ATS)の機能について（5点満点で評価してください） 複数の広告管理を一括化 1 2 3 4 5 利用していない 応募～面接までの自動化 1…" at bounding box center [389, 304] width 528 height 366
paste textarea "導入前に採用に携わっていなかったため、不明です"
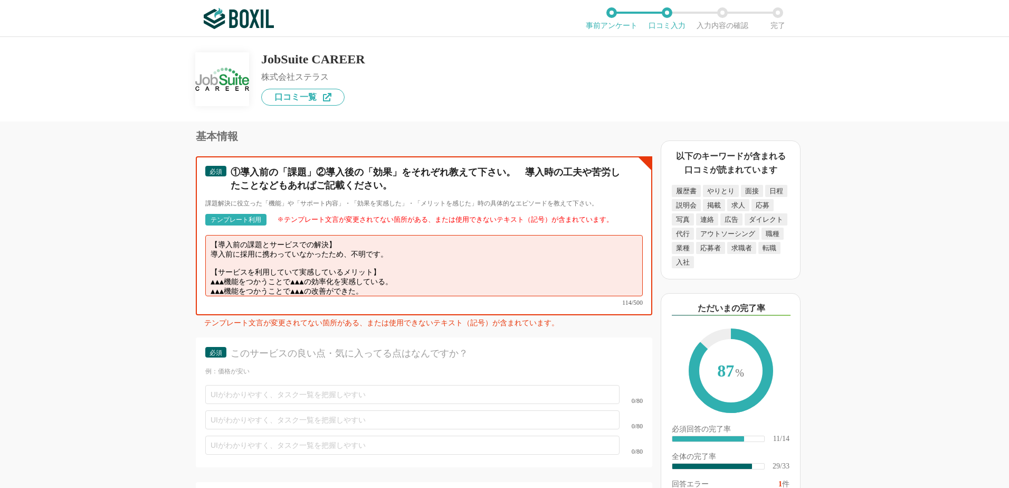
scroll to position [2832, 0]
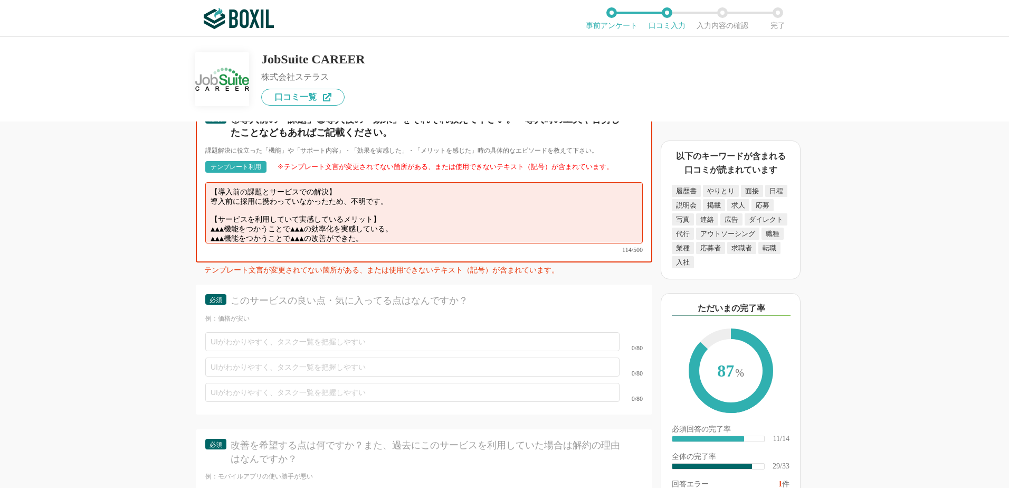
drag, startPoint x: 411, startPoint y: 226, endPoint x: 193, endPoint y: 214, distance: 217.8
click at [193, 214] on div "採用管理システム(ATS)の機能について（5点満点で評価してください） 複数の広告管理を一括化 1 2 3 4 5 利用していない 応募～面接までの自動化 1…" at bounding box center [389, 304] width 528 height 366
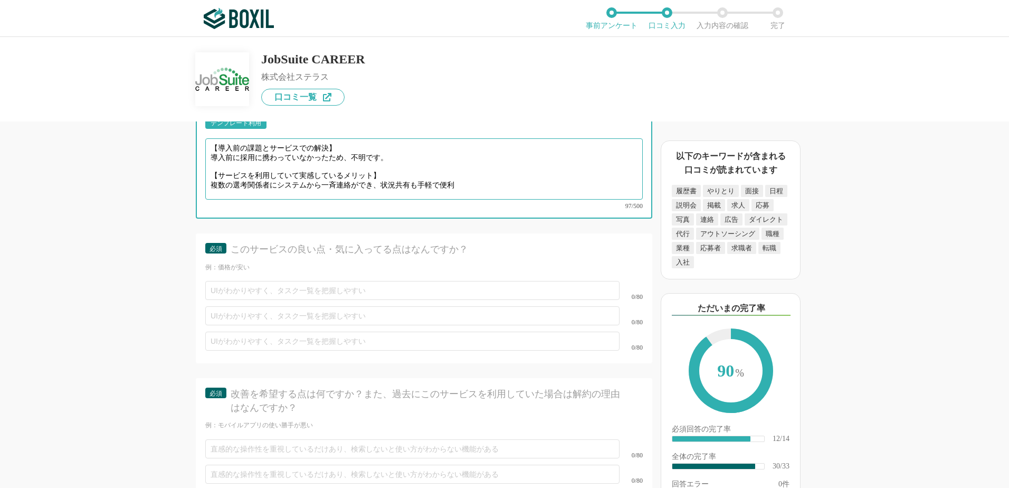
scroll to position [2885, 0]
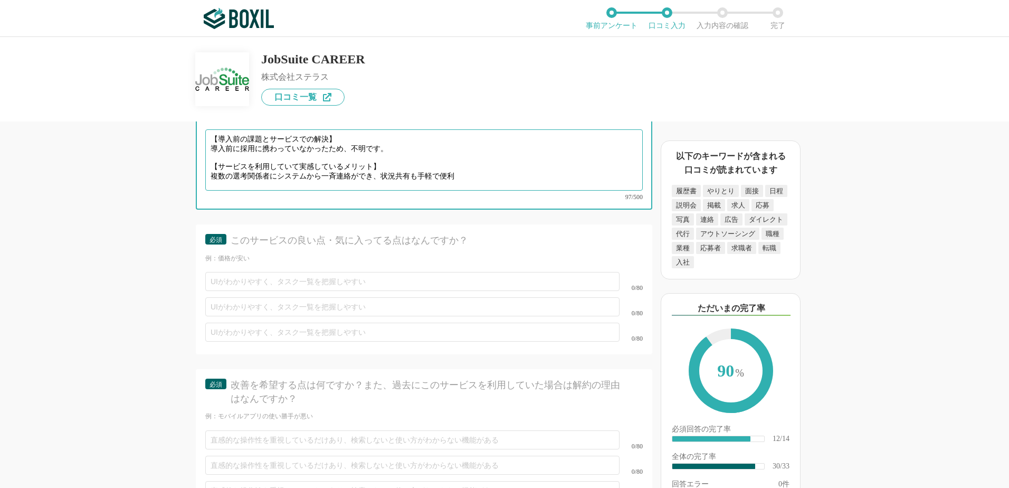
type textarea "【導入前の課題とサービスでの解決】 導入前に採用に携わっていなかったため、不明です。 【サービスを利用していて実感しているメリット】 複数の選考関係者にシステ…"
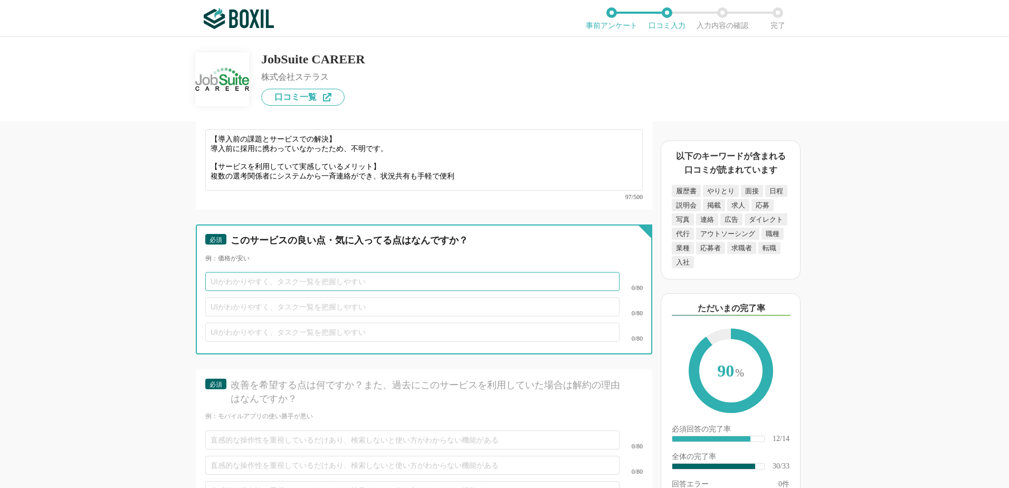
click at [392, 272] on input "text" at bounding box center [412, 281] width 414 height 19
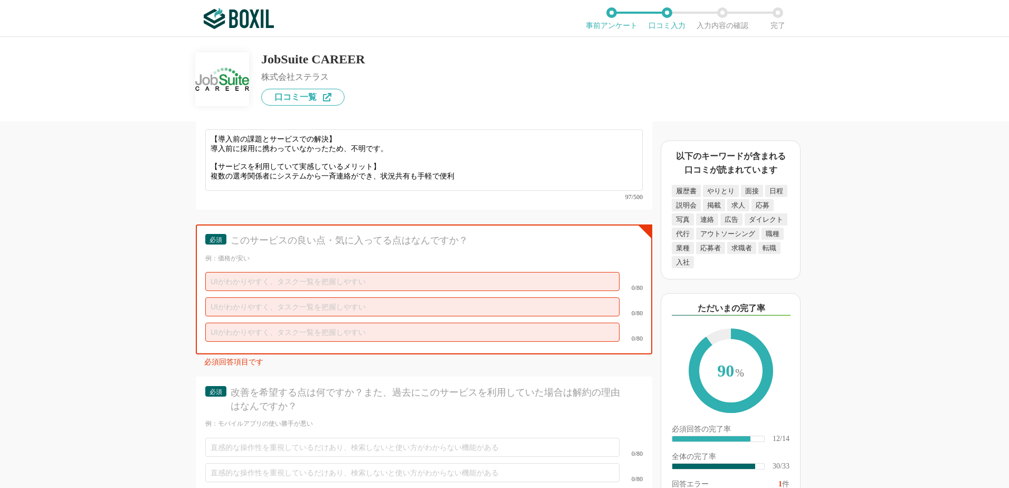
click at [180, 268] on div "採用管理システム(ATS)の機能について（5点満点で評価してください） 複数の広告管理を一括化 1 2 3 4 5 利用していない 応募～面接までの自動化 1…" at bounding box center [389, 304] width 528 height 366
click at [305, 272] on input "text" at bounding box center [412, 281] width 414 height 19
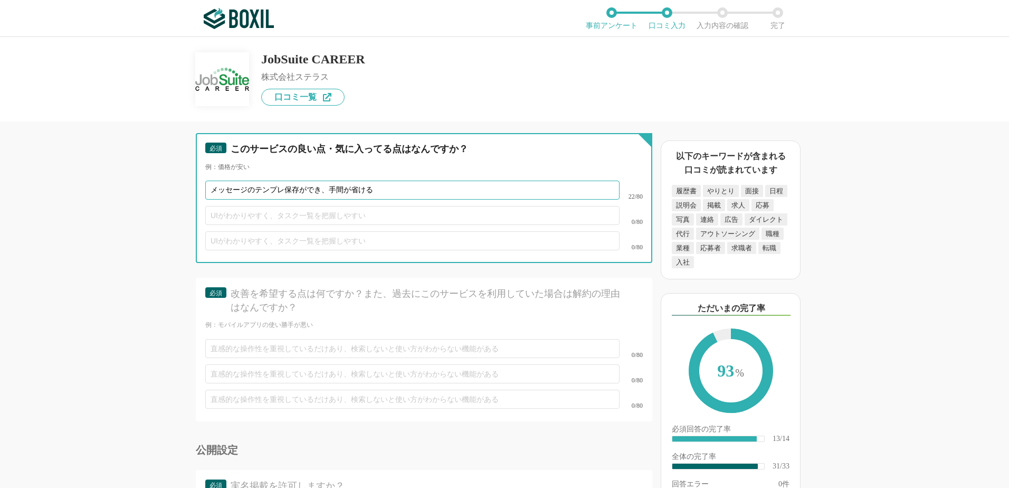
scroll to position [2990, 0]
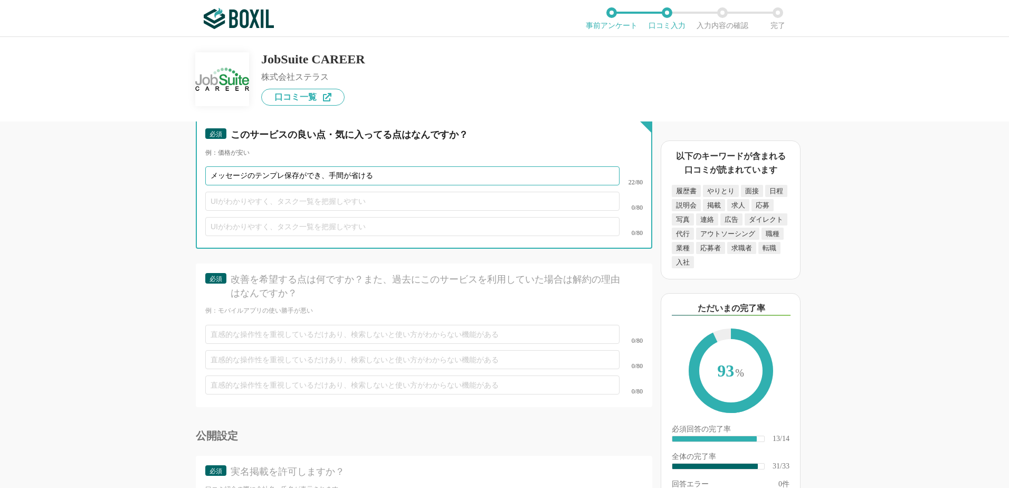
type input "メッセージのテンプレ保存ができ、手間が省ける"
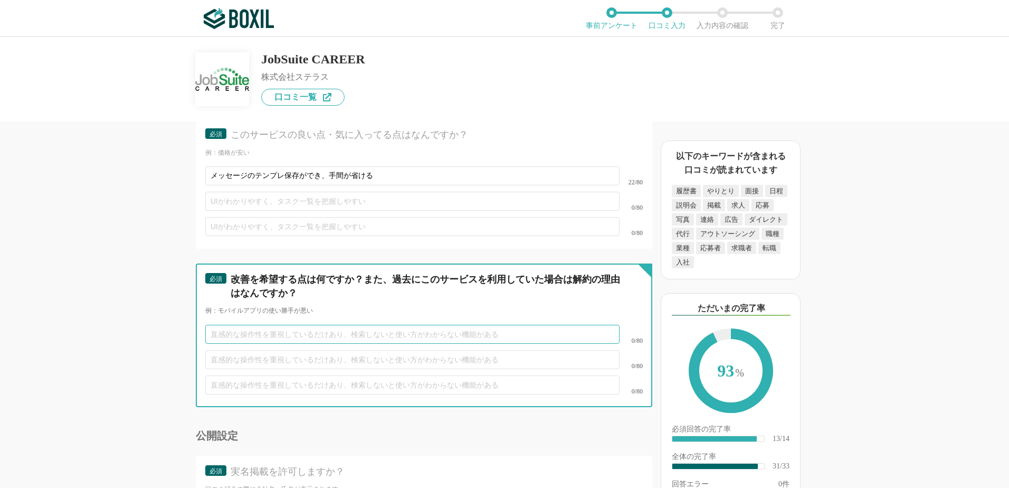
click at [448, 325] on input "text" at bounding box center [412, 334] width 414 height 19
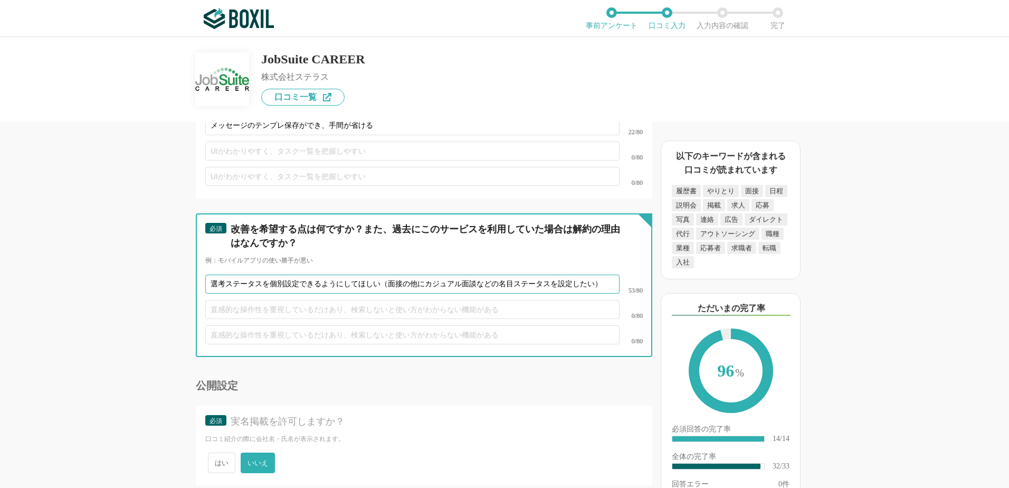
scroll to position [3081, 0]
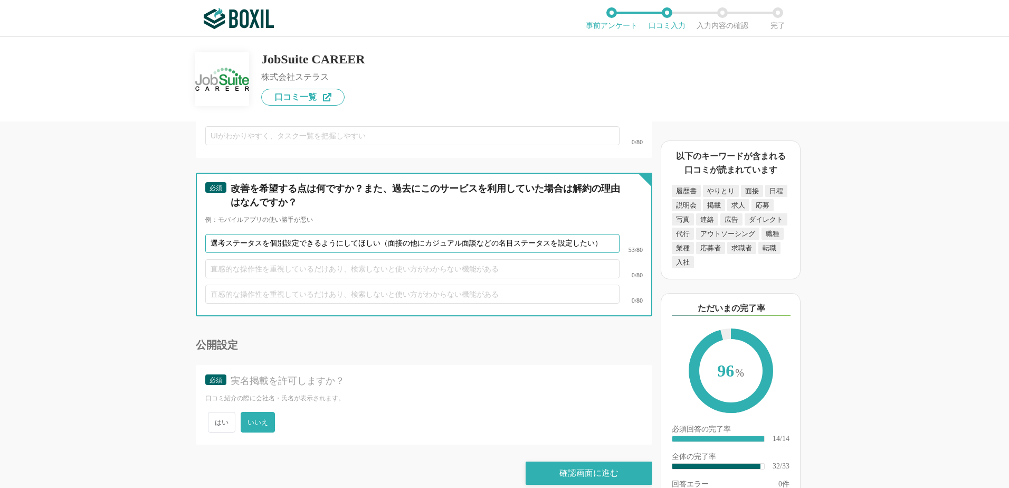
type input "選考ステータスを個別設定できるようにしてほしい（面接の他にカジュアル面談などの名目ステータスを設定したい）"
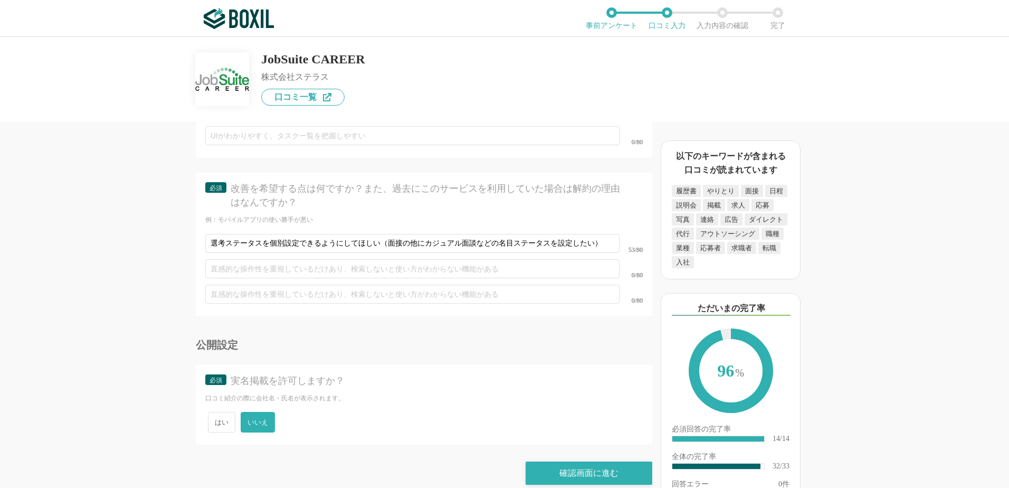
click at [261, 412] on span "いいえ" at bounding box center [258, 422] width 34 height 21
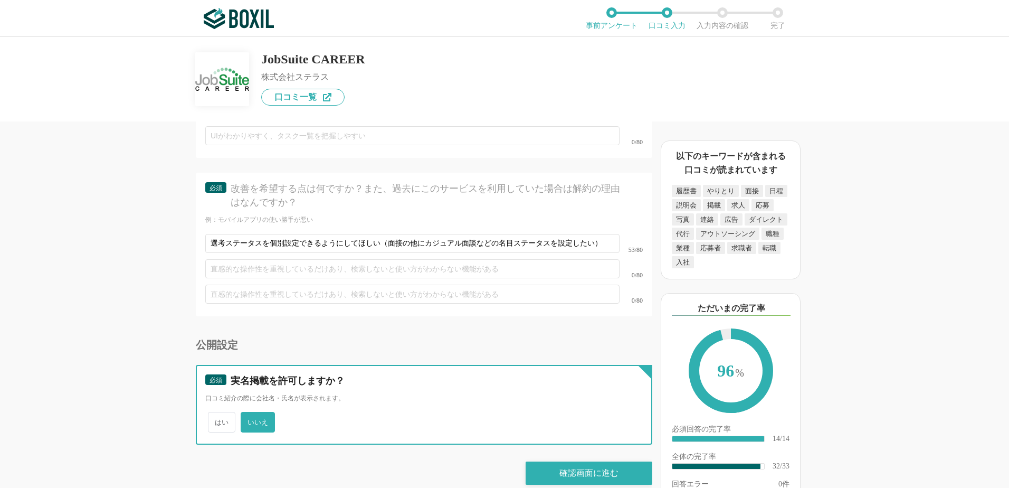
click at [250, 413] on input "いいえ" at bounding box center [246, 416] width 7 height 7
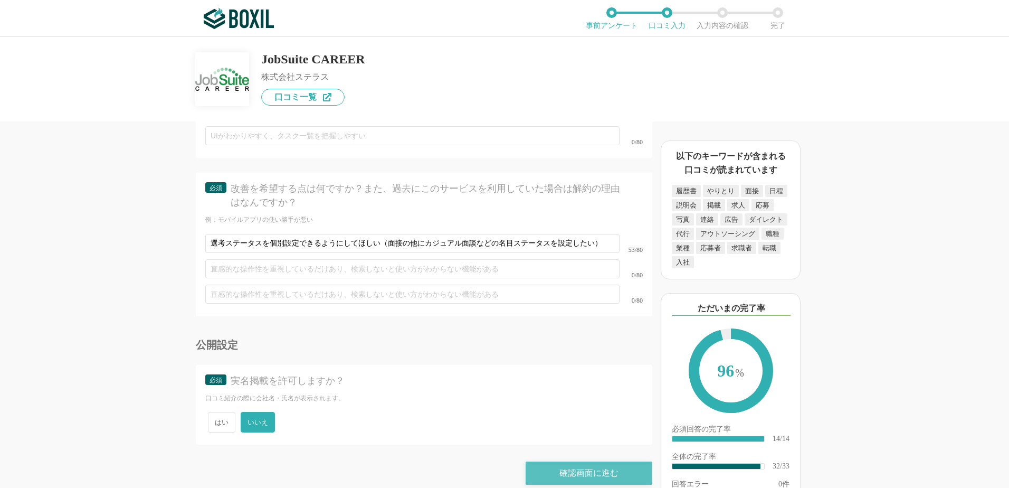
click at [593, 461] on div "確認画面に進む" at bounding box center [589, 472] width 127 height 23
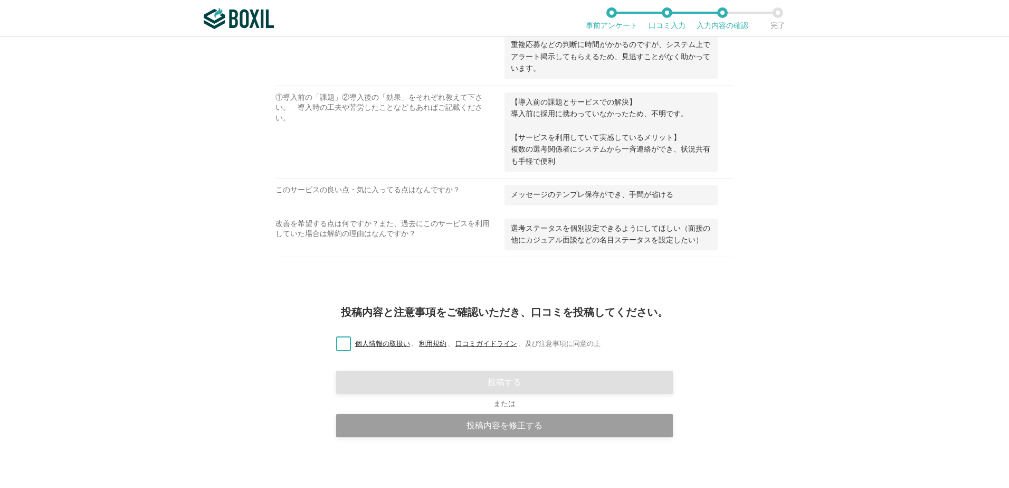
scroll to position [1229, 0]
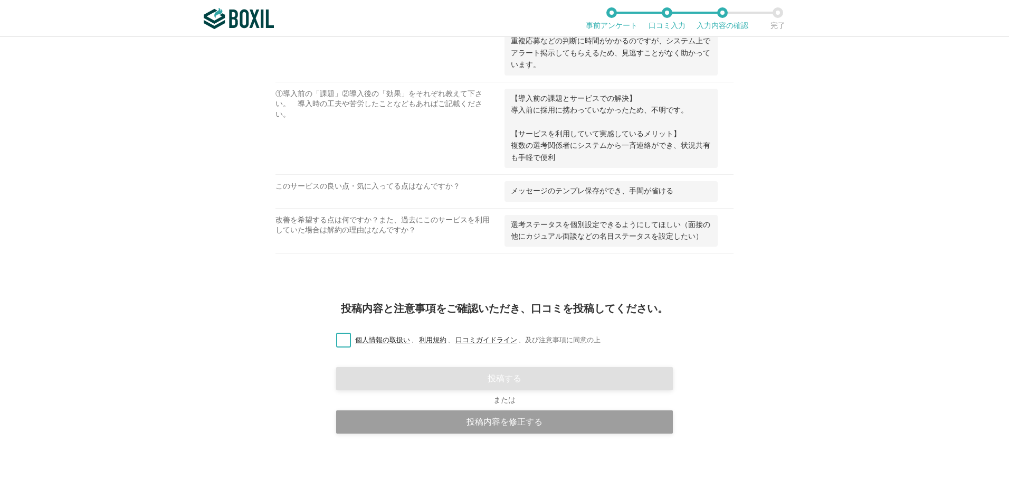
click at [344, 342] on label "個人情報の取扱い 、 利用規約 、 口コミガイドライン 、 及び注意事項に同意の上" at bounding box center [464, 340] width 273 height 11
click at [0, 0] on input "個人情報の取扱い 、 利用規約 、 口コミガイドライン 、 及び注意事項に同意の上" at bounding box center [0, 0] width 0 height 0
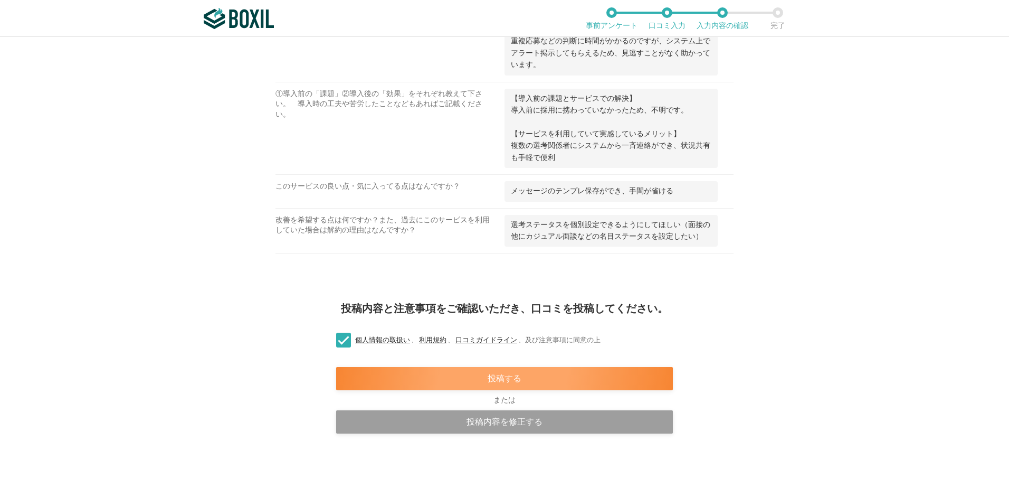
click at [402, 378] on div "投稿する" at bounding box center [504, 378] width 337 height 23
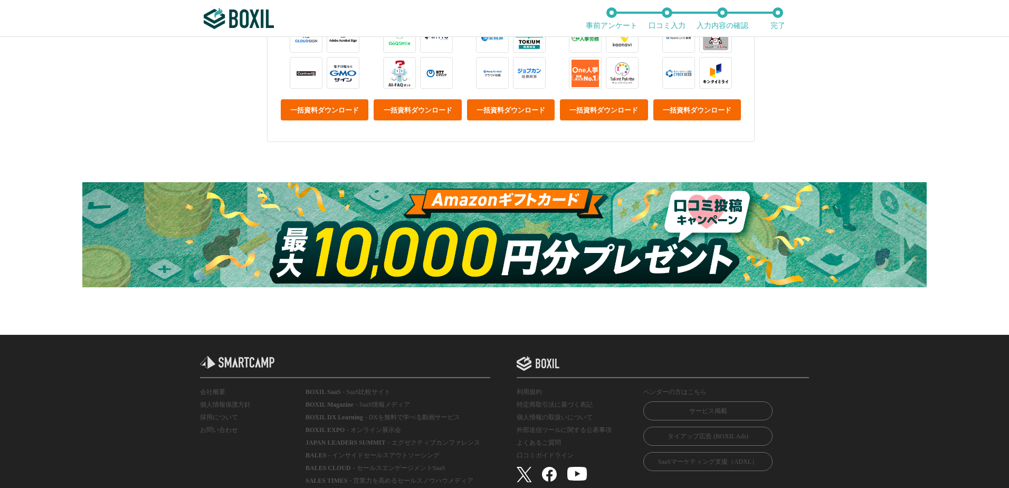
scroll to position [562, 0]
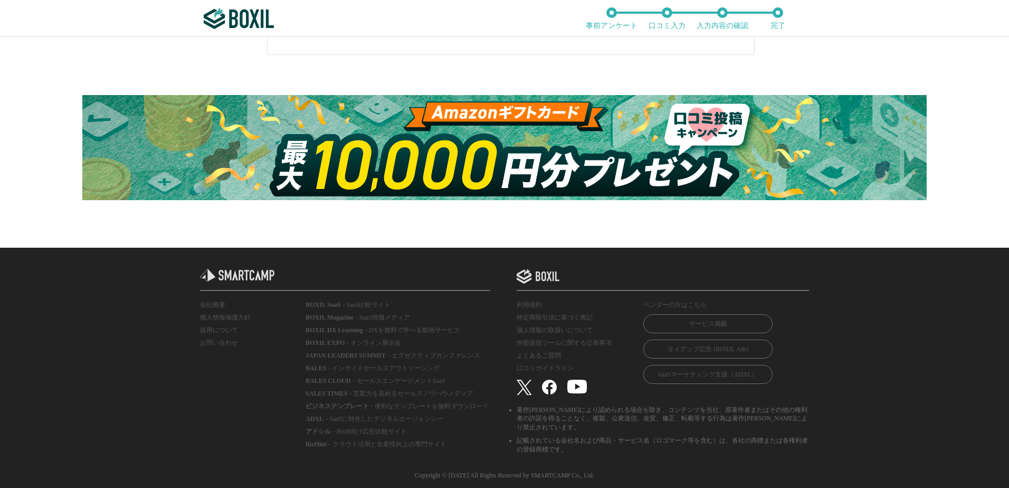
click at [447, 126] on img at bounding box center [504, 147] width 845 height 105
